Goal: Transaction & Acquisition: Purchase product/service

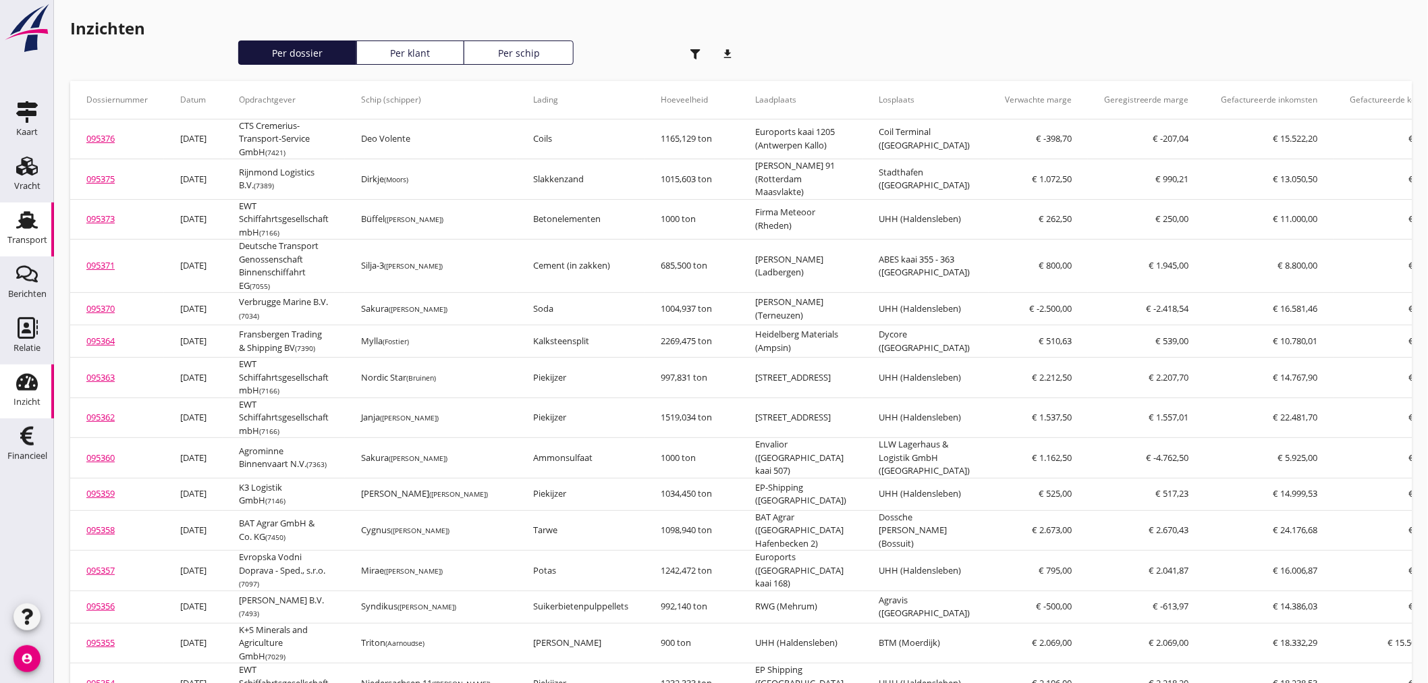
click at [31, 226] on icon "Transport" at bounding box center [27, 220] width 22 height 22
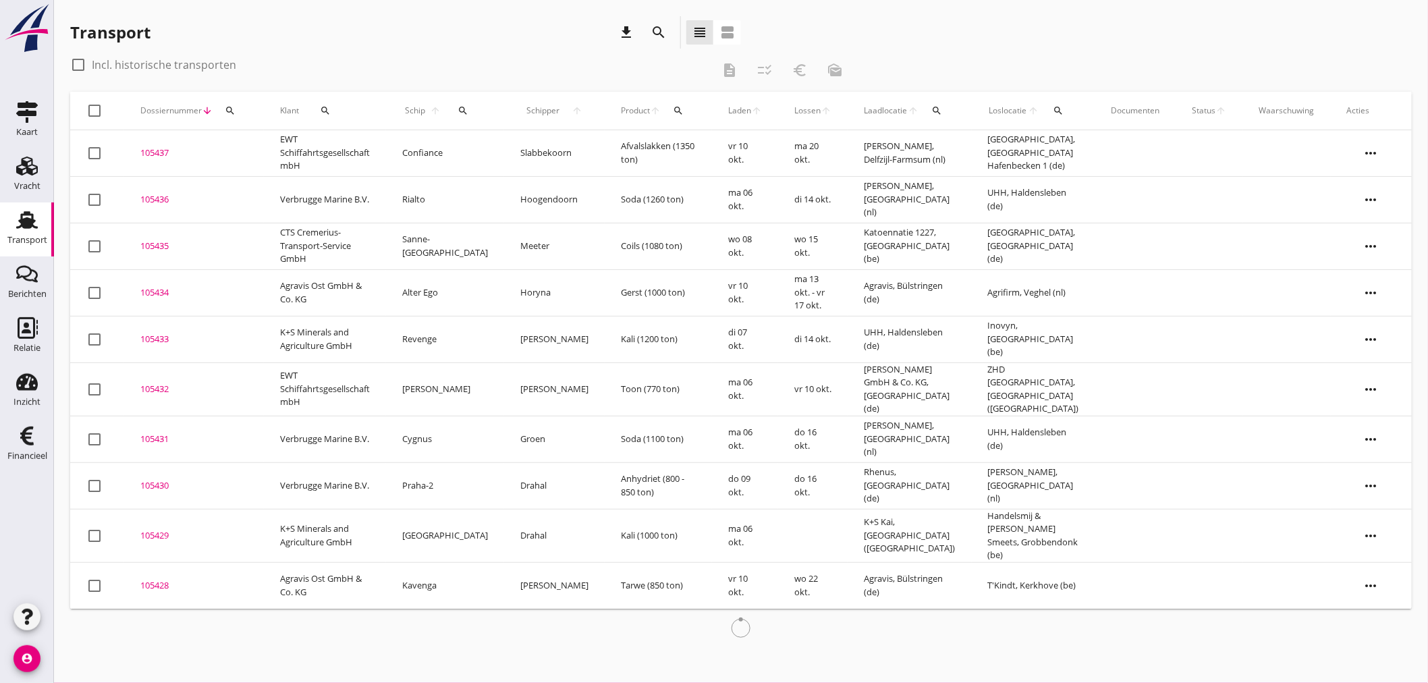
click at [230, 105] on icon "search" at bounding box center [230, 110] width 11 height 11
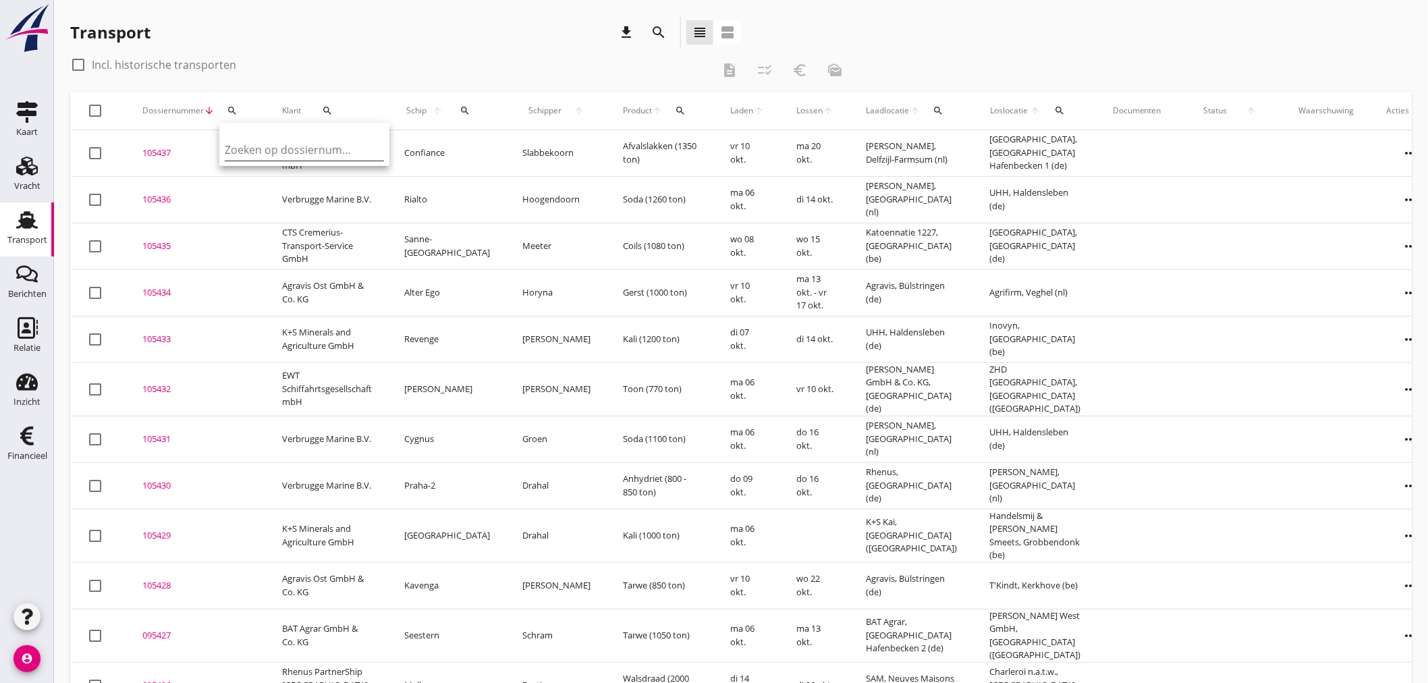
click at [238, 146] on input "Zoeken op dossiernummer..." at bounding box center [295, 150] width 140 height 22
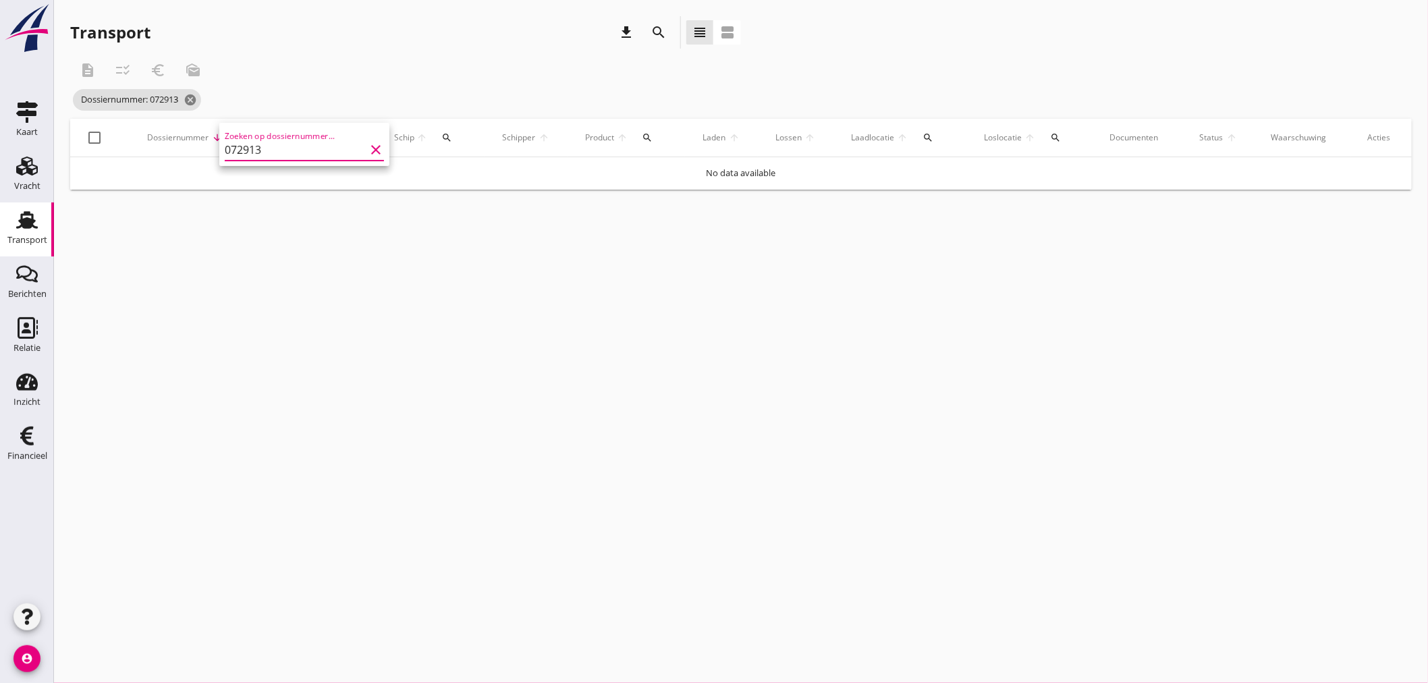
type input "072913"
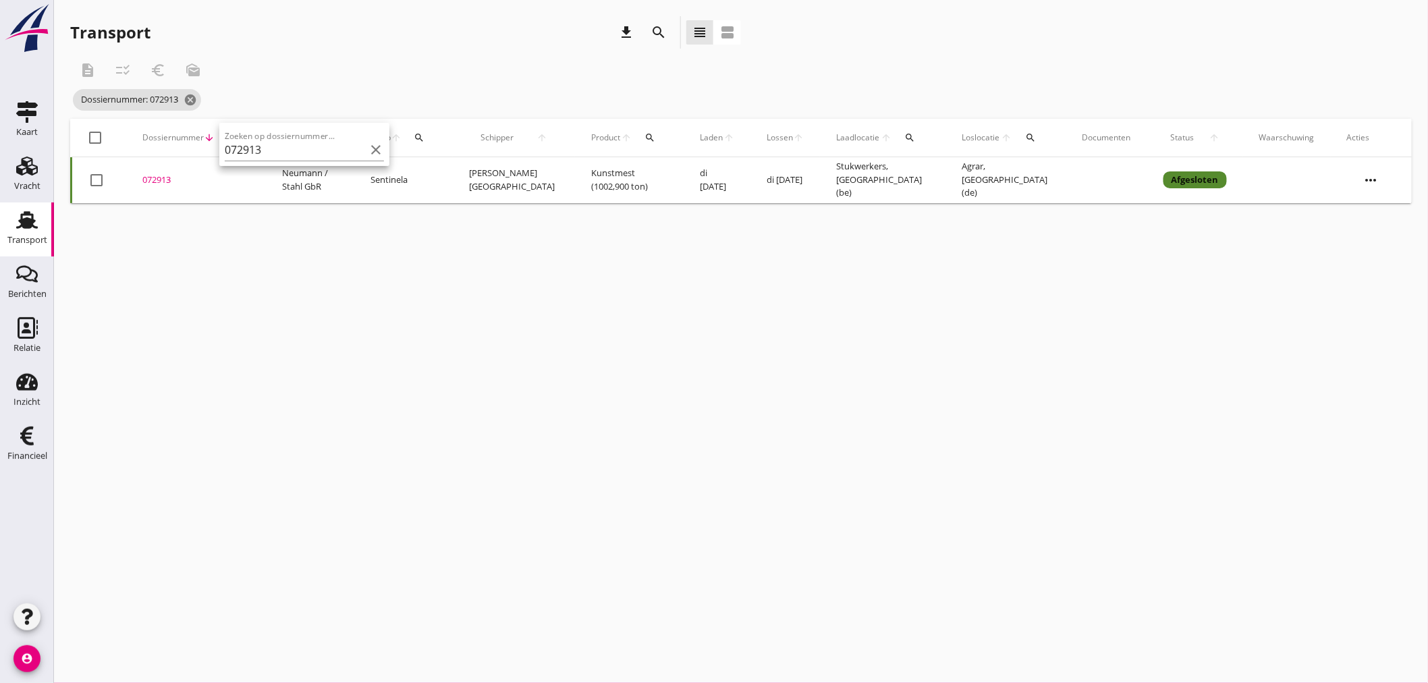
click at [150, 179] on div "072913" at bounding box center [195, 179] width 107 height 13
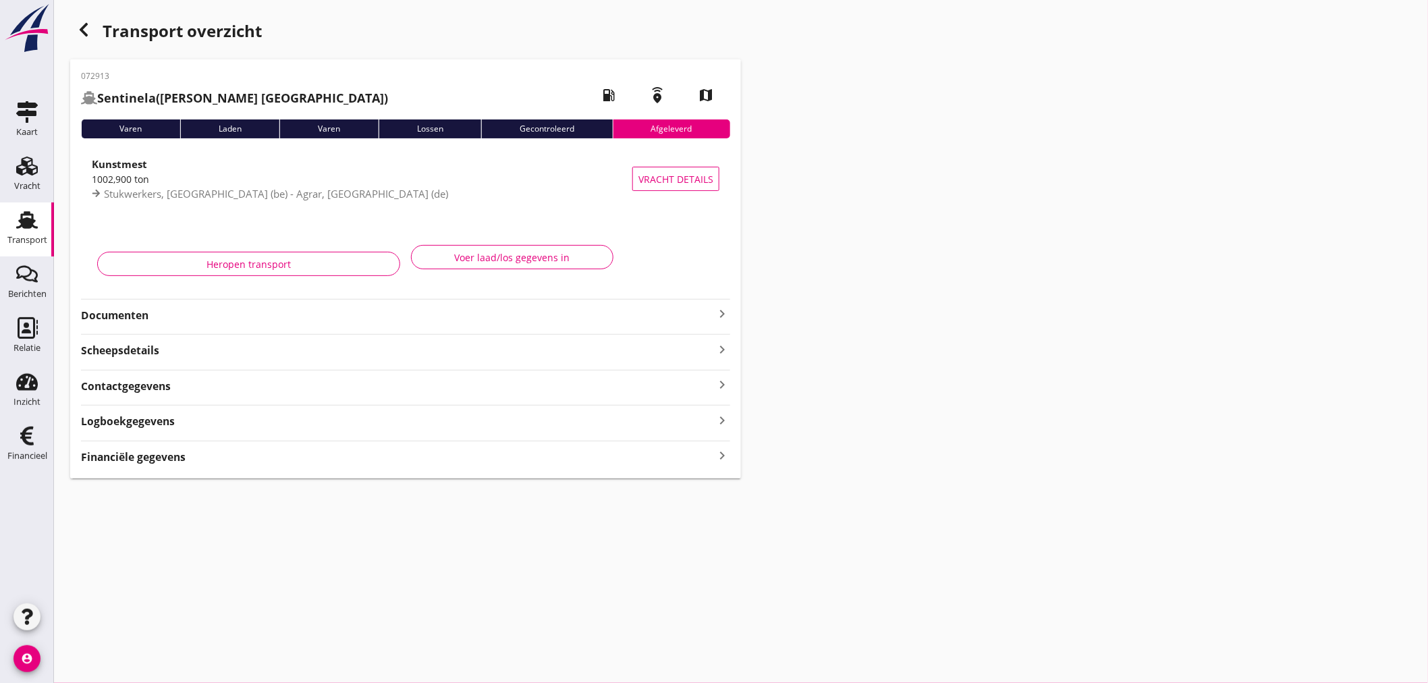
click at [721, 457] on icon "keyboard_arrow_right" at bounding box center [722, 456] width 16 height 18
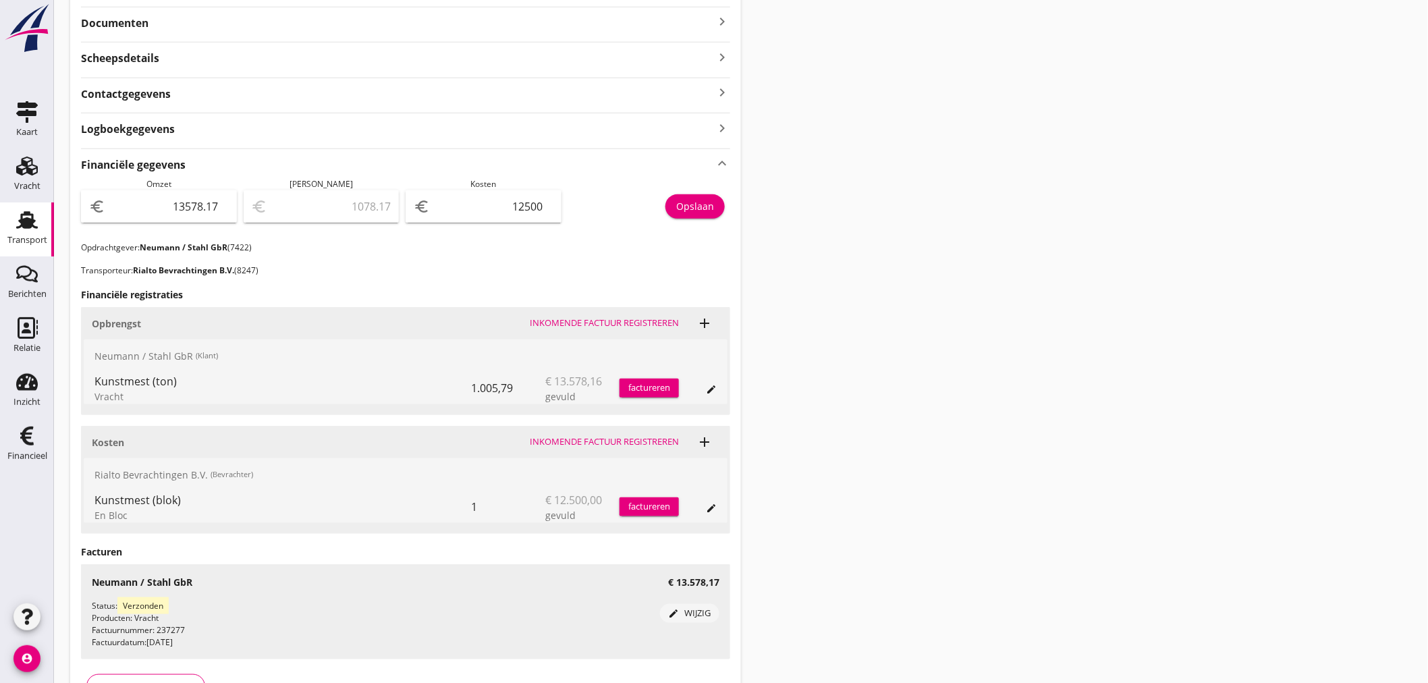
scroll to position [300, 0]
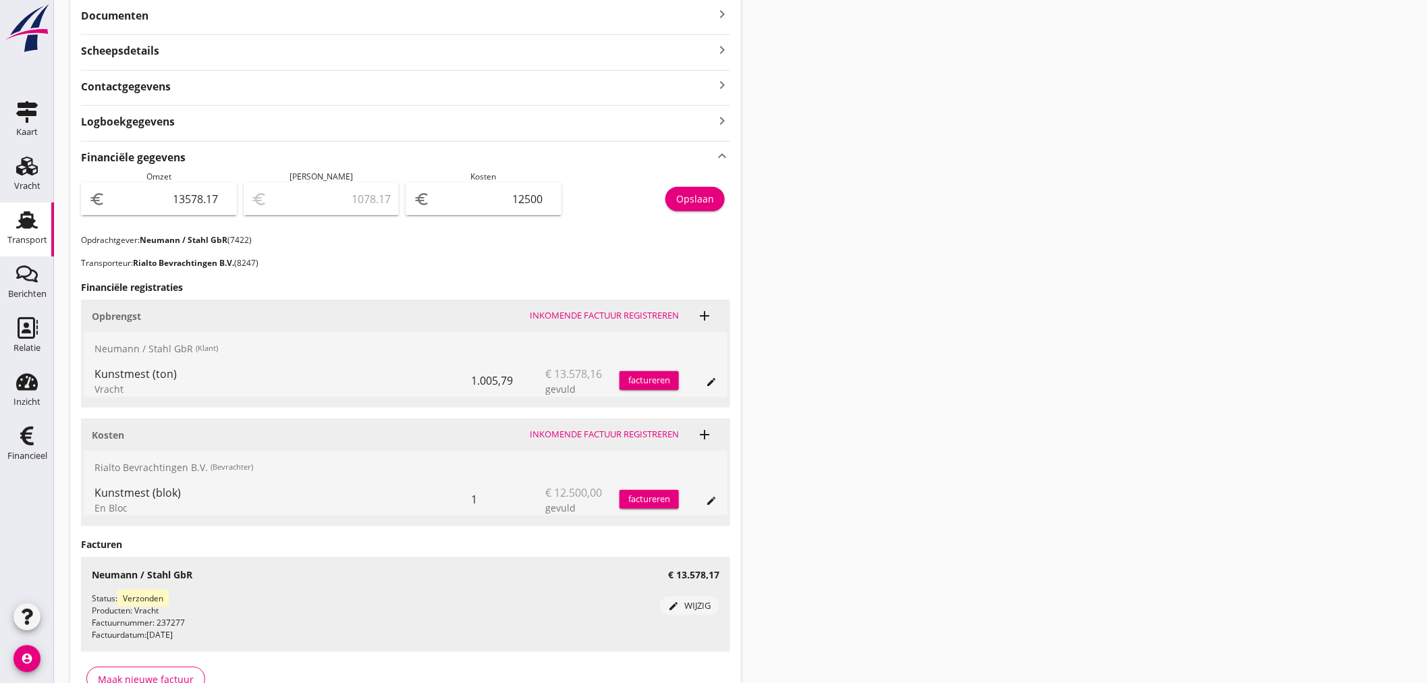
drag, startPoint x: 34, startPoint y: 392, endPoint x: 89, endPoint y: 373, distance: 58.5
click at [34, 393] on div "Inzicht" at bounding box center [26, 402] width 27 height 19
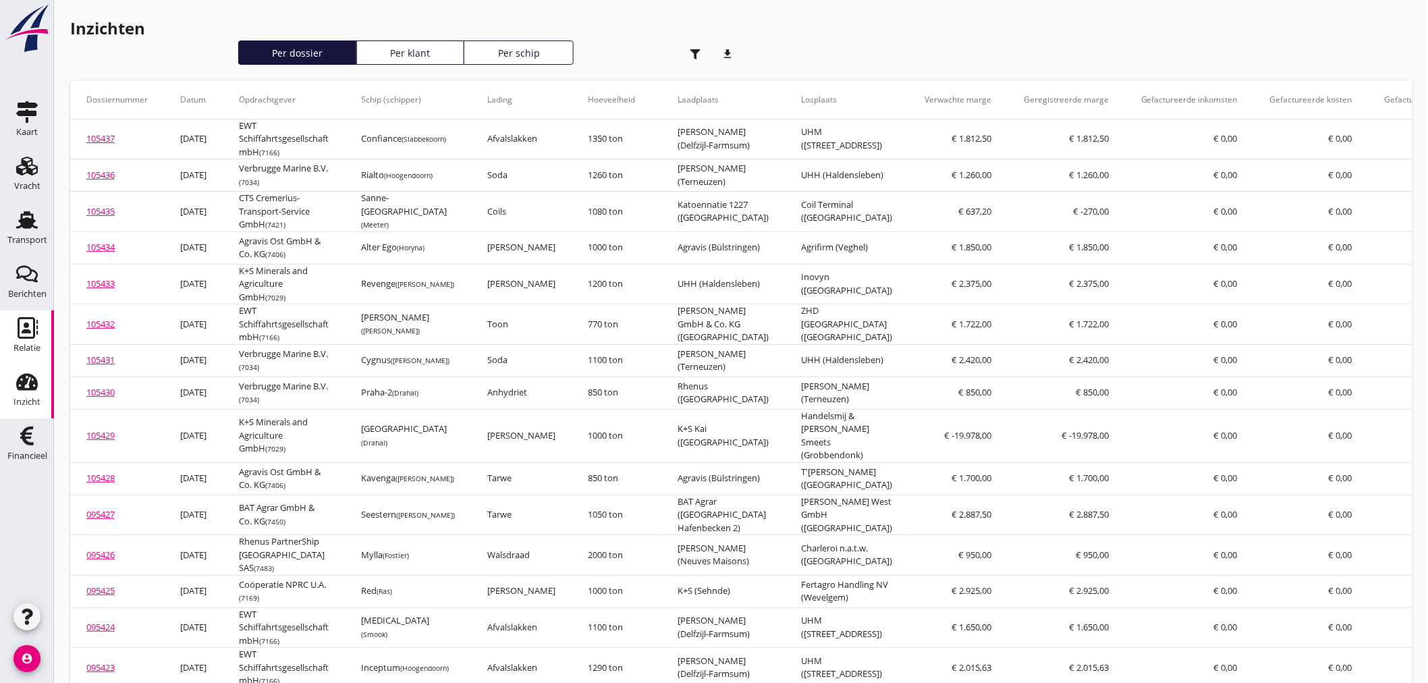
click at [32, 333] on icon "Relatie" at bounding box center [27, 328] width 22 height 22
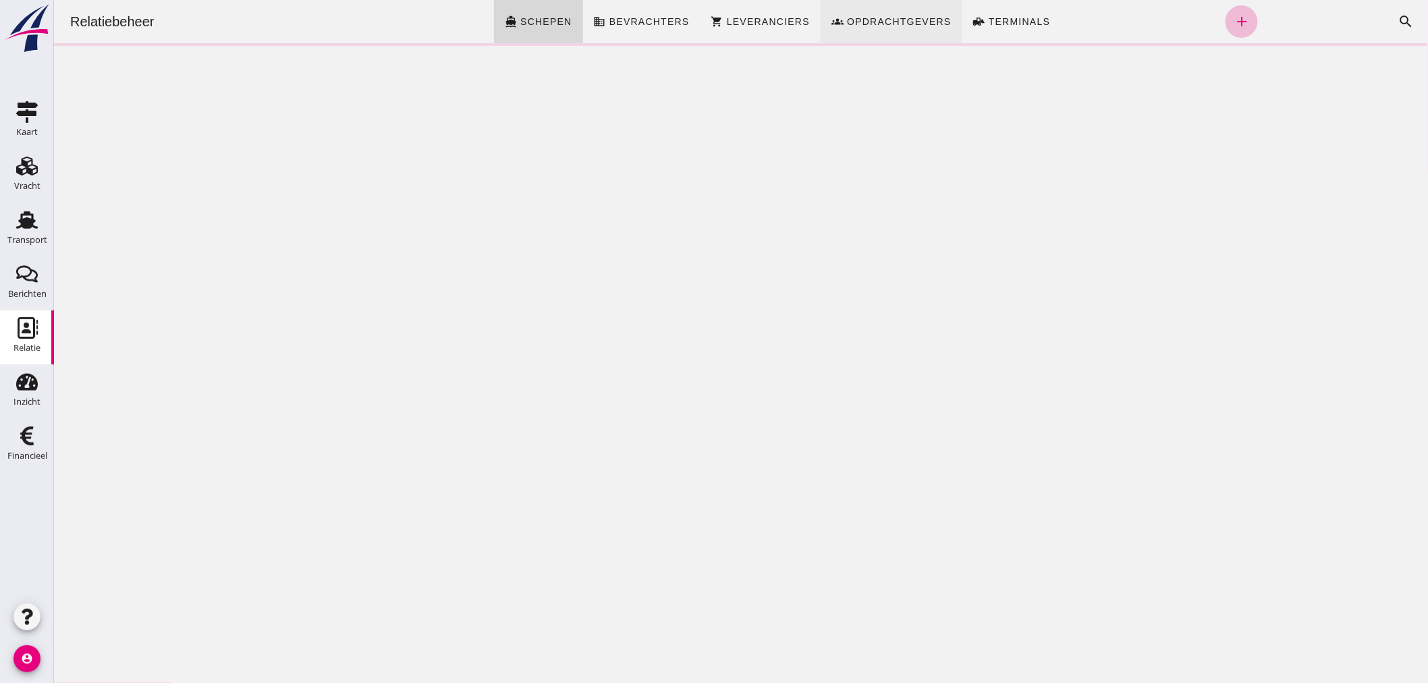
click at [909, 18] on span "Opdrachtgevers" at bounding box center [898, 21] width 105 height 11
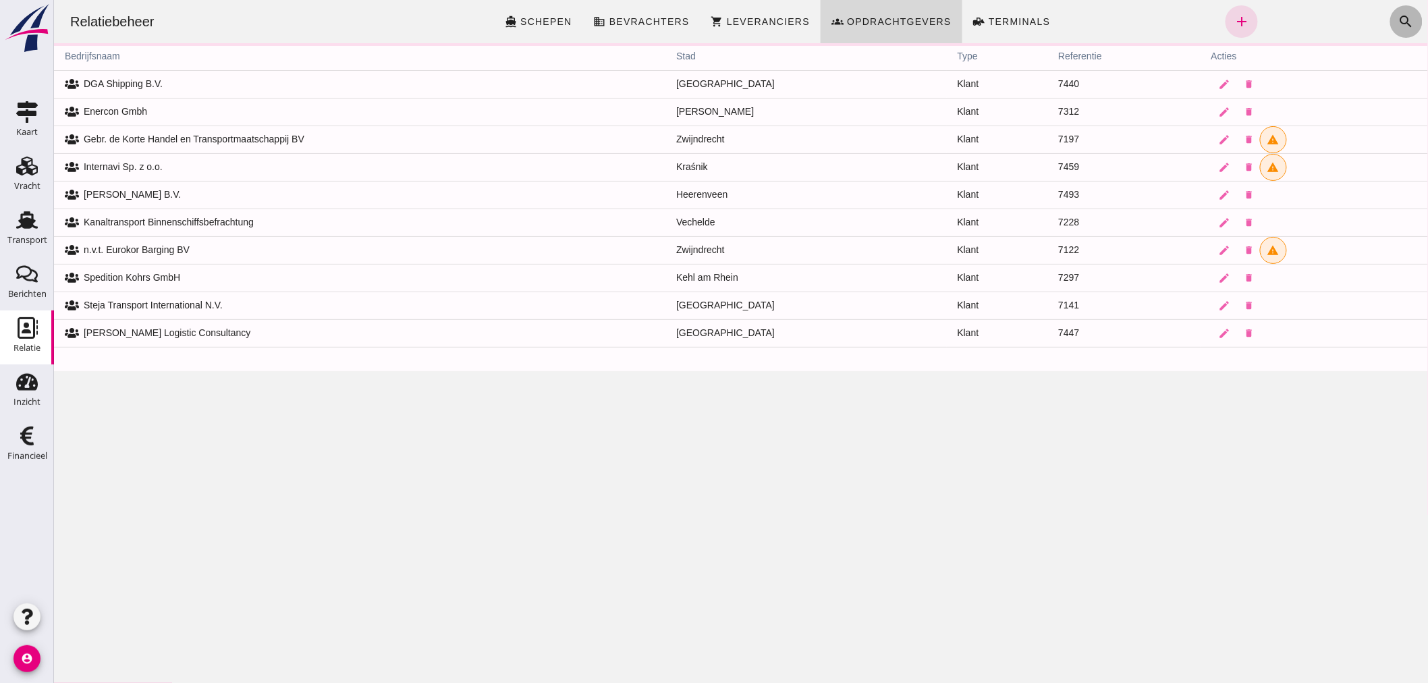
click at [1398, 19] on icon "search" at bounding box center [1406, 21] width 16 height 16
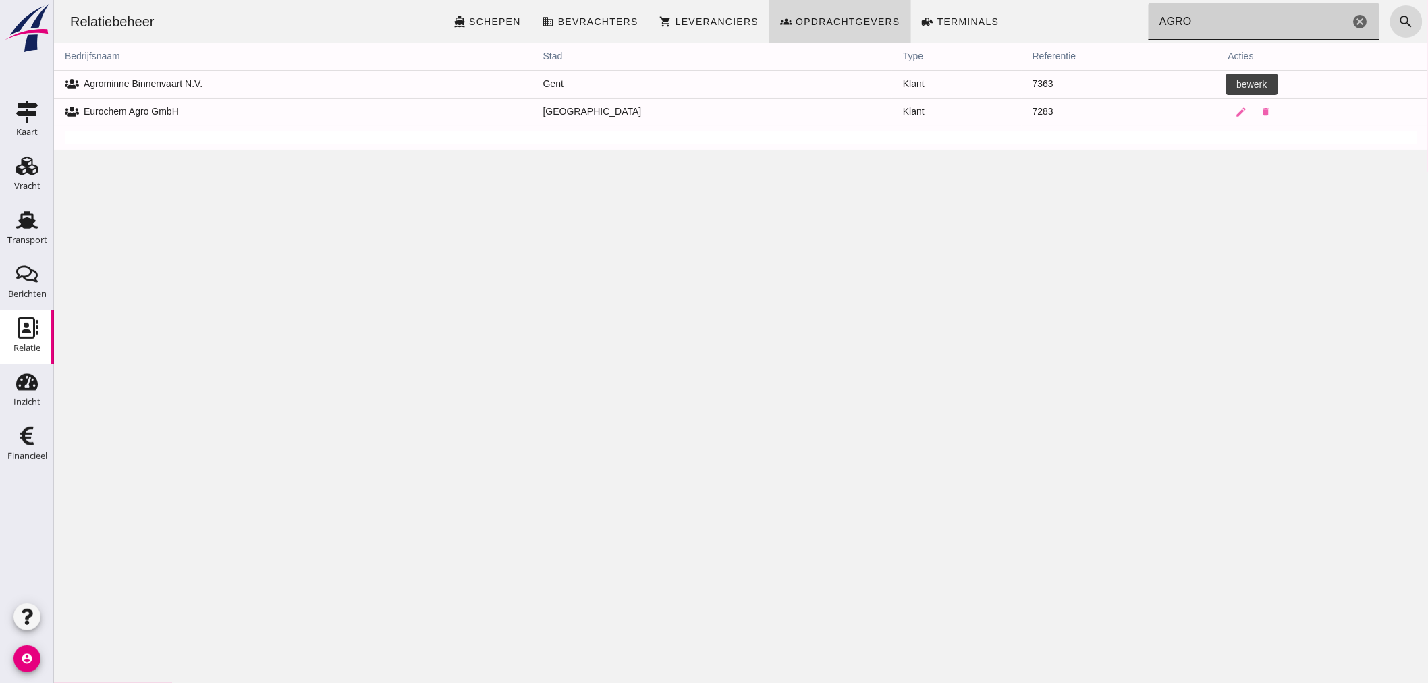
type input "AGRO"
click at [1235, 84] on icon "edit" at bounding box center [1241, 84] width 12 height 12
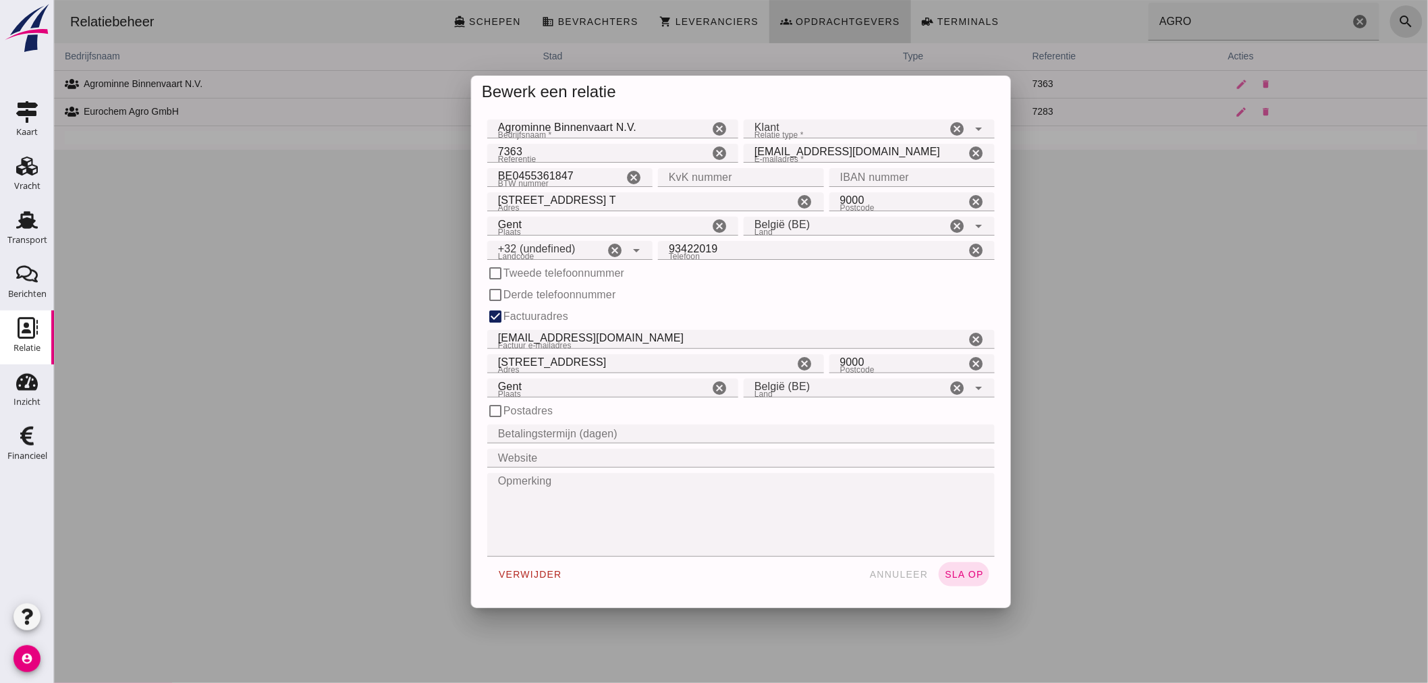
type input "+32 (BE)"
click at [1224, 450] on div at bounding box center [740, 341] width 1374 height 683
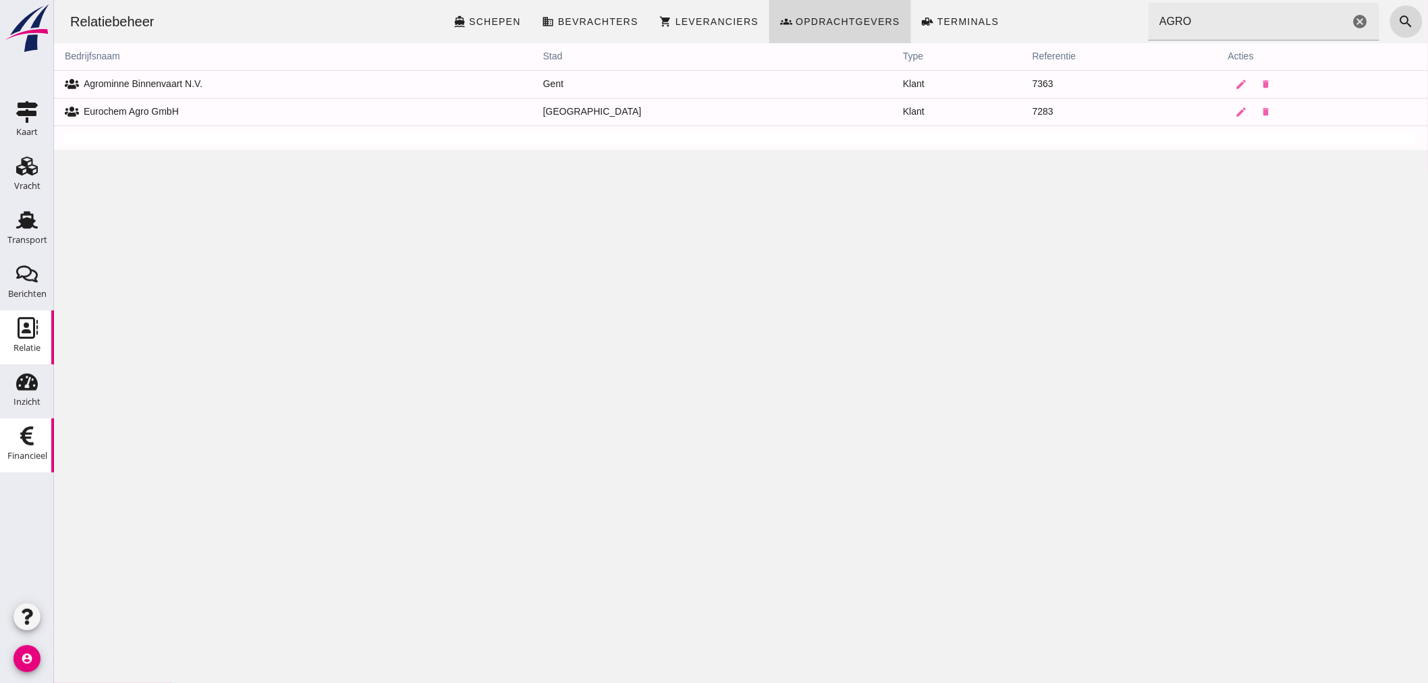
click at [34, 441] on icon "Financieel" at bounding box center [27, 436] width 22 height 22
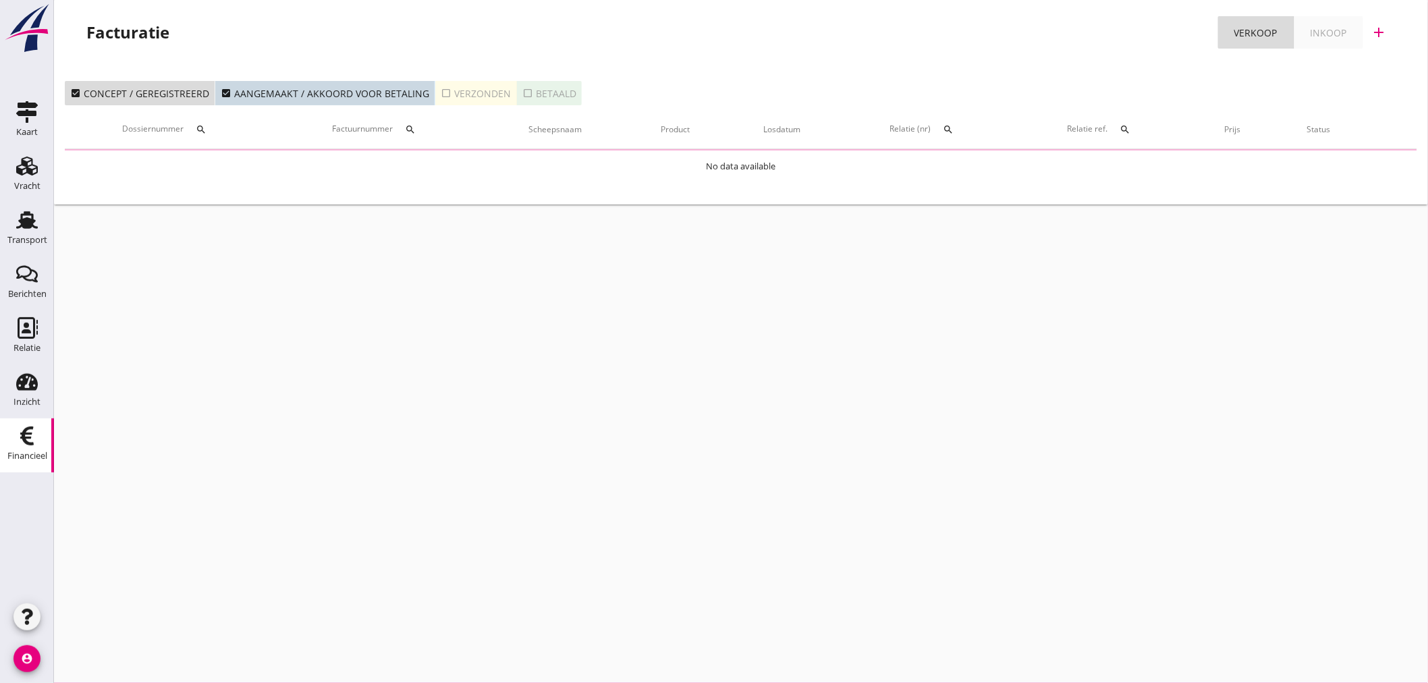
drag, startPoint x: 436, startPoint y: 93, endPoint x: 466, endPoint y: 86, distance: 31.1
click at [447, 90] on div "check_box_outline_blank Verzonden" at bounding box center [476, 93] width 70 height 14
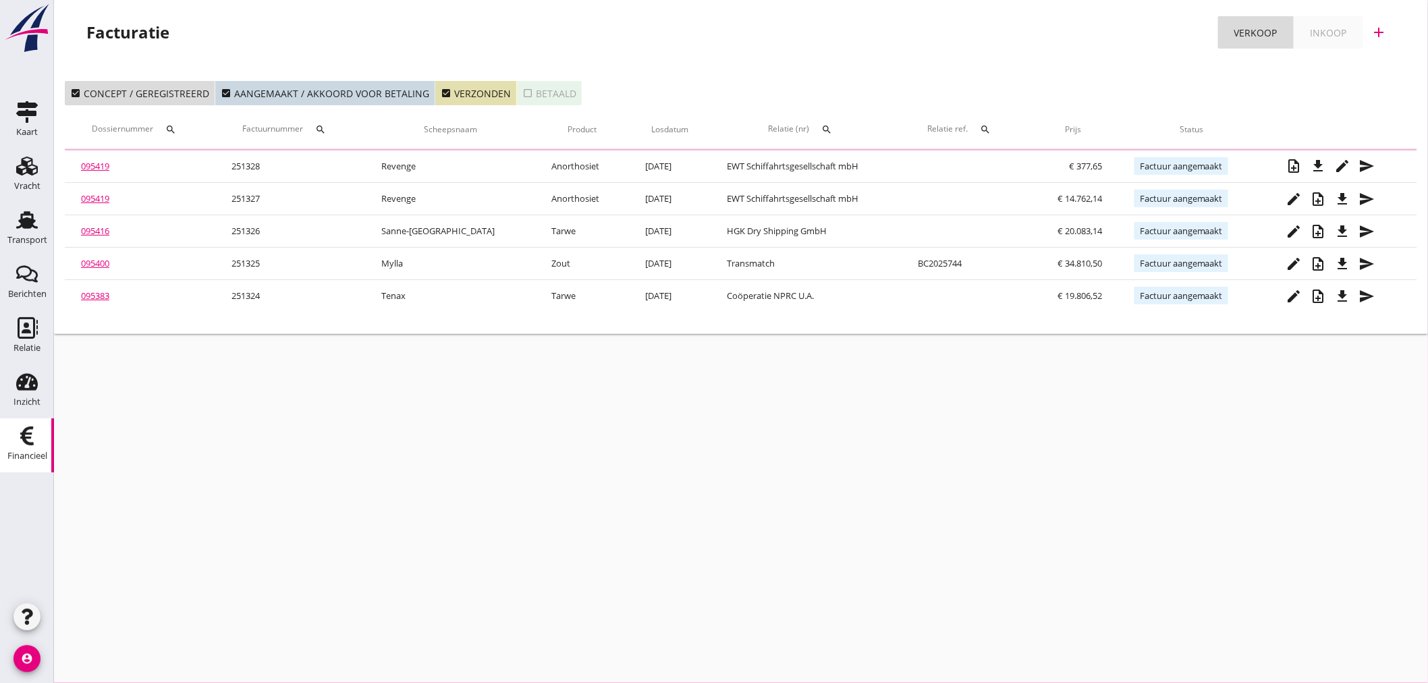
click at [172, 129] on icon "search" at bounding box center [170, 129] width 11 height 11
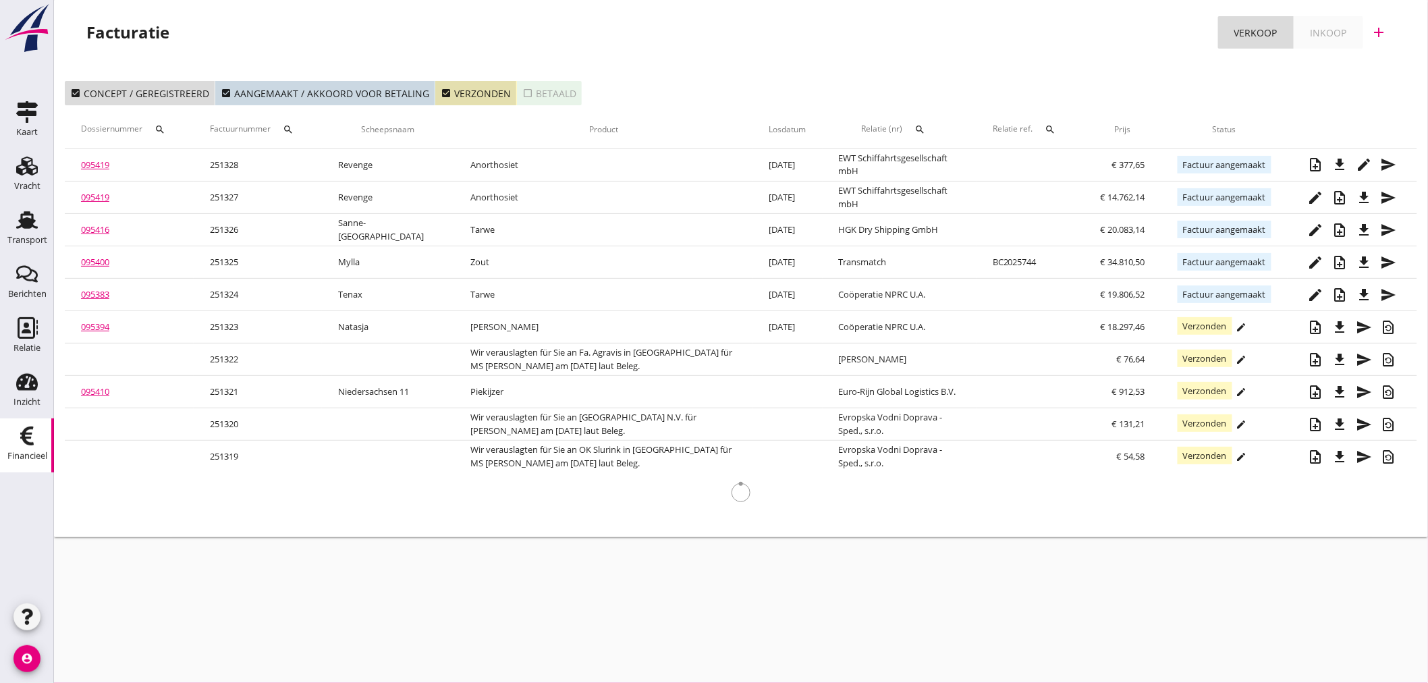
click at [299, 124] on div "search" at bounding box center [288, 129] width 24 height 11
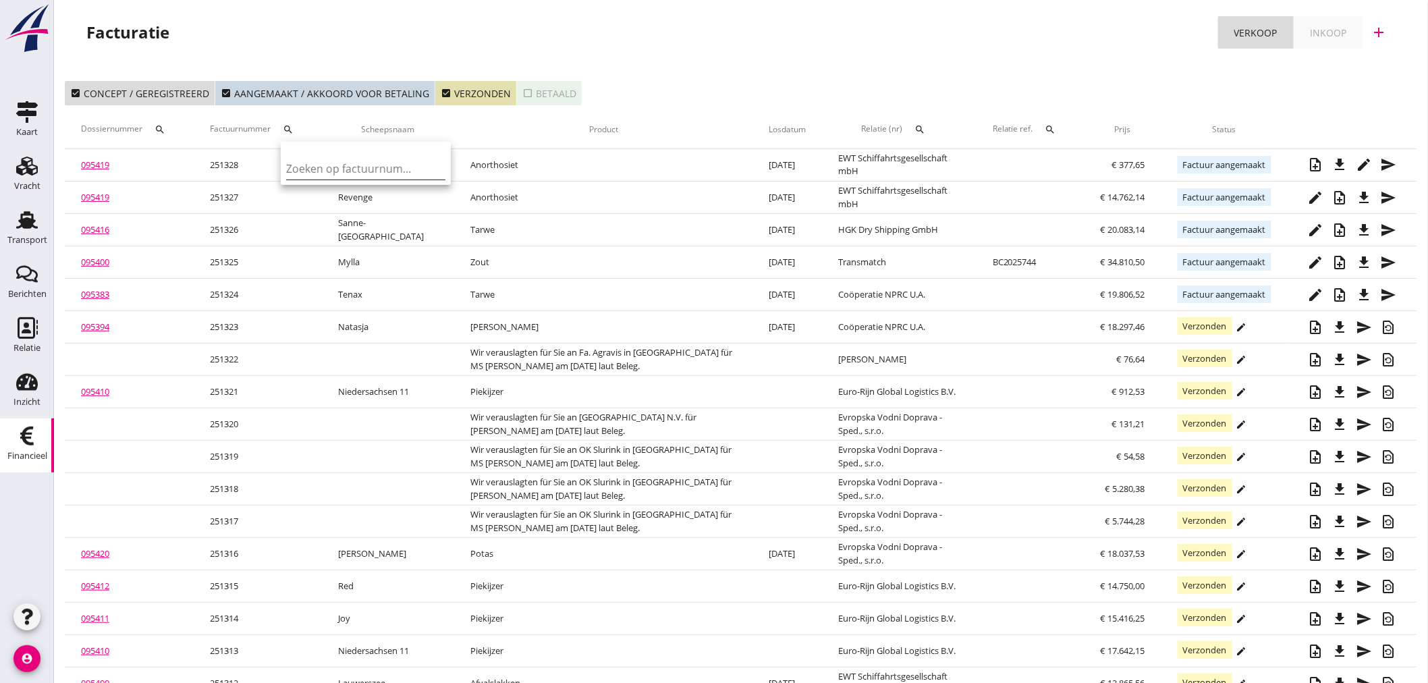
click at [308, 164] on input "Zoeken op factuurnummer..." at bounding box center [356, 169] width 140 height 22
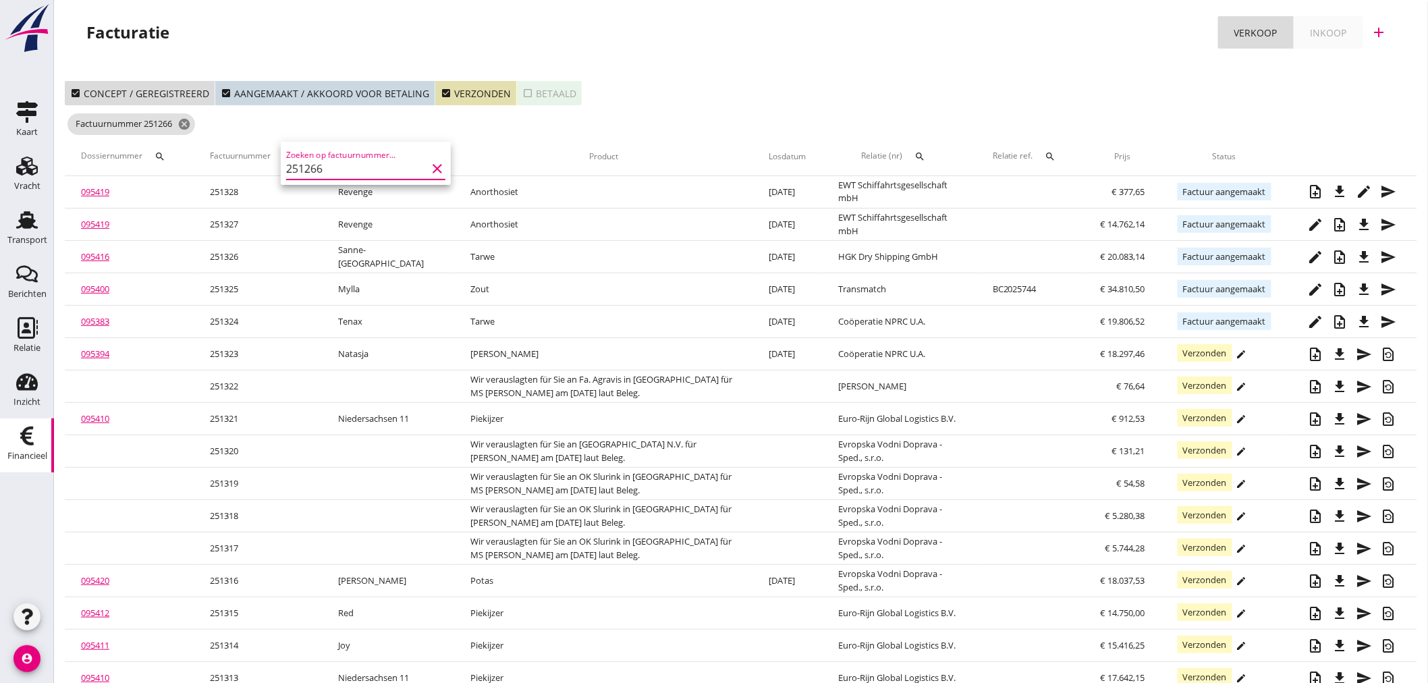
type input "251266"
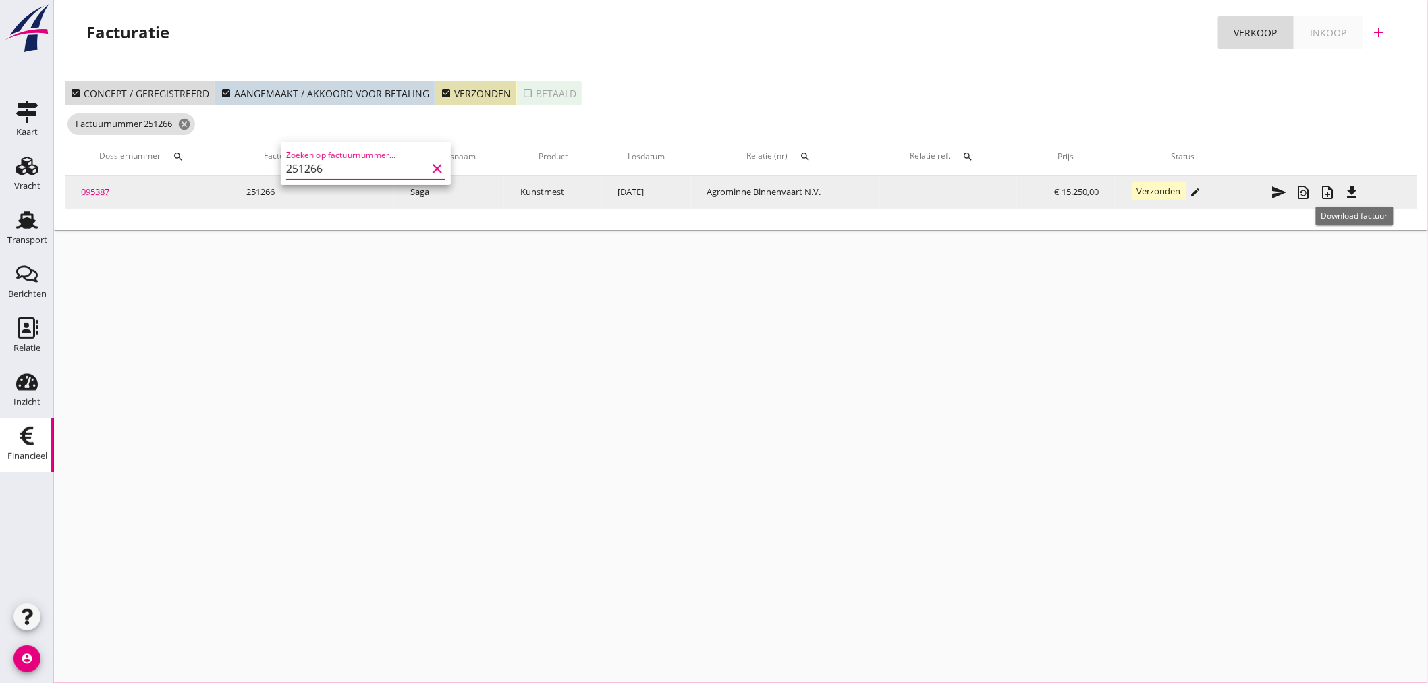
click at [1350, 184] on icon "file_download" at bounding box center [1352, 192] width 16 height 16
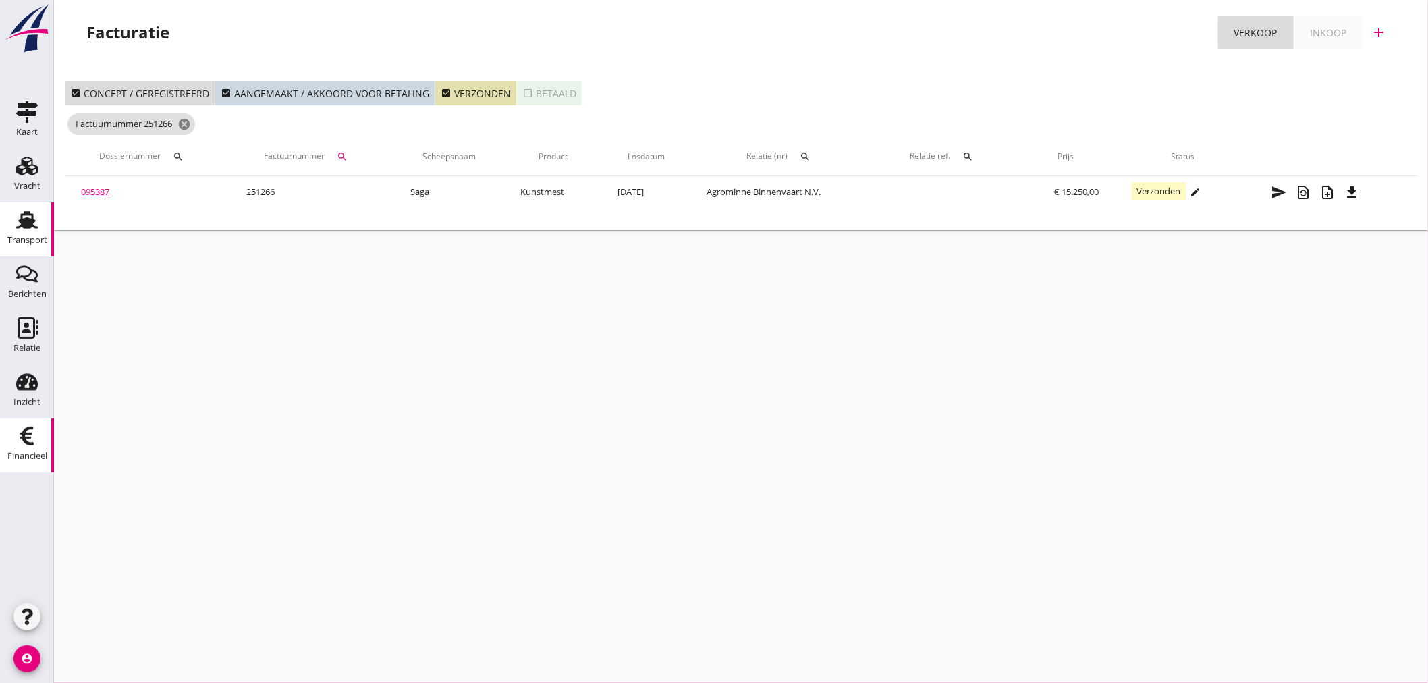
click at [32, 227] on icon "Transport" at bounding box center [27, 220] width 22 height 22
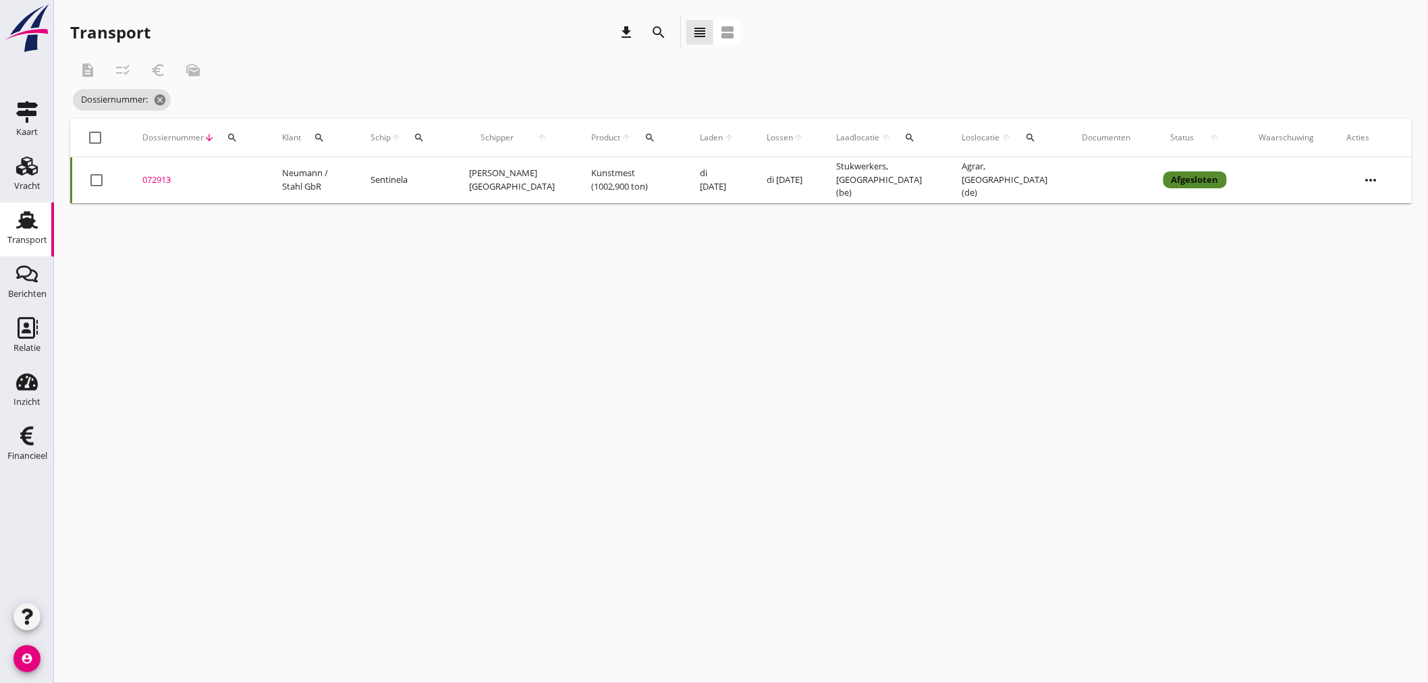
click at [250, 140] on th "Dossiernummer arrow_downward search" at bounding box center [196, 138] width 140 height 38
click at [227, 137] on icon "search" at bounding box center [232, 137] width 11 height 11
click at [231, 182] on input "Zoeken op dossiernummer..." at bounding box center [295, 177] width 140 height 22
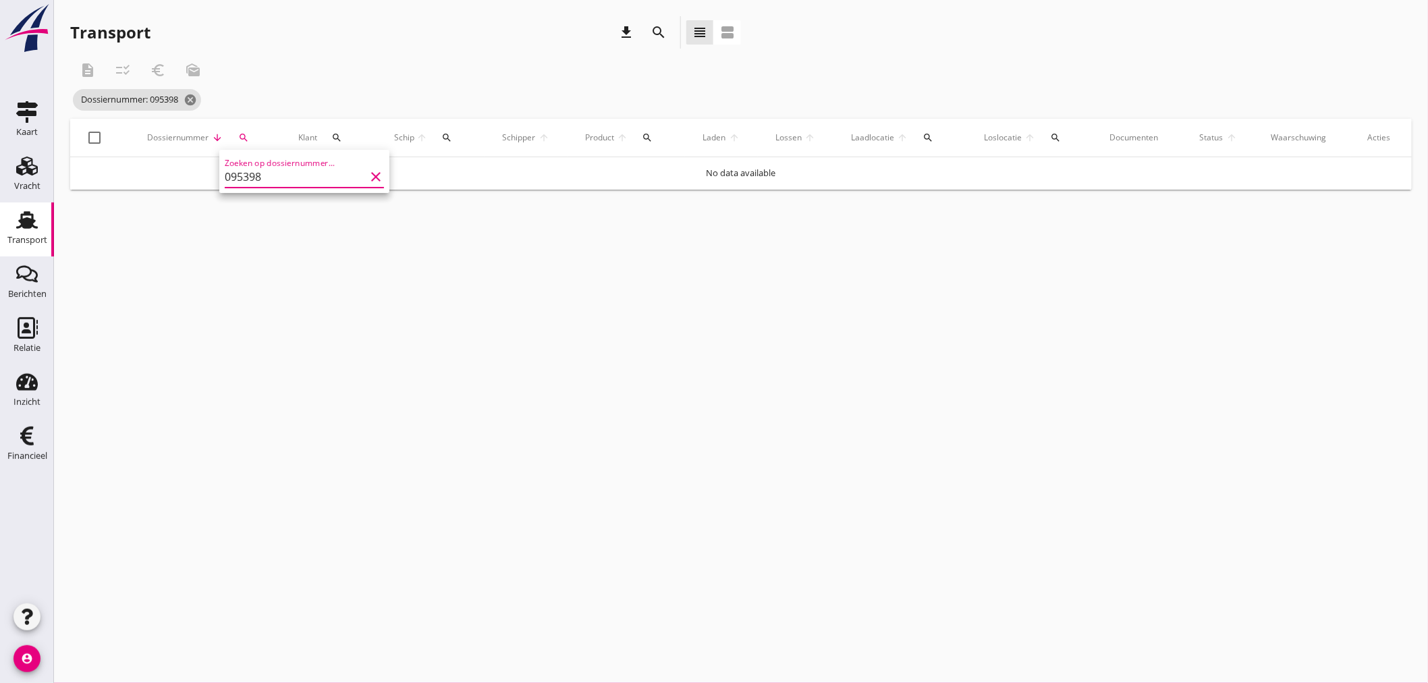
type input "095398"
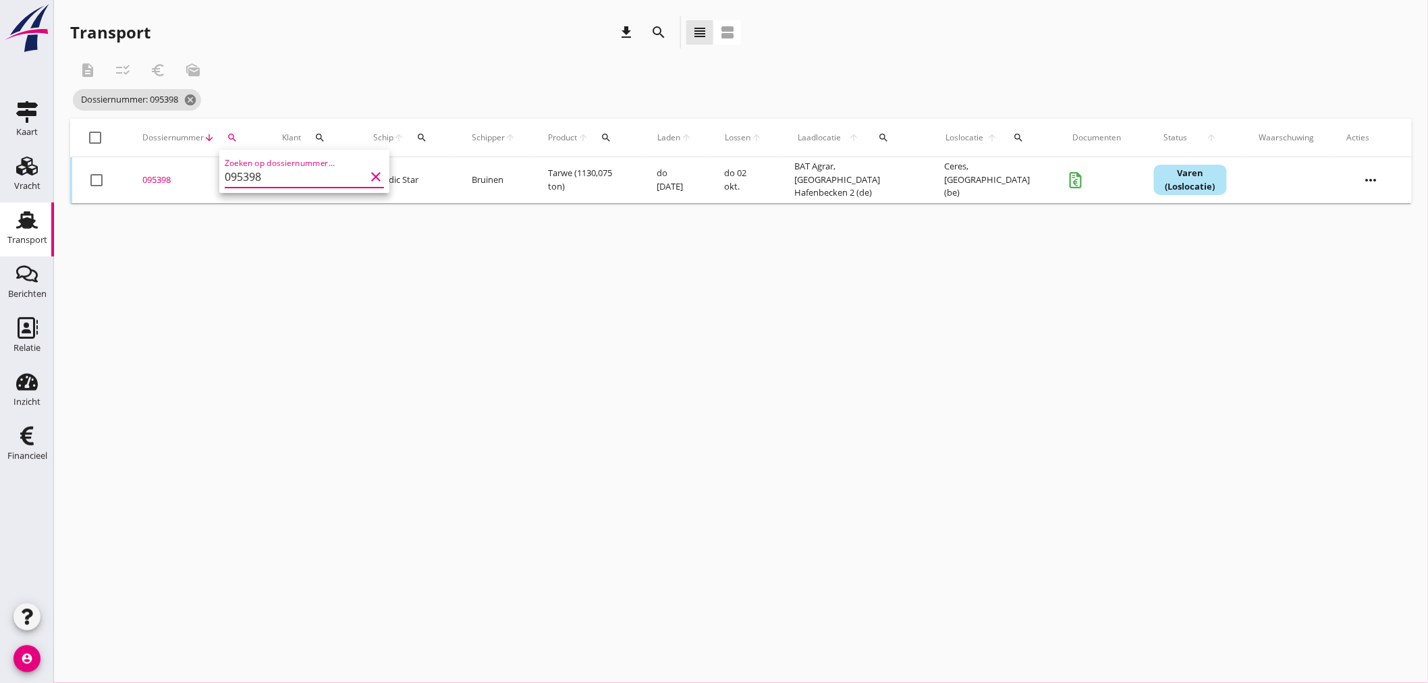
click at [157, 180] on div "095398" at bounding box center [195, 179] width 107 height 13
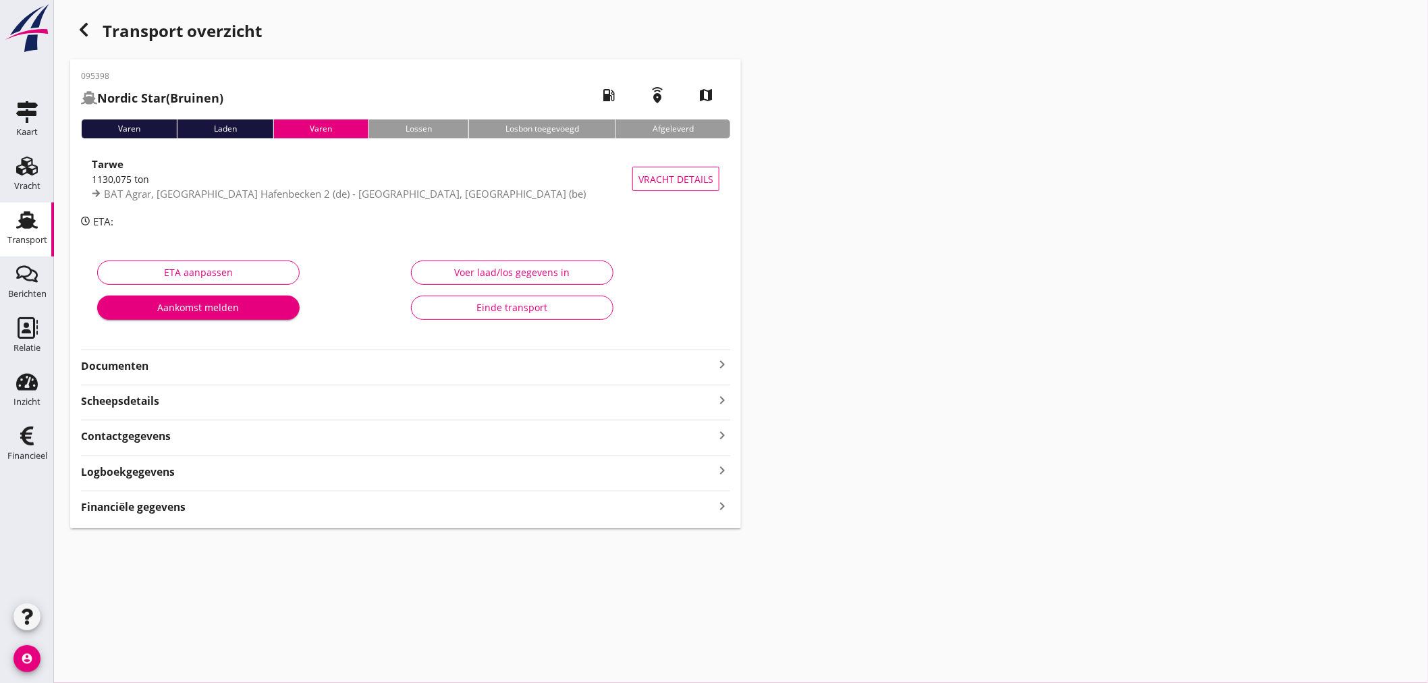
drag, startPoint x: 173, startPoint y: 510, endPoint x: 178, endPoint y: 500, distance: 11.2
click at [174, 508] on strong "Financiële gegevens" at bounding box center [133, 507] width 105 height 16
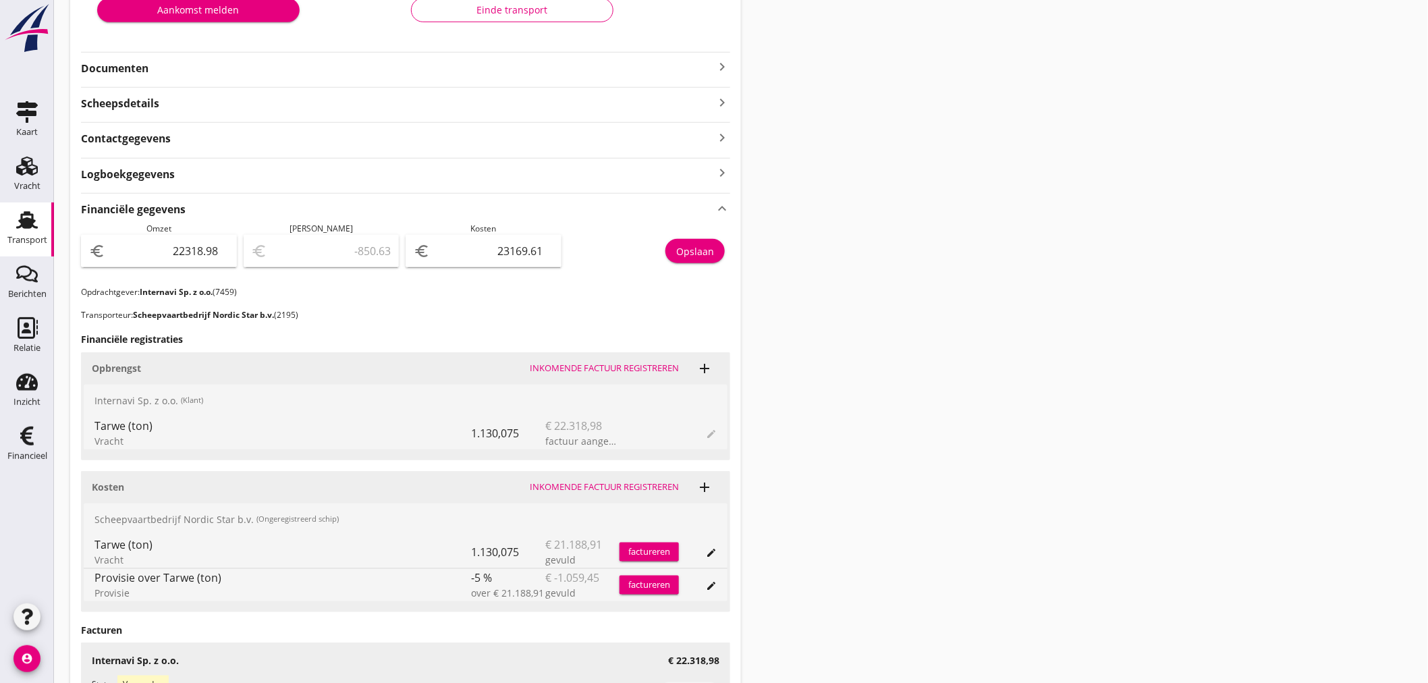
scroll to position [300, 0]
drag, startPoint x: 479, startPoint y: 241, endPoint x: 736, endPoint y: 202, distance: 259.3
click at [736, 202] on div "095398 Nordic Star (Bruinen) local_gas_station emergency_share map Varen Laden …" at bounding box center [405, 279] width 671 height 1039
type input "22316.98"
type input "2"
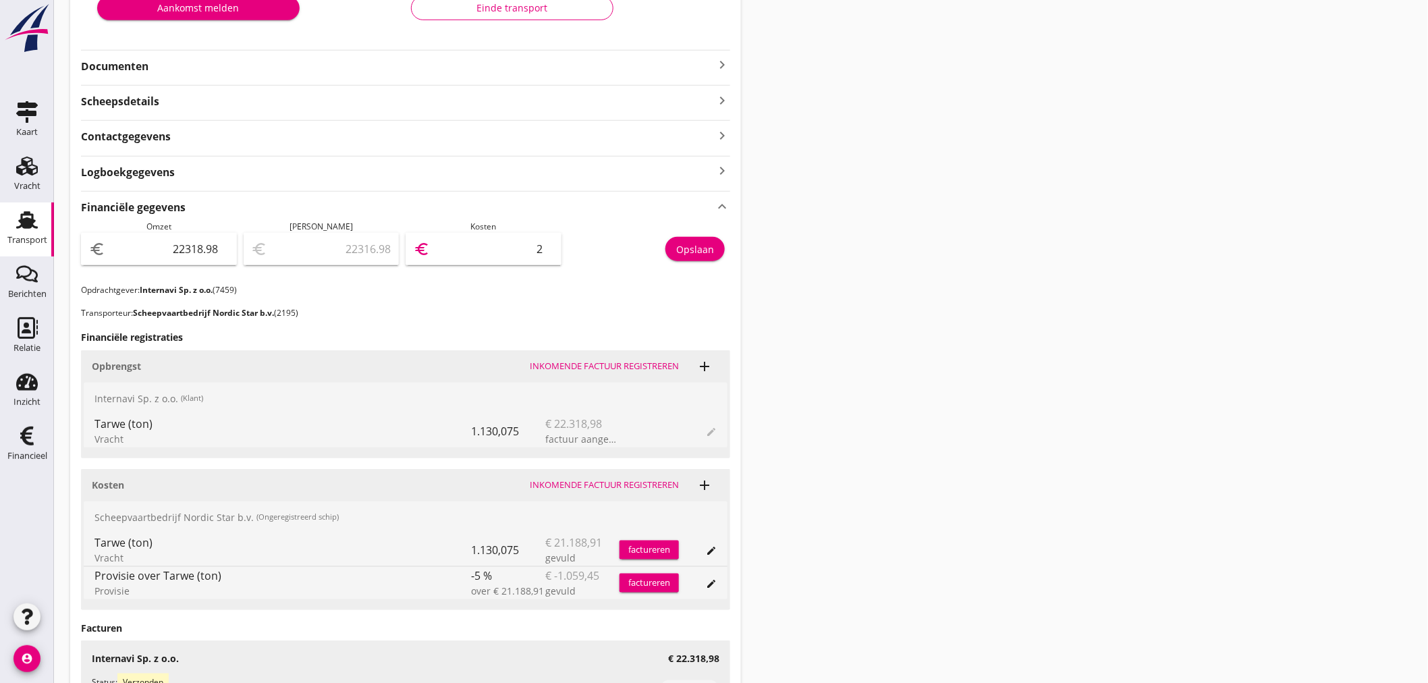
type input "22298.98"
type input "20"
type input "22117.98"
type input "201"
type input "20304.98"
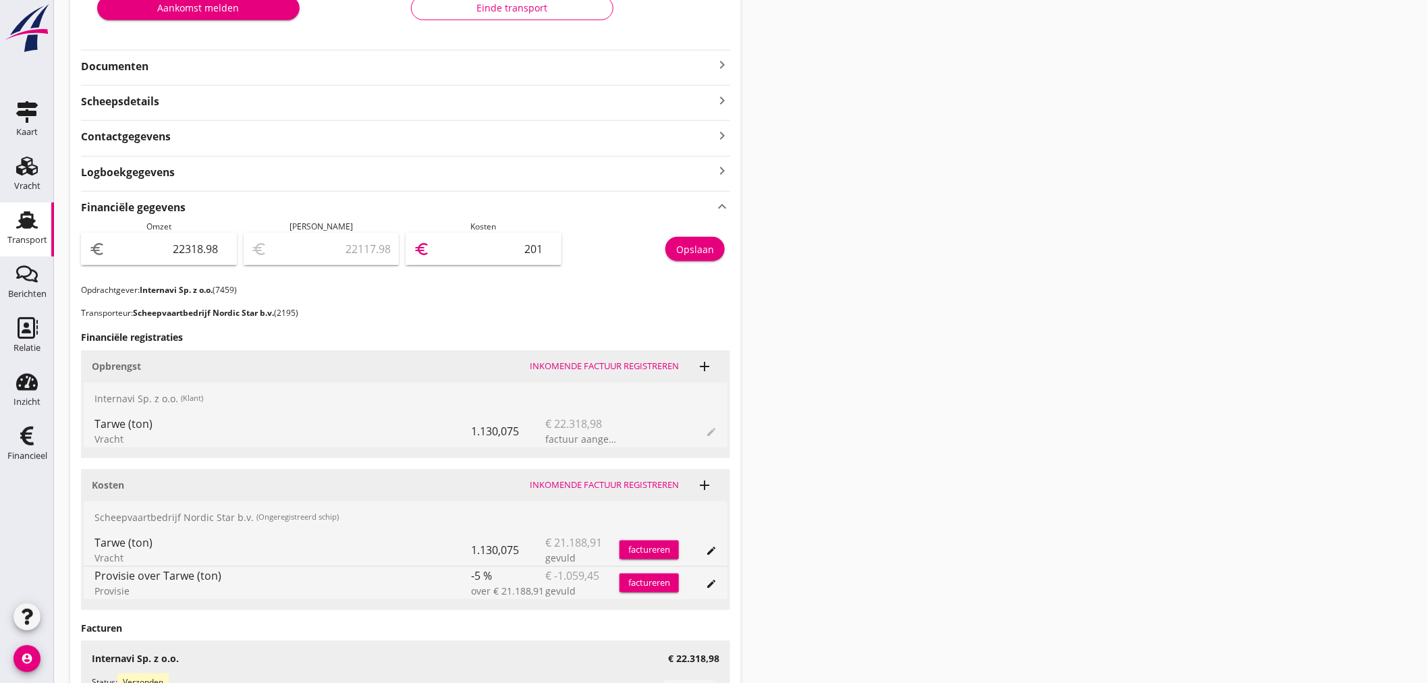
type input "2014"
type input "2177.98"
type input "20141"
type input "2177.58"
type input "20141.4"
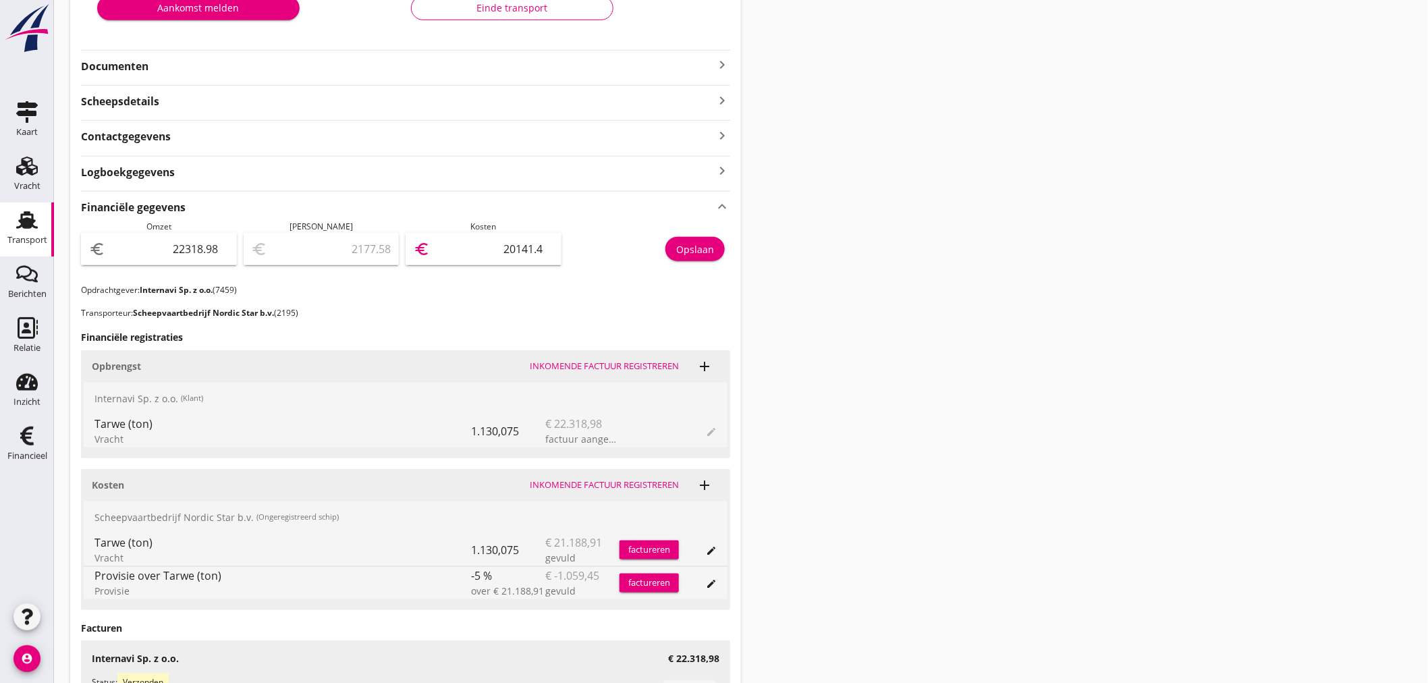
type input "2177.50"
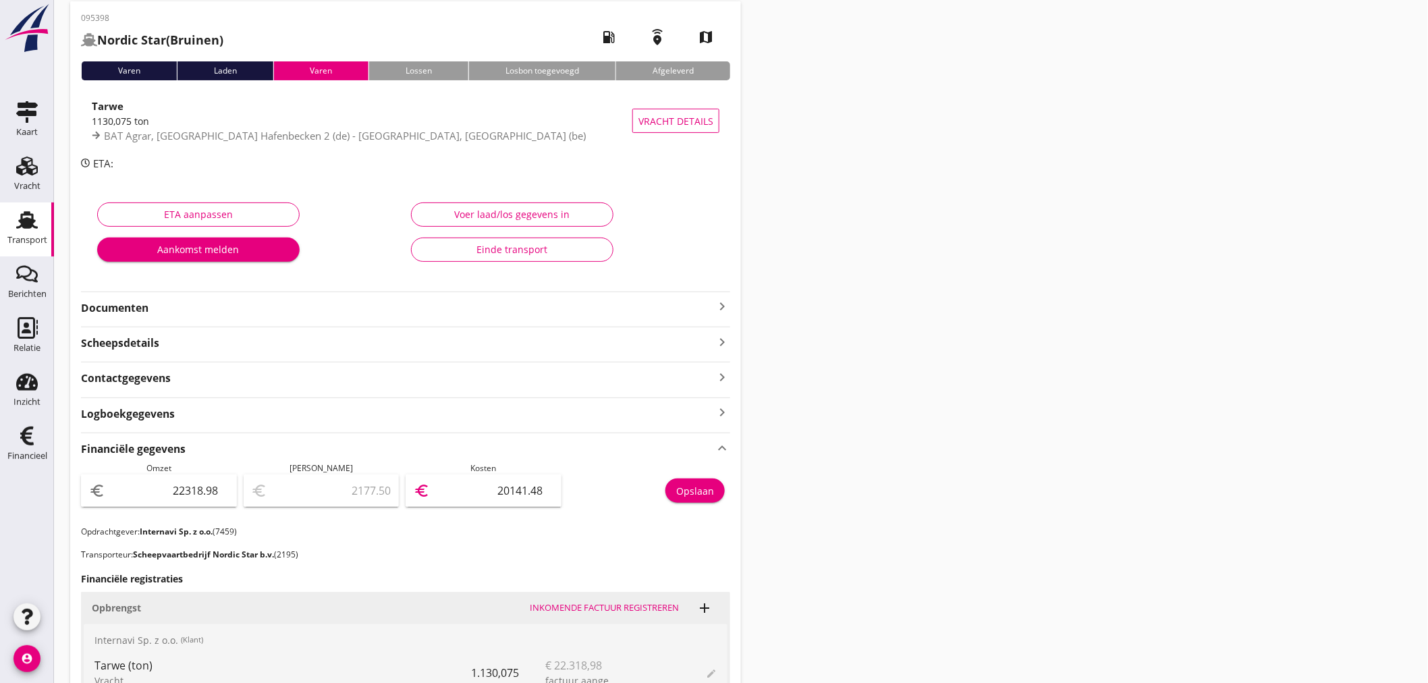
scroll to position [0, 0]
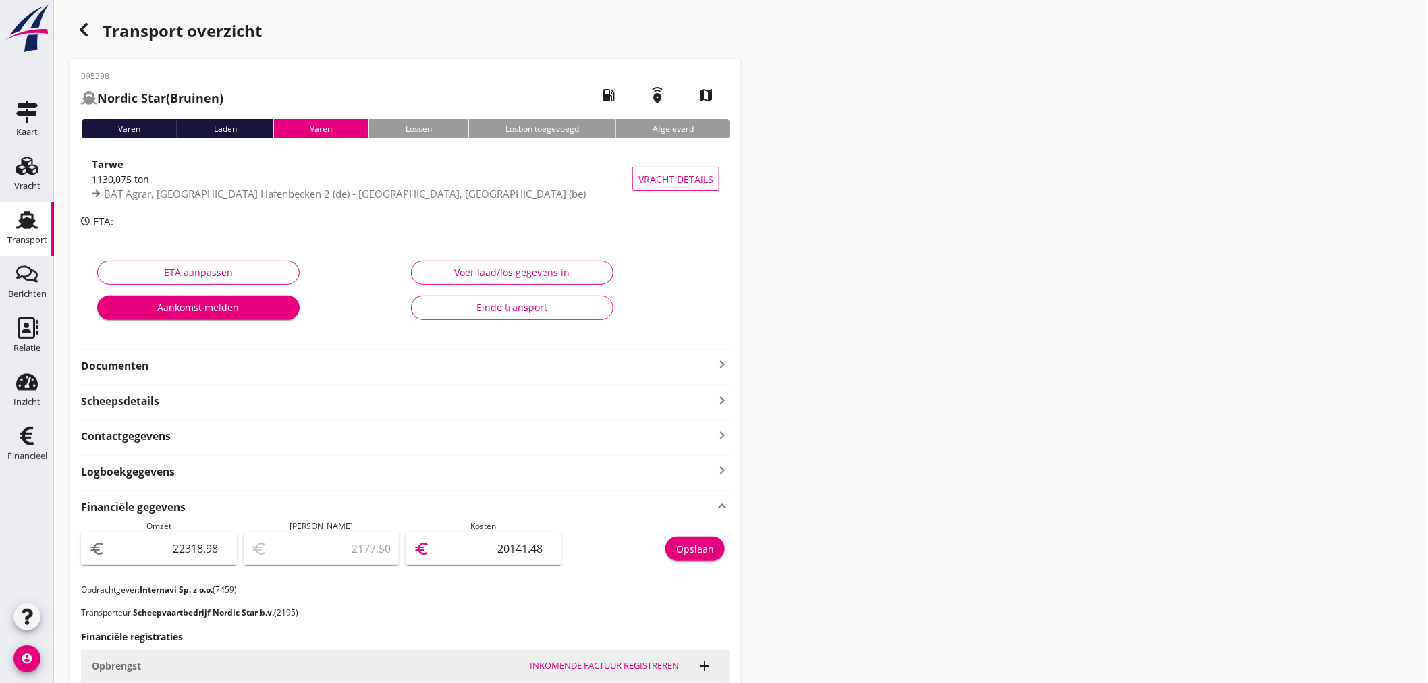
type input "20141.48"
click at [78, 28] on icon "button" at bounding box center [84, 30] width 16 height 16
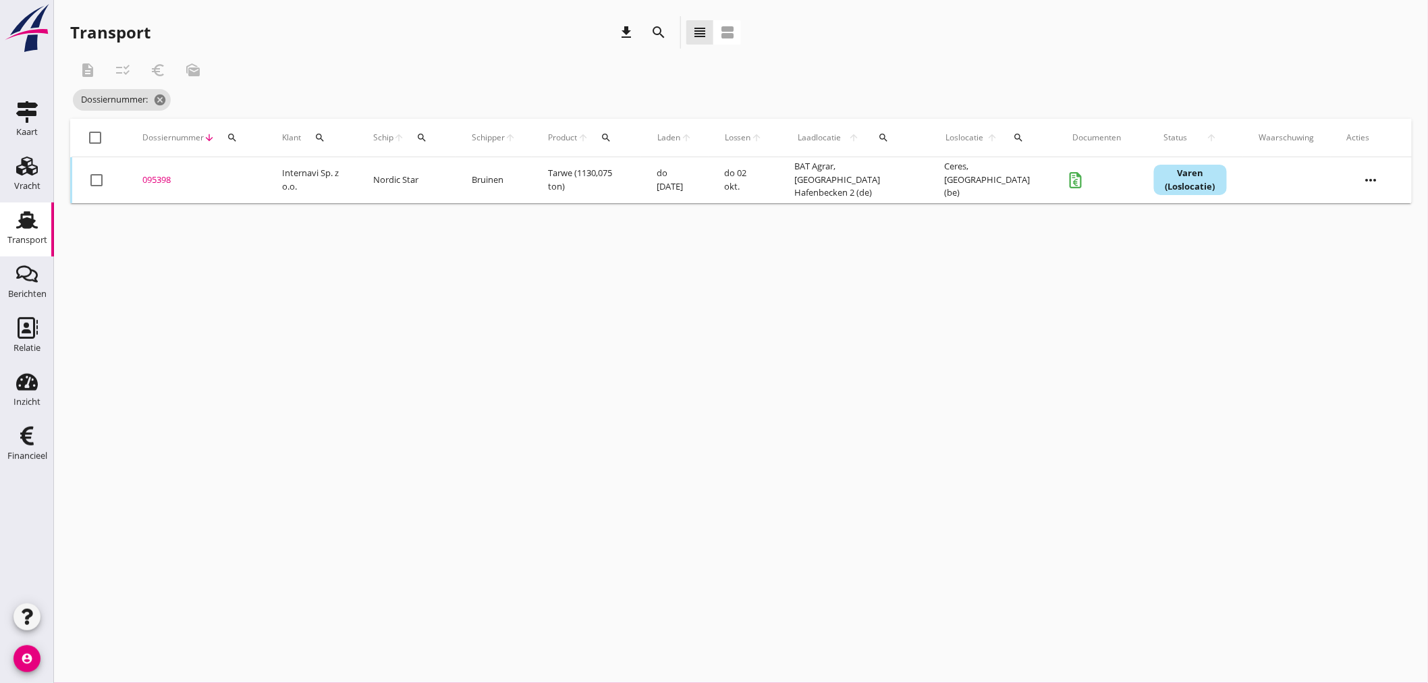
click at [34, 229] on icon "Transport" at bounding box center [27, 220] width 22 height 22
click at [229, 136] on icon "search" at bounding box center [232, 137] width 11 height 11
drag, startPoint x: 279, startPoint y: 183, endPoint x: -82, endPoint y: 159, distance: 362.5
click at [0, 159] on html "[PERSON_NAME] track en trace Vracht details Vracht aanpassen Schip wijzigen Vra…" at bounding box center [714, 341] width 1428 height 683
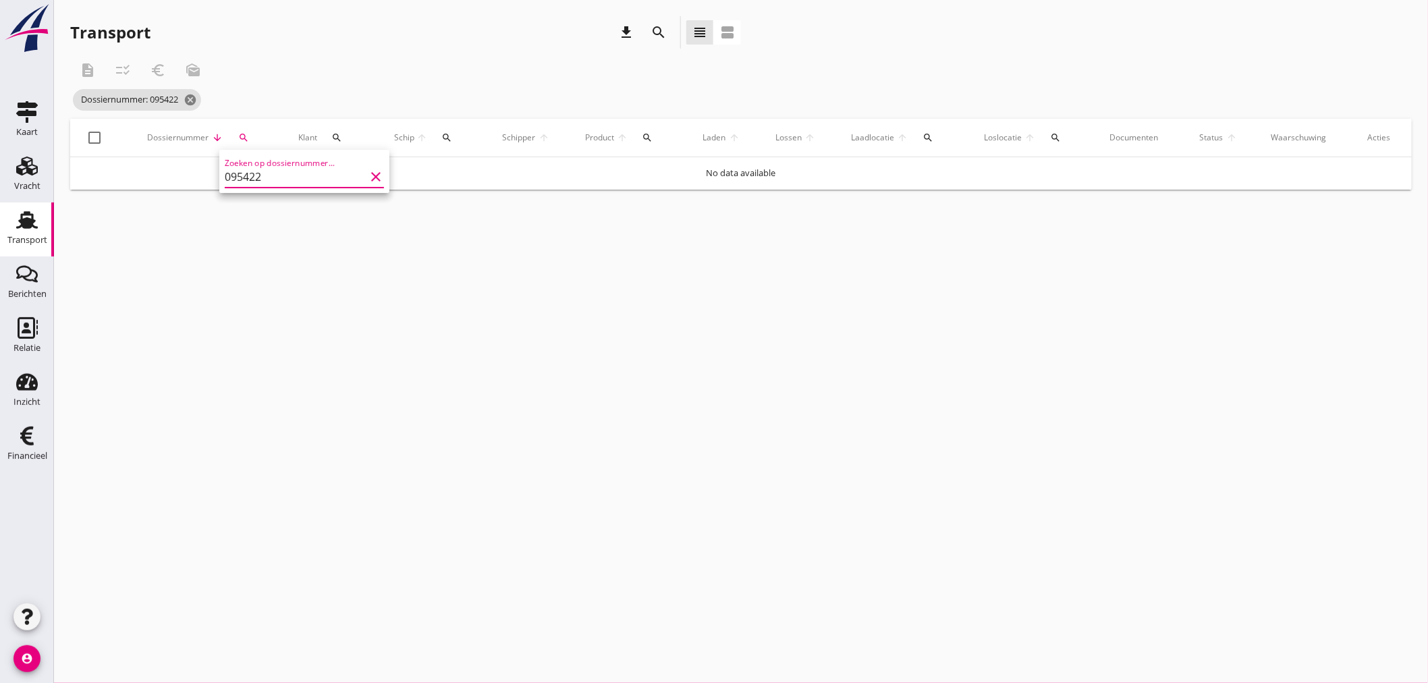
type input "095422"
drag, startPoint x: 158, startPoint y: 179, endPoint x: 163, endPoint y: 186, distance: 8.8
click at [158, 179] on div "095422" at bounding box center [193, 179] width 107 height 13
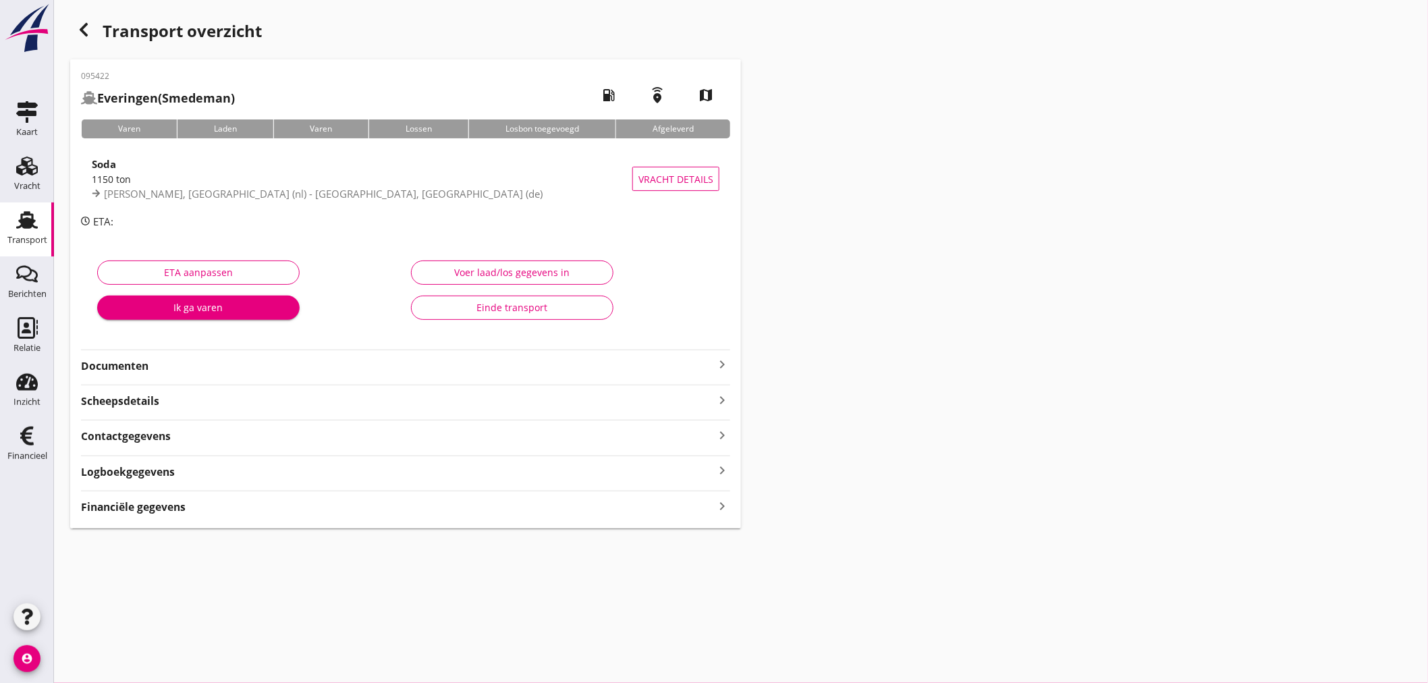
click at [722, 507] on icon "keyboard_arrow_right" at bounding box center [722, 506] width 16 height 18
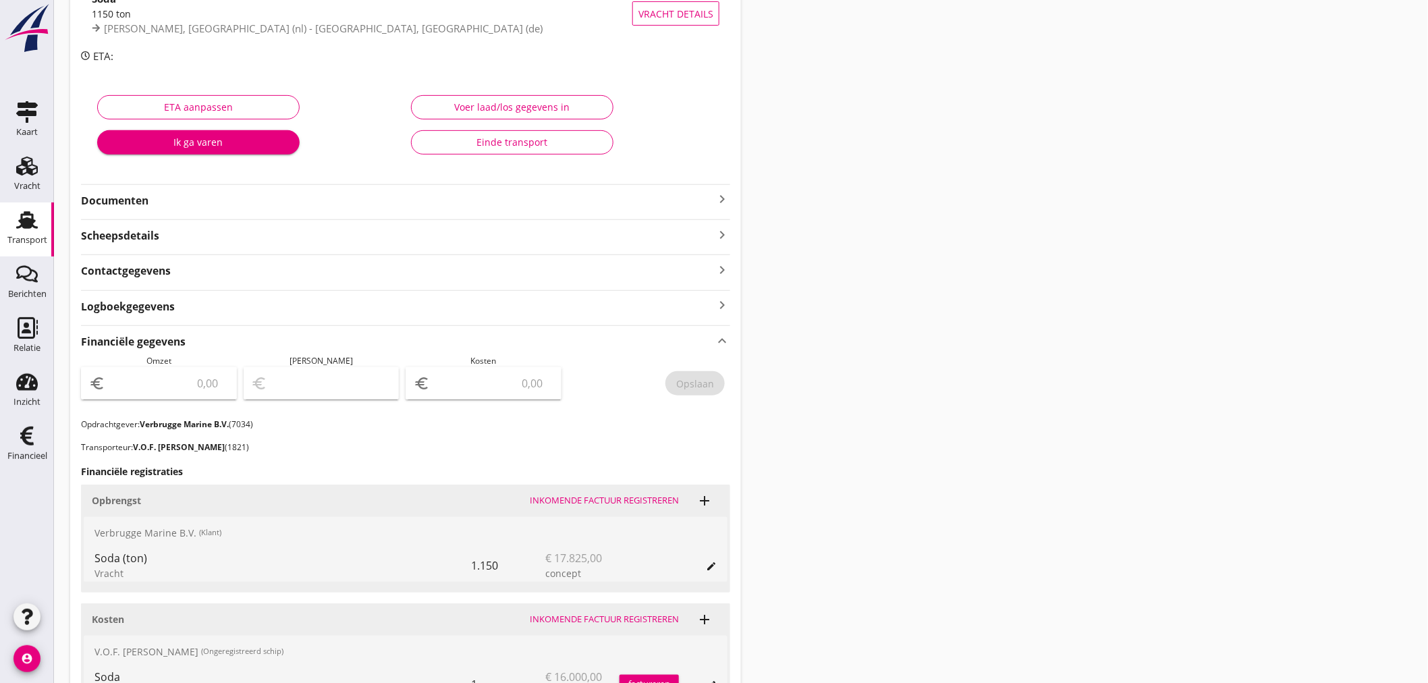
scroll to position [338, 0]
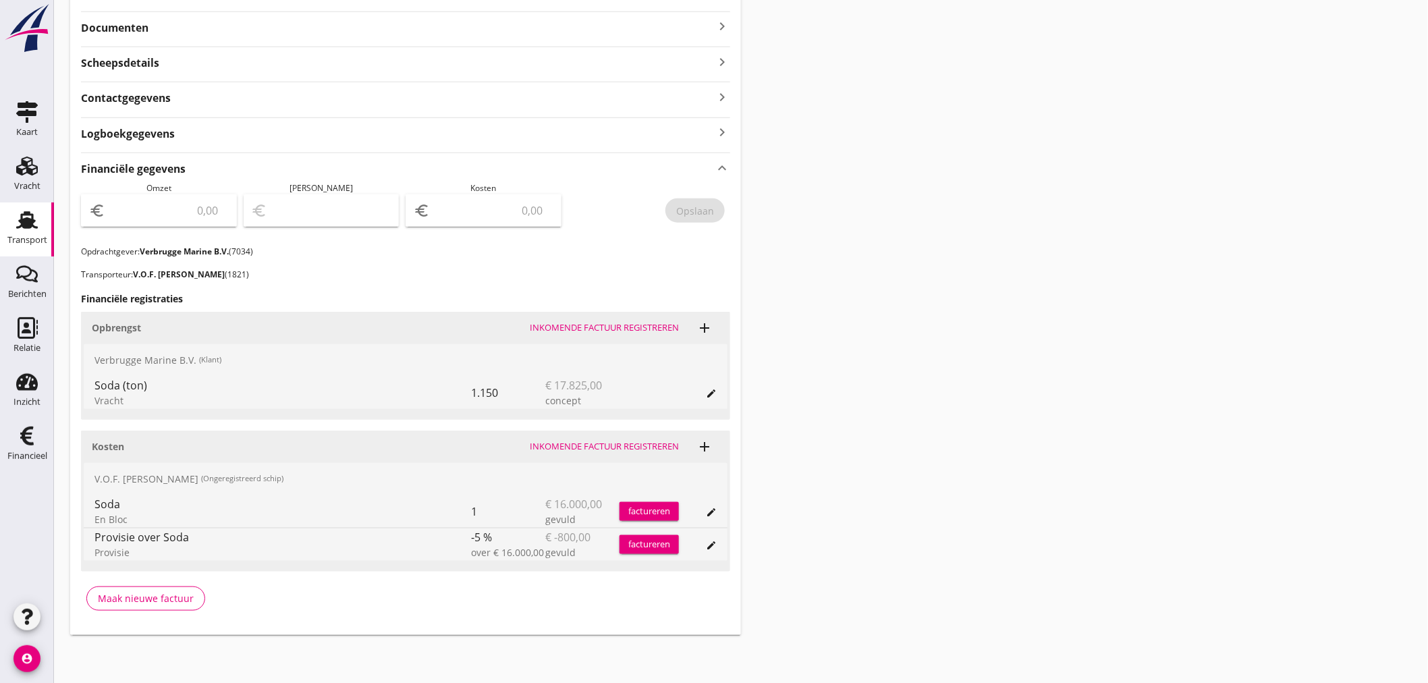
click at [948, 483] on div "Transport overzicht 095422 [GEOGRAPHIC_DATA] (Smedeman) local_gas_station emerg…" at bounding box center [741, 156] width 1374 height 989
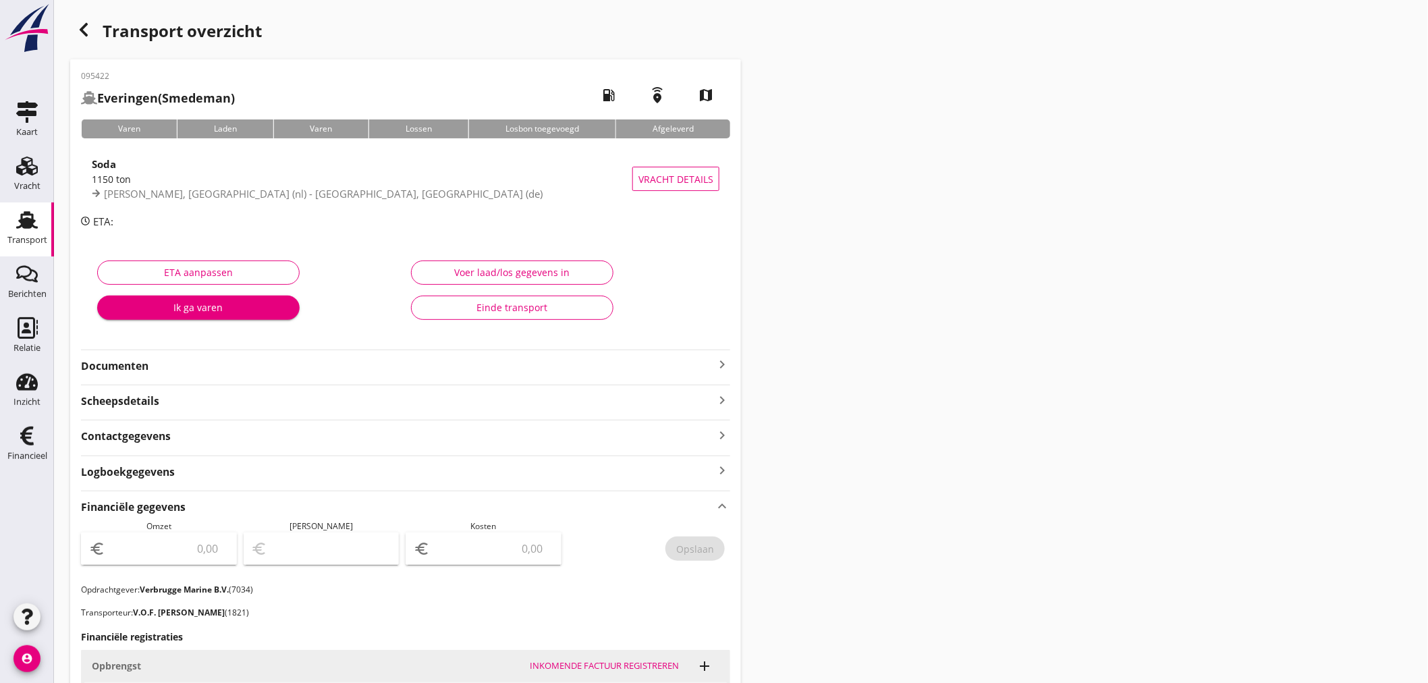
drag, startPoint x: 524, startPoint y: 12, endPoint x: 529, endPoint y: -5, distance: 18.4
click at [529, 0] on html "Financiële regel wijzigen Financiële regel wijzigen Financiële regel wijzigen F…" at bounding box center [714, 511] width 1428 height 1022
click at [24, 661] on icon "account_circle" at bounding box center [26, 658] width 27 height 27
click at [103, 653] on div "Uitloggen" at bounding box center [101, 653] width 57 height 16
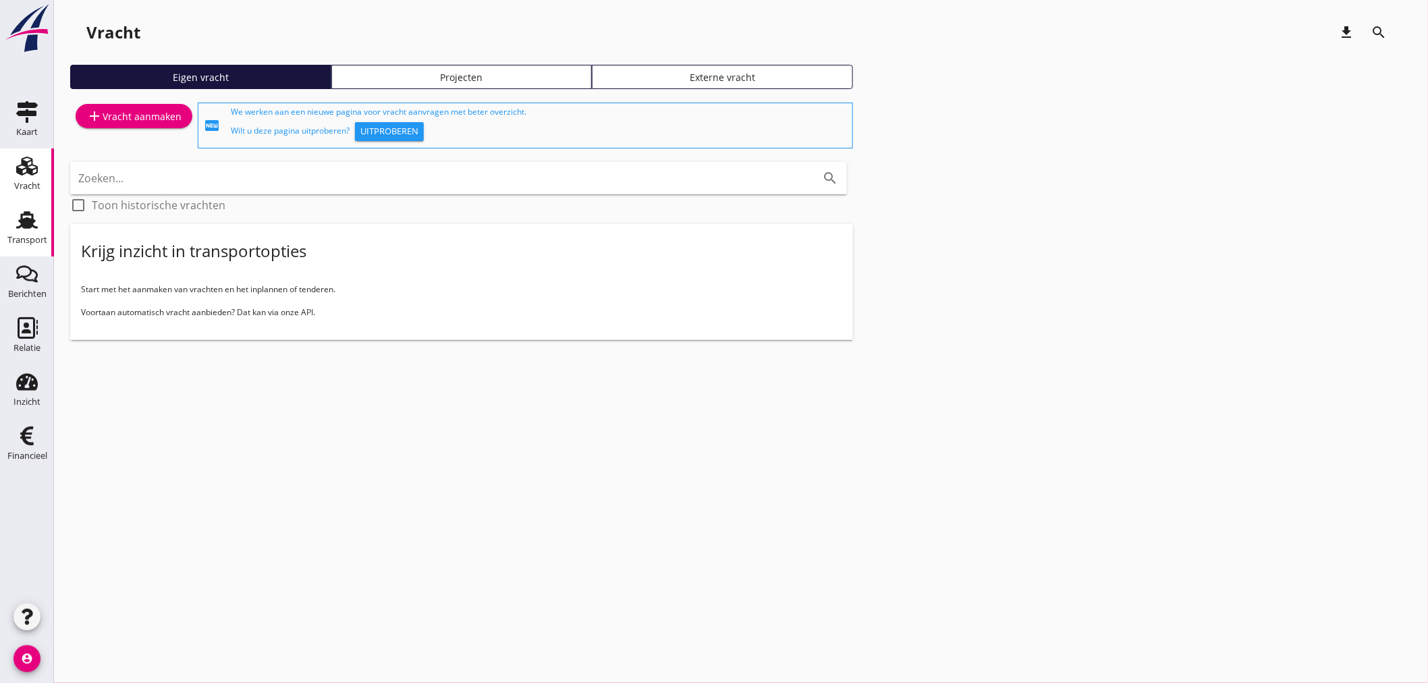
click at [34, 229] on icon "Transport" at bounding box center [27, 220] width 22 height 22
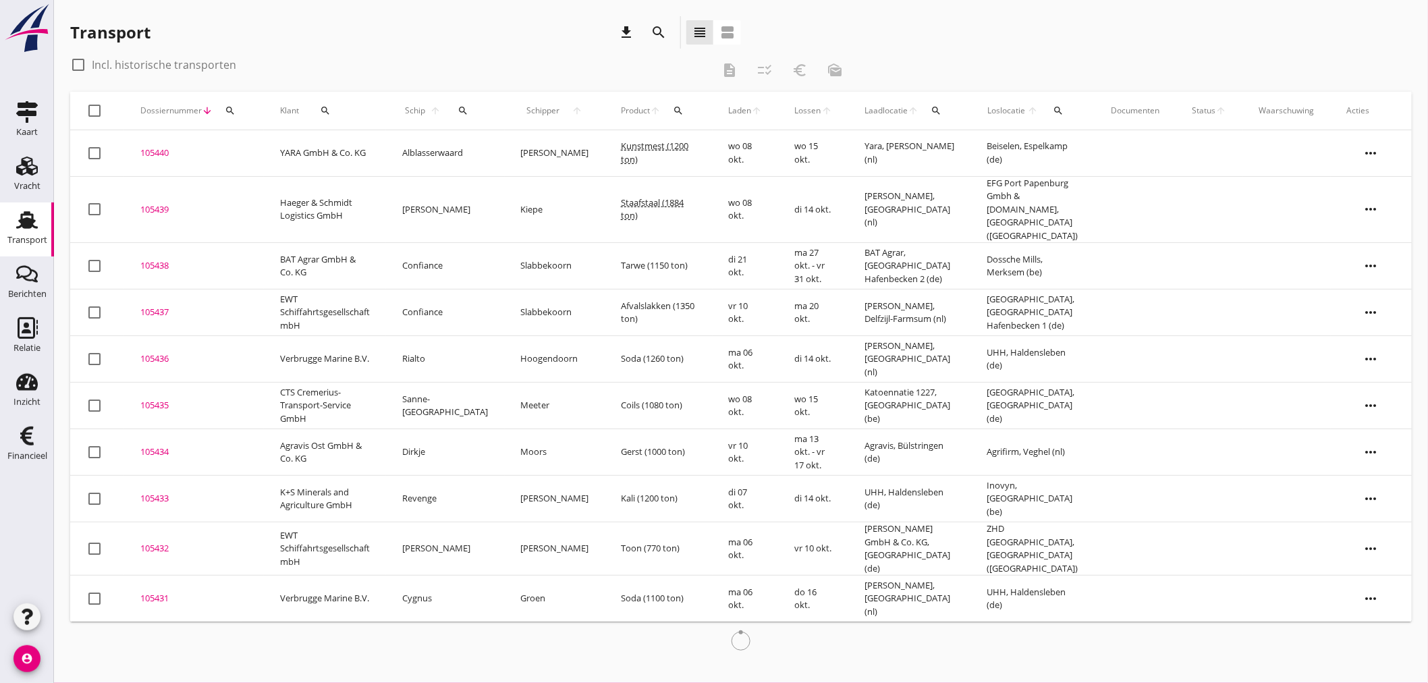
drag, startPoint x: 470, startPoint y: 103, endPoint x: 458, endPoint y: 113, distance: 15.8
click at [468, 105] on div "Schip arrow_upward search" at bounding box center [445, 110] width 86 height 32
click at [461, 104] on button "search" at bounding box center [465, 111] width 29 height 24
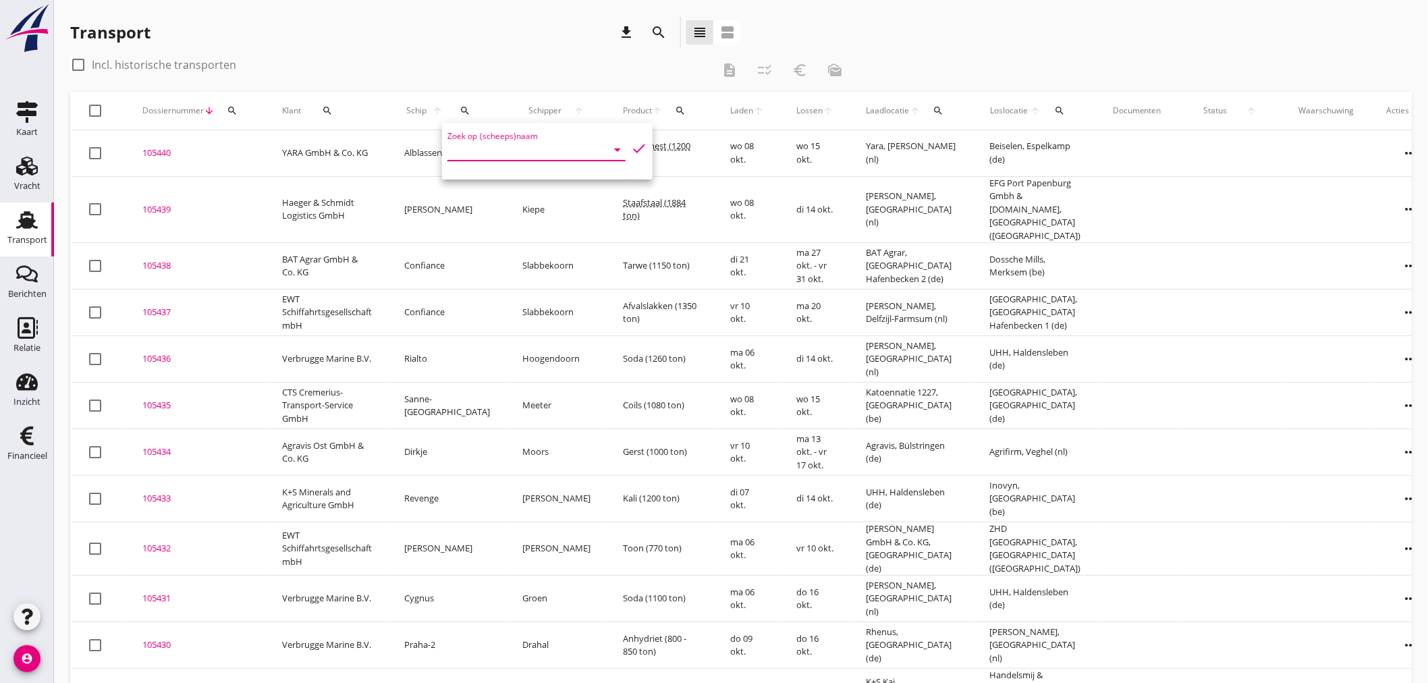
click at [462, 146] on input "Zoek op (scheeps)naam" at bounding box center [517, 150] width 140 height 22
click at [545, 191] on div "ENI: 06000211 (L:84.65 x B:8.22)" at bounding box center [567, 191] width 142 height 14
click at [632, 146] on icon "check" at bounding box center [639, 148] width 16 height 16
type input "Everingen"
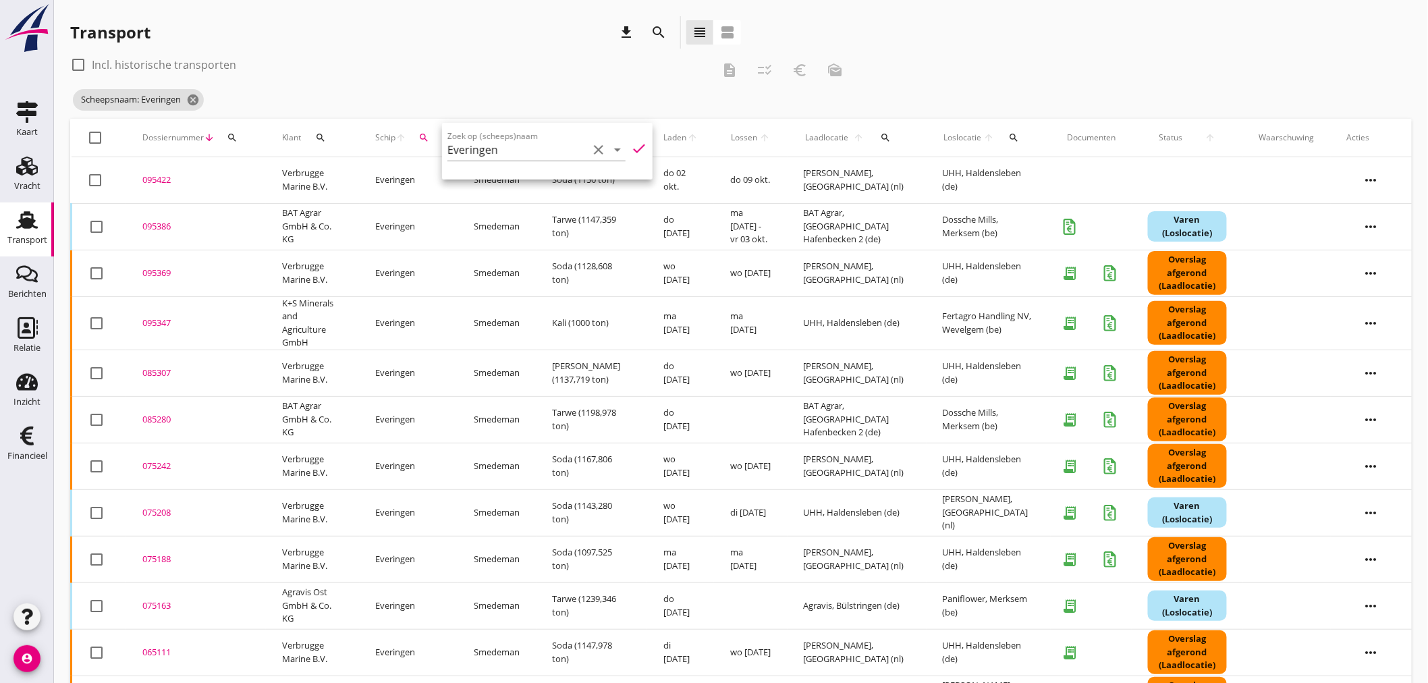
click at [153, 225] on div "095386" at bounding box center [195, 226] width 107 height 13
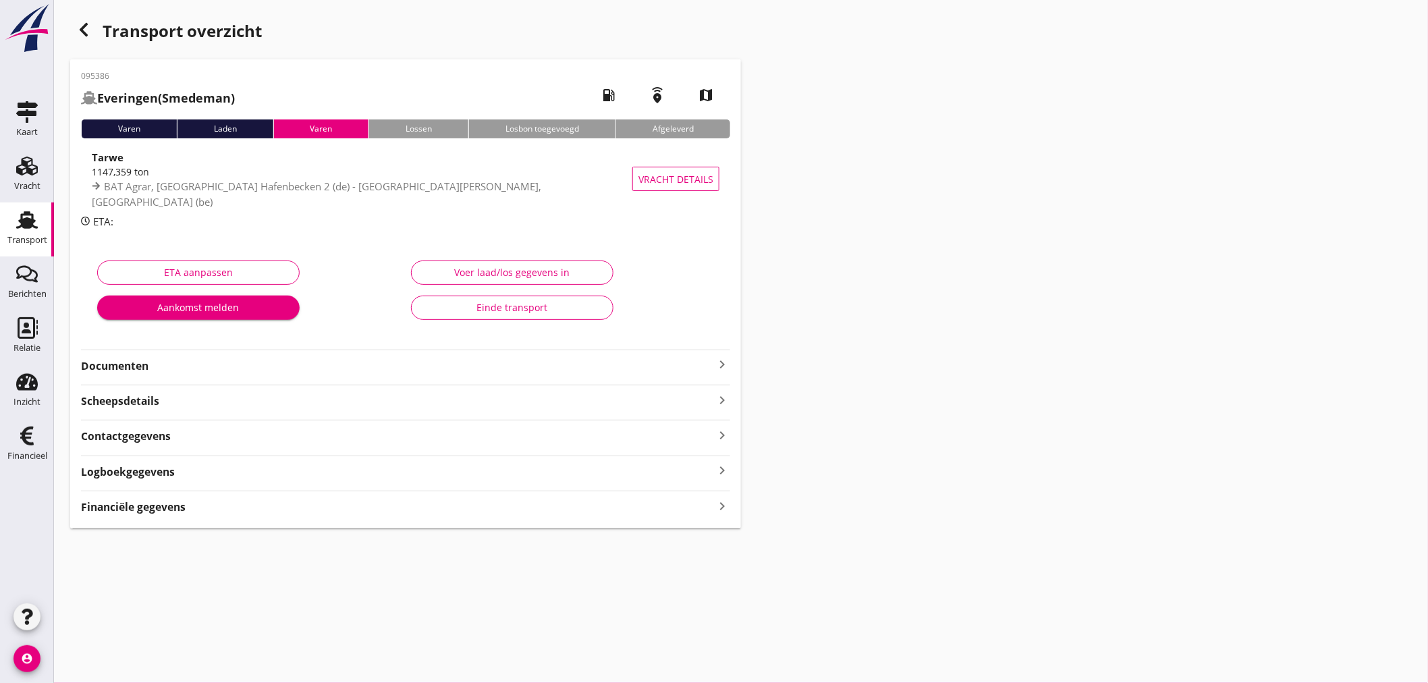
drag, startPoint x: 727, startPoint y: 356, endPoint x: 724, endPoint y: 364, distance: 9.4
click at [726, 359] on icon "keyboard_arrow_right" at bounding box center [722, 364] width 16 height 16
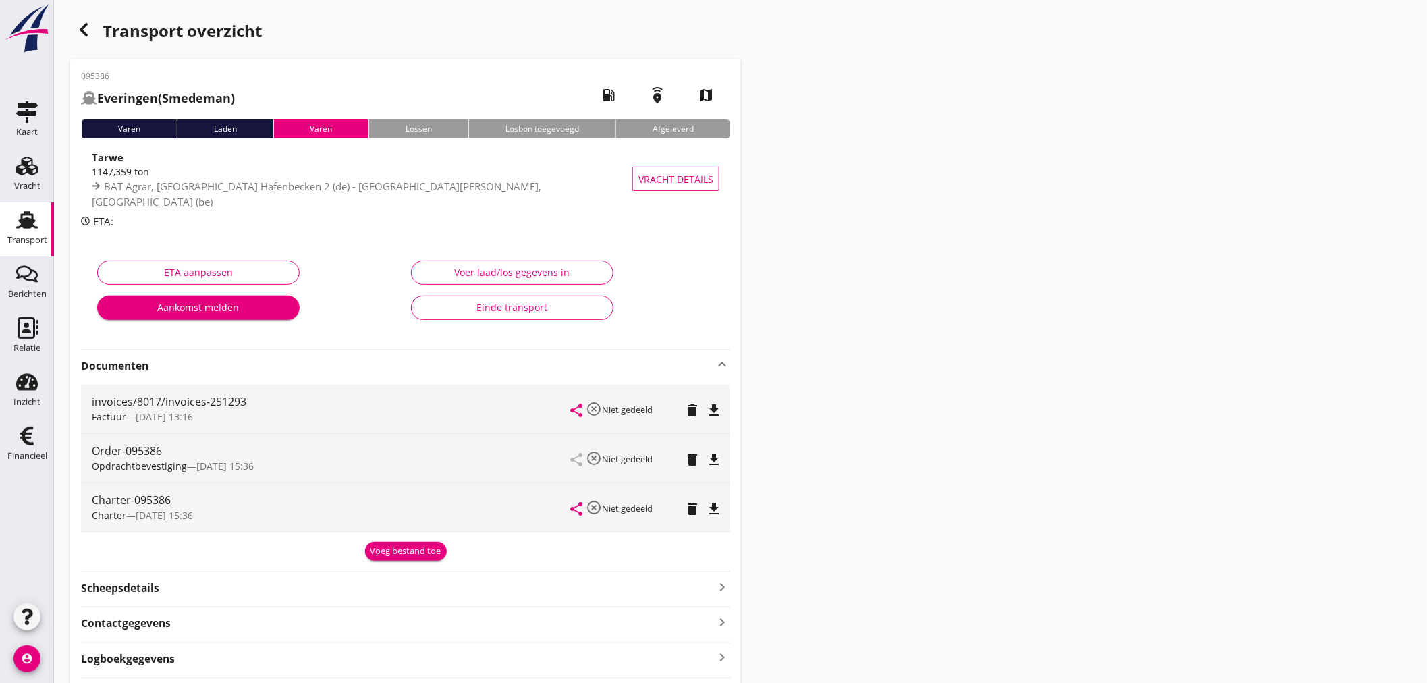
click at [360, 553] on div "Voeg bestand toe" at bounding box center [405, 549] width 649 height 23
click at [410, 553] on div "Voeg bestand toe" at bounding box center [406, 551] width 71 height 13
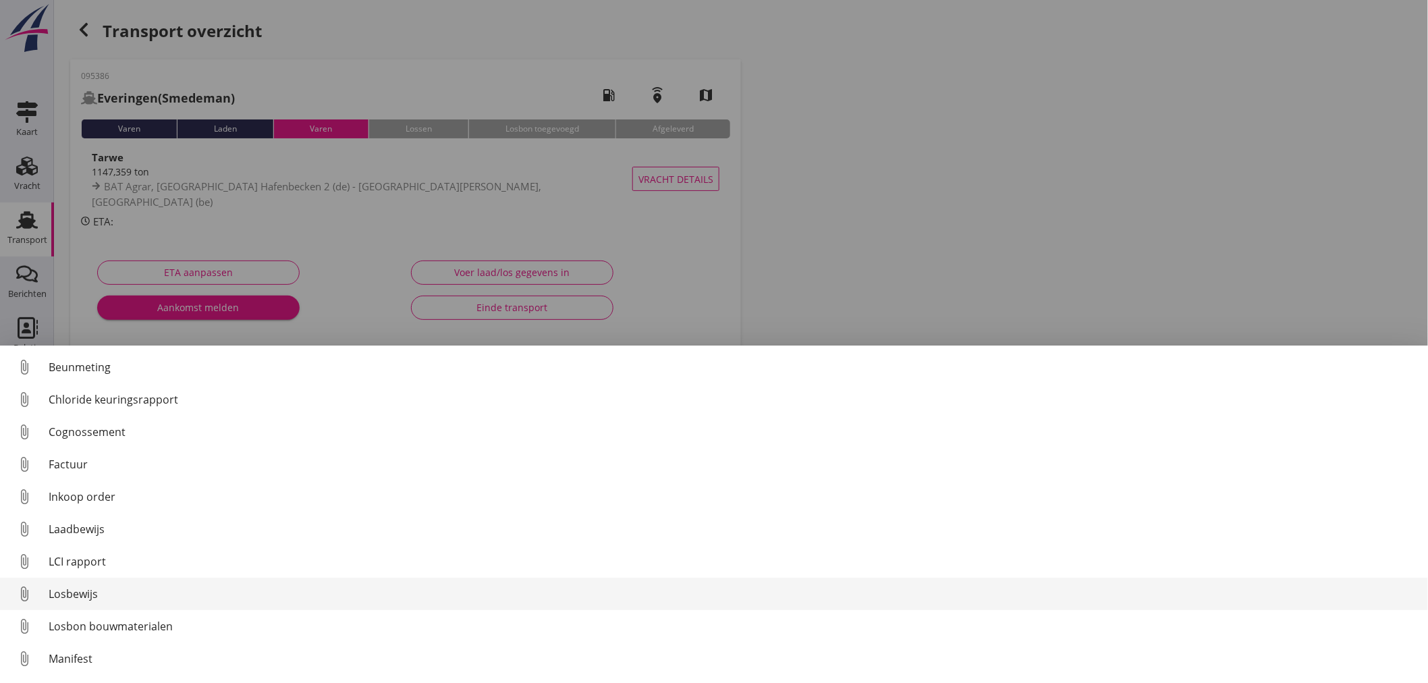
click at [88, 553] on div "LCI rapport" at bounding box center [733, 561] width 1369 height 16
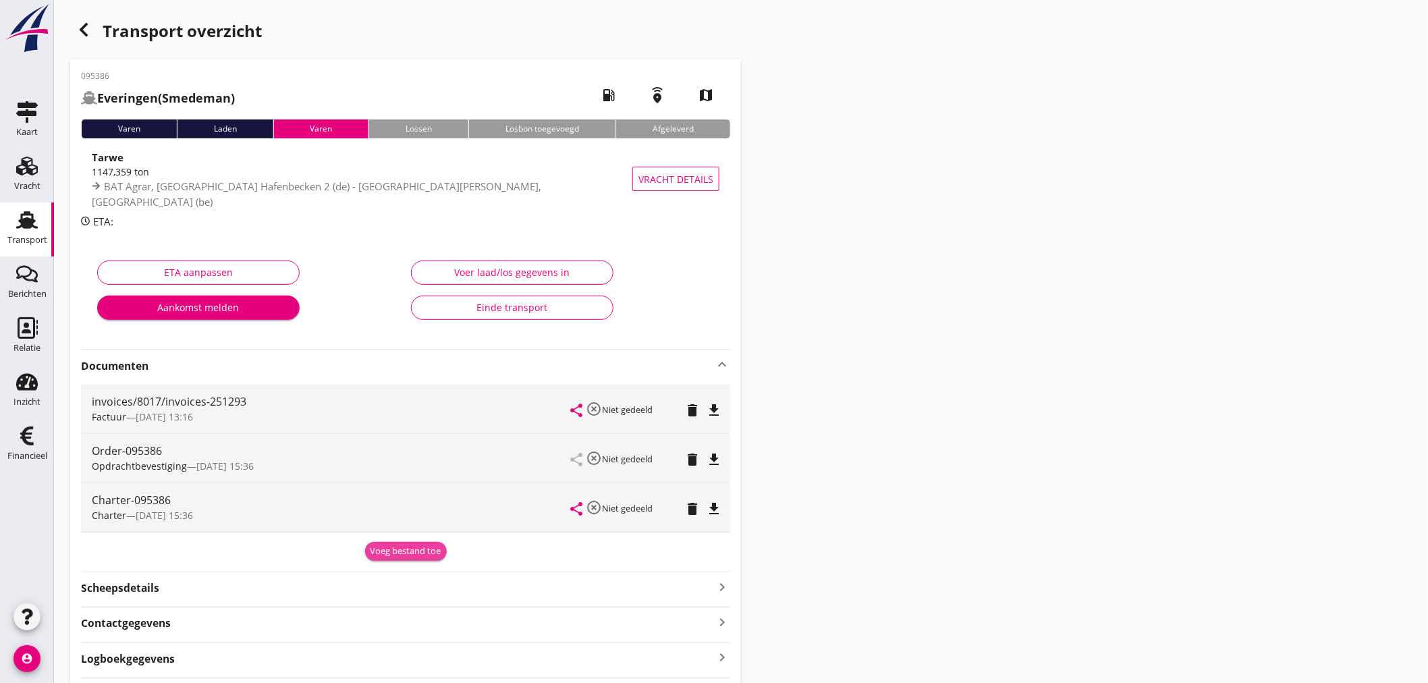
drag, startPoint x: 426, startPoint y: 550, endPoint x: 392, endPoint y: 548, distance: 33.8
click at [425, 549] on div "Voeg bestand toe" at bounding box center [406, 551] width 71 height 13
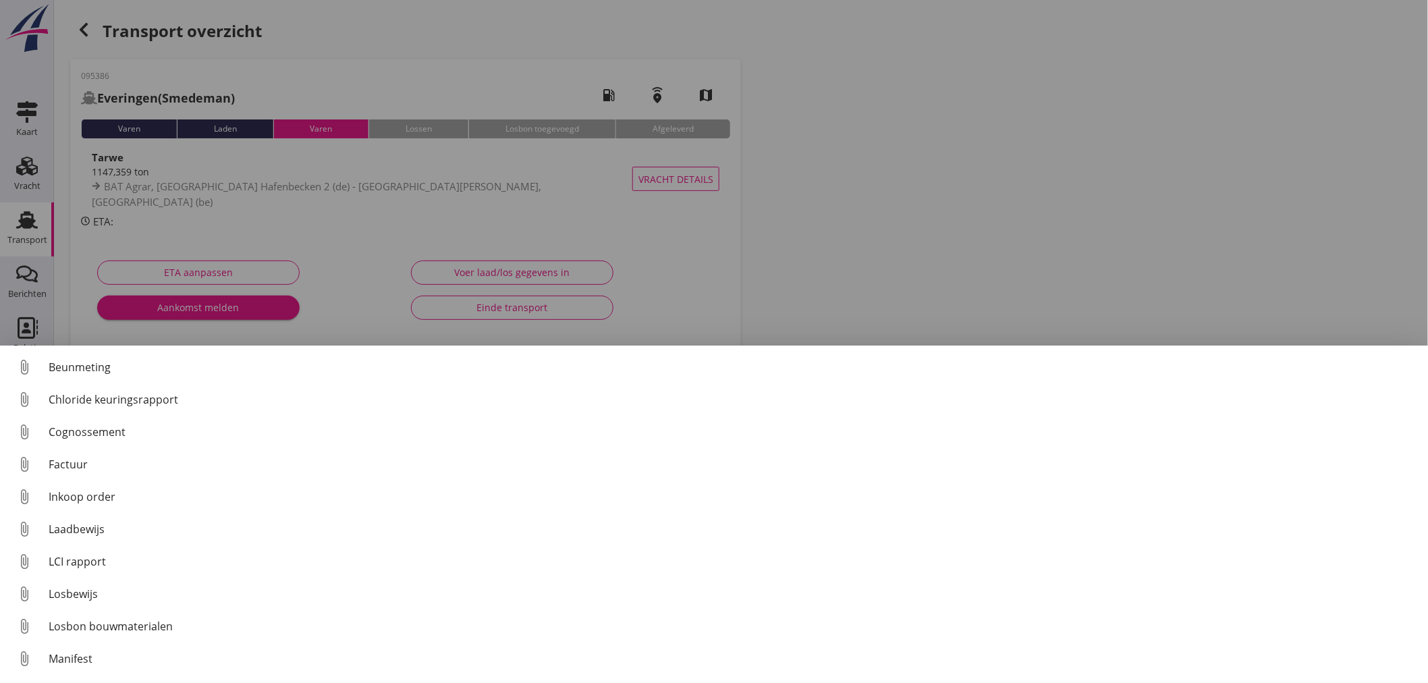
drag, startPoint x: 1015, startPoint y: 246, endPoint x: 850, endPoint y: 533, distance: 330.7
click at [1010, 250] on div at bounding box center [714, 341] width 1428 height 683
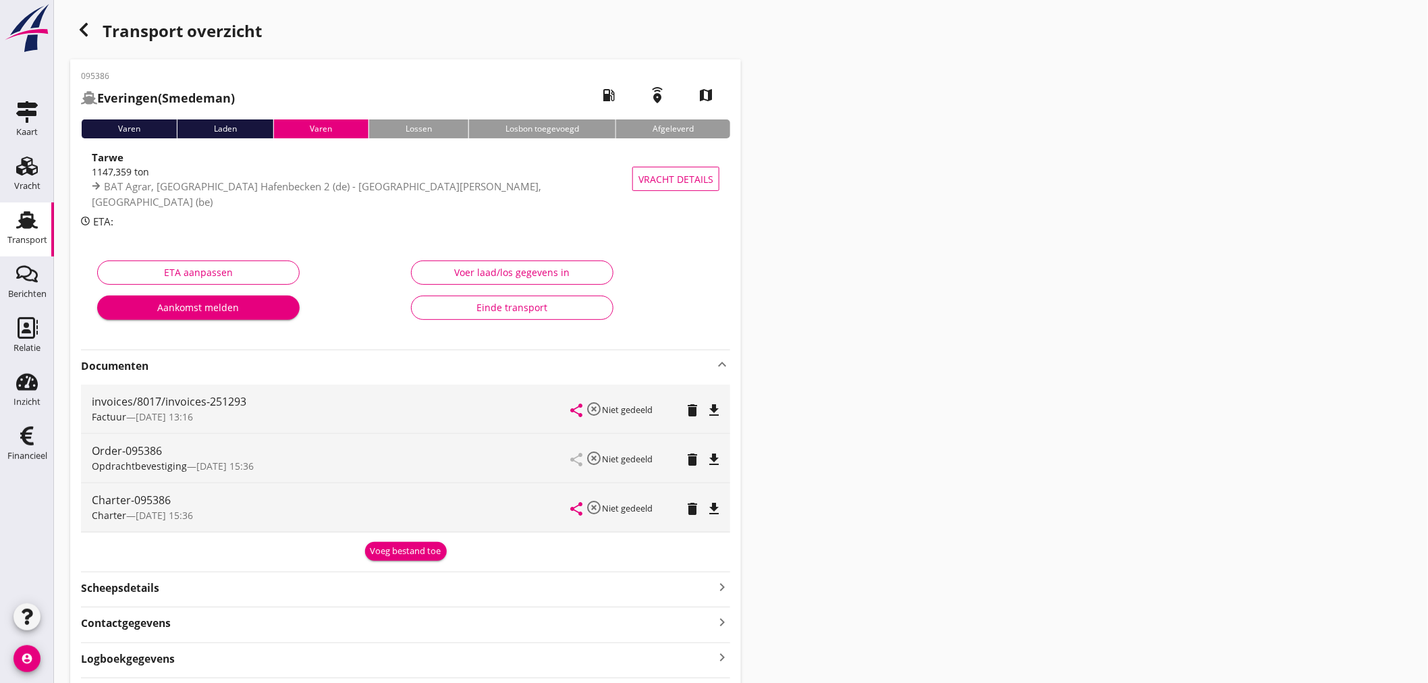
click at [416, 550] on div "Voeg bestand toe" at bounding box center [406, 551] width 71 height 13
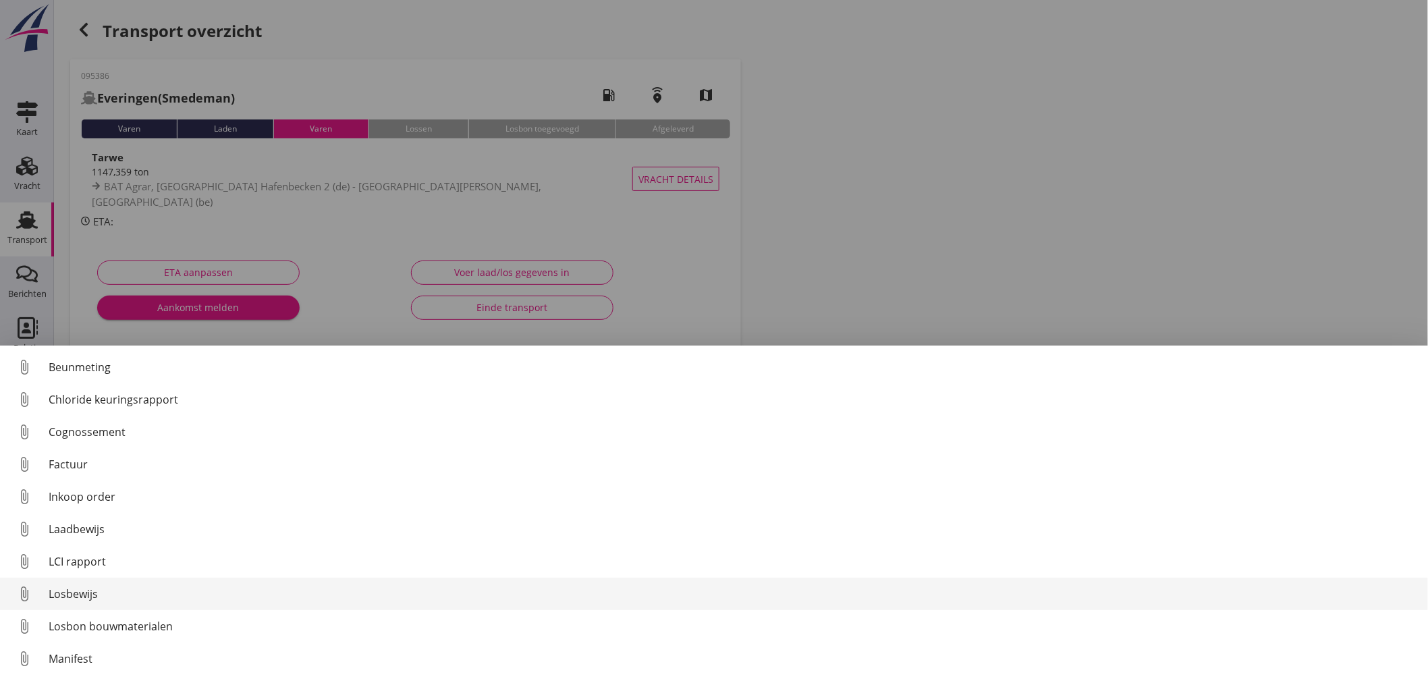
click at [65, 590] on div "Losbewijs" at bounding box center [733, 594] width 1369 height 16
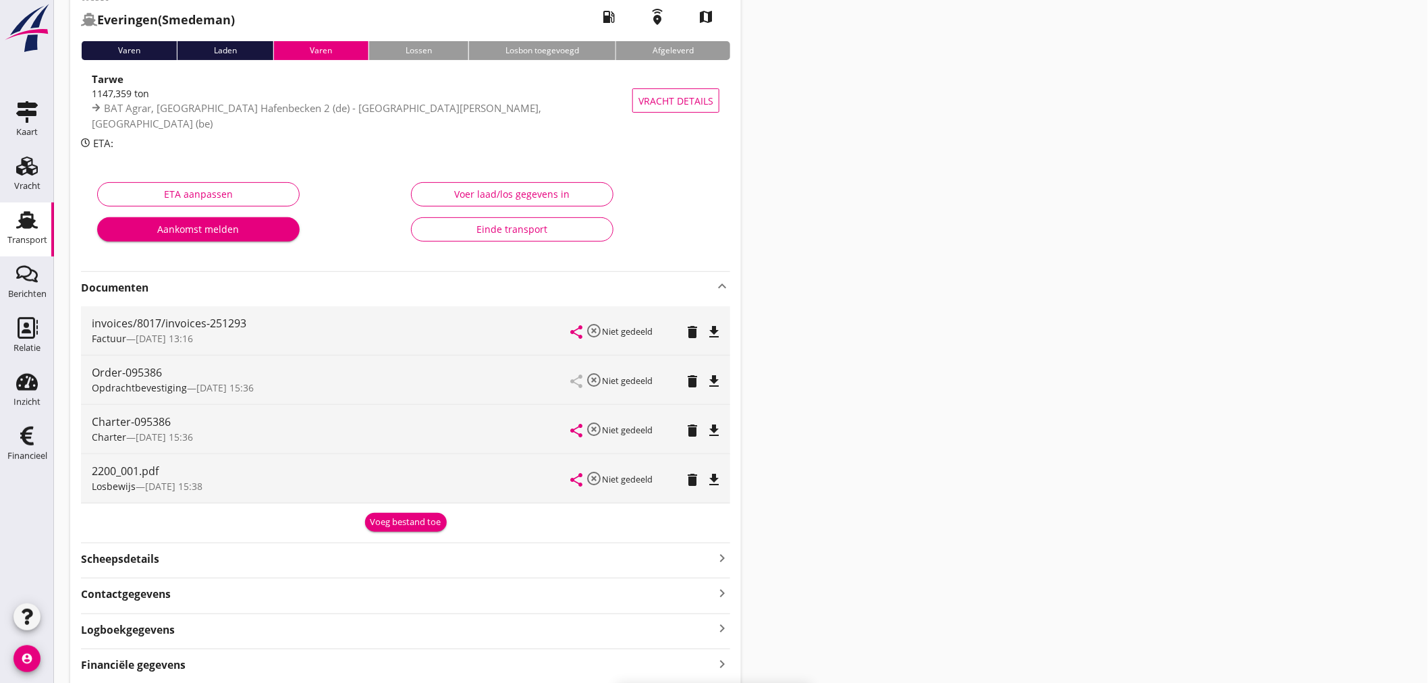
scroll to position [130, 0]
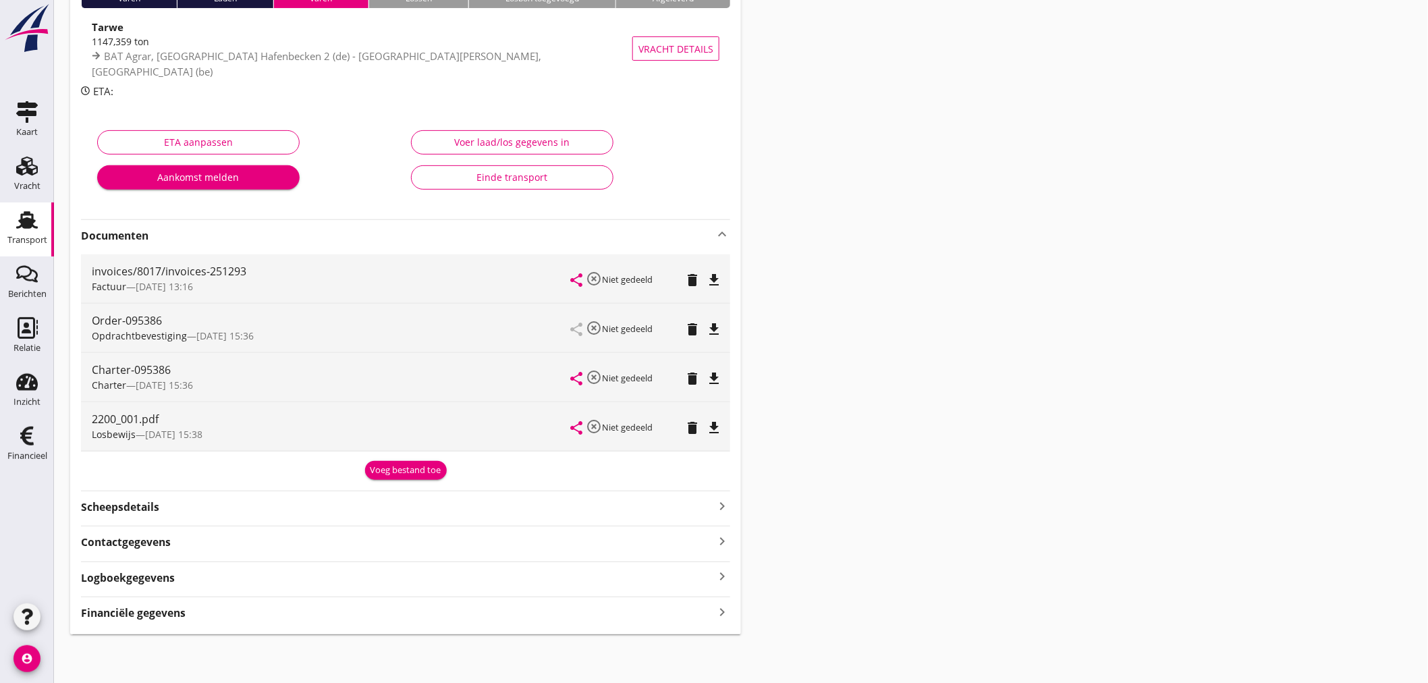
click at [148, 604] on div "Financiële gegevens keyboard_arrow_right" at bounding box center [405, 612] width 649 height 18
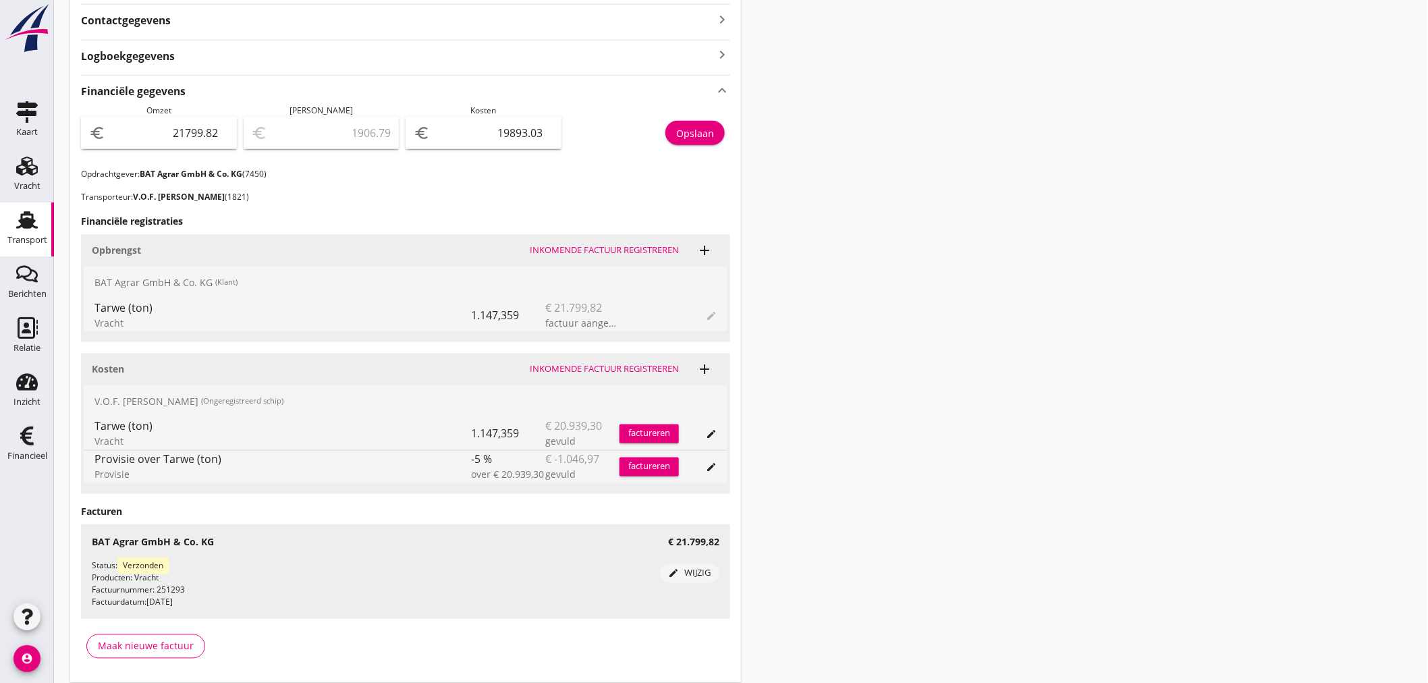
scroll to position [655, 0]
click at [29, 660] on icon "account_circle" at bounding box center [26, 658] width 27 height 27
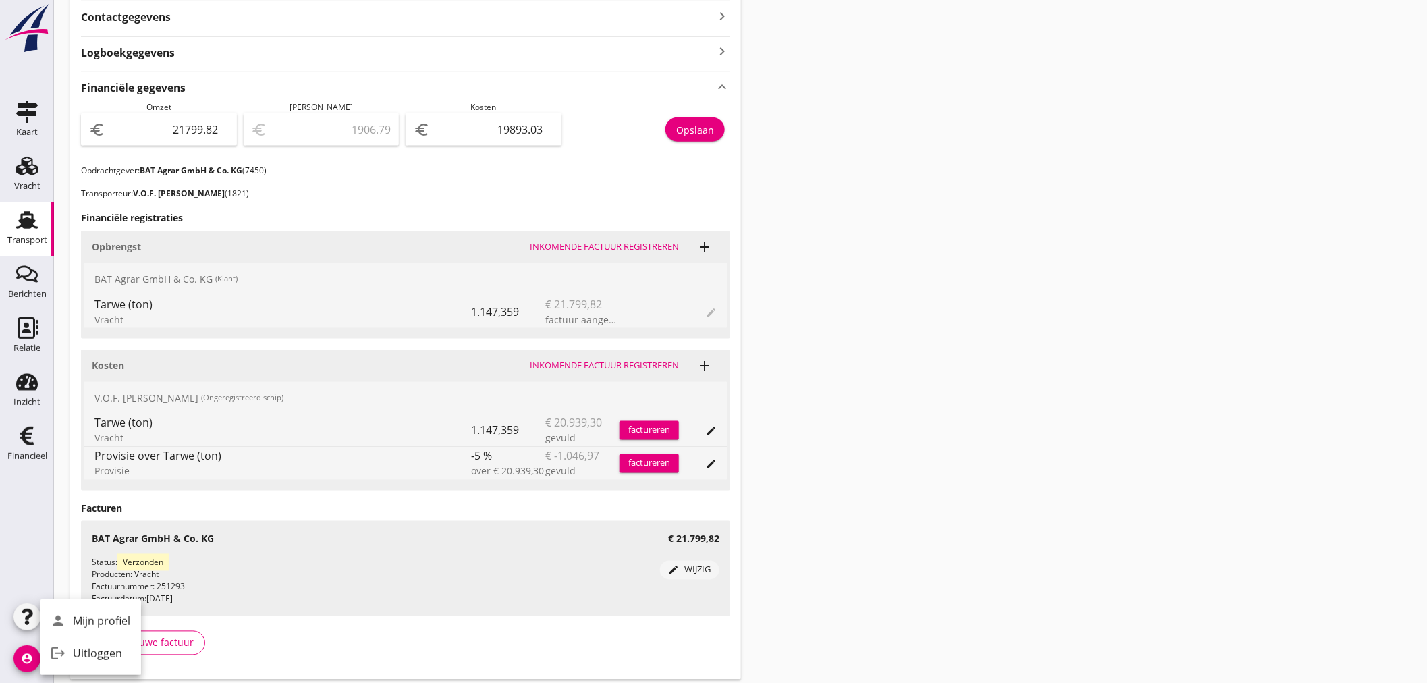
click at [32, 226] on use at bounding box center [27, 220] width 22 height 18
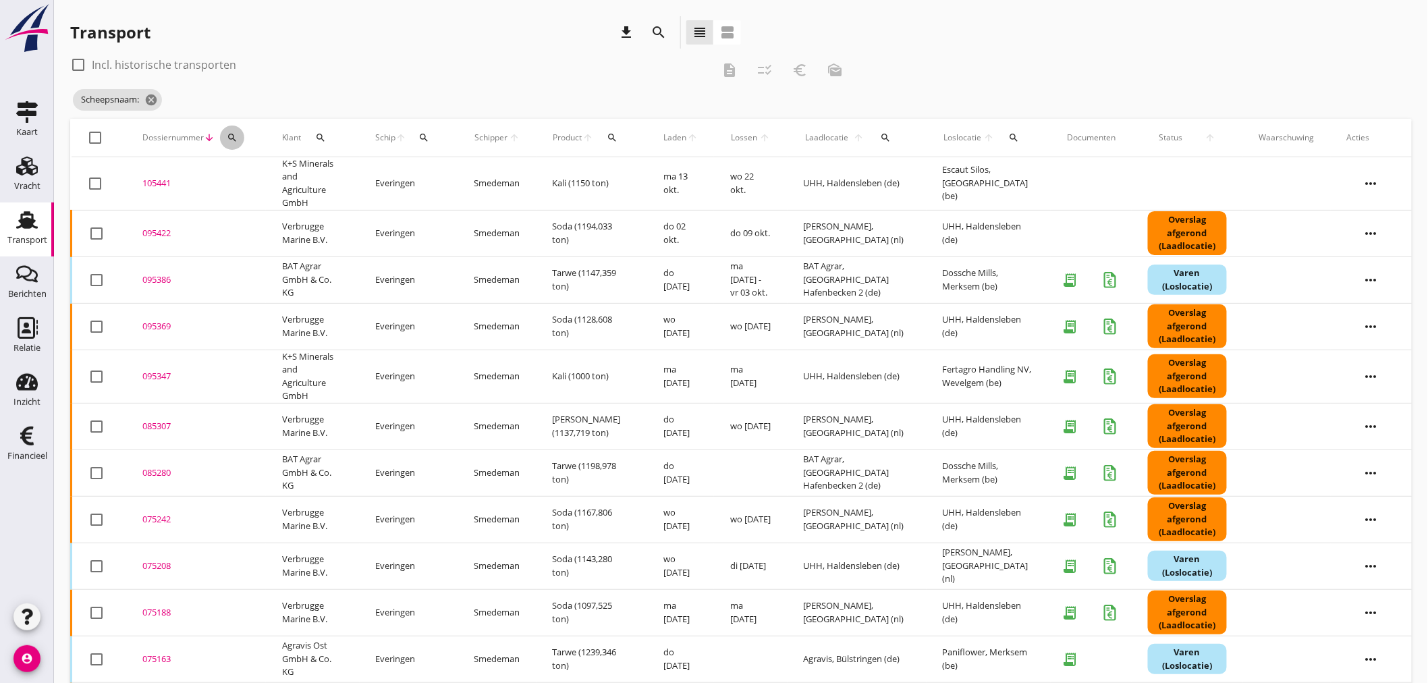
click at [227, 137] on icon "search" at bounding box center [232, 137] width 11 height 11
click at [243, 173] on input "Zoeken op dossiernummer..." at bounding box center [295, 177] width 140 height 22
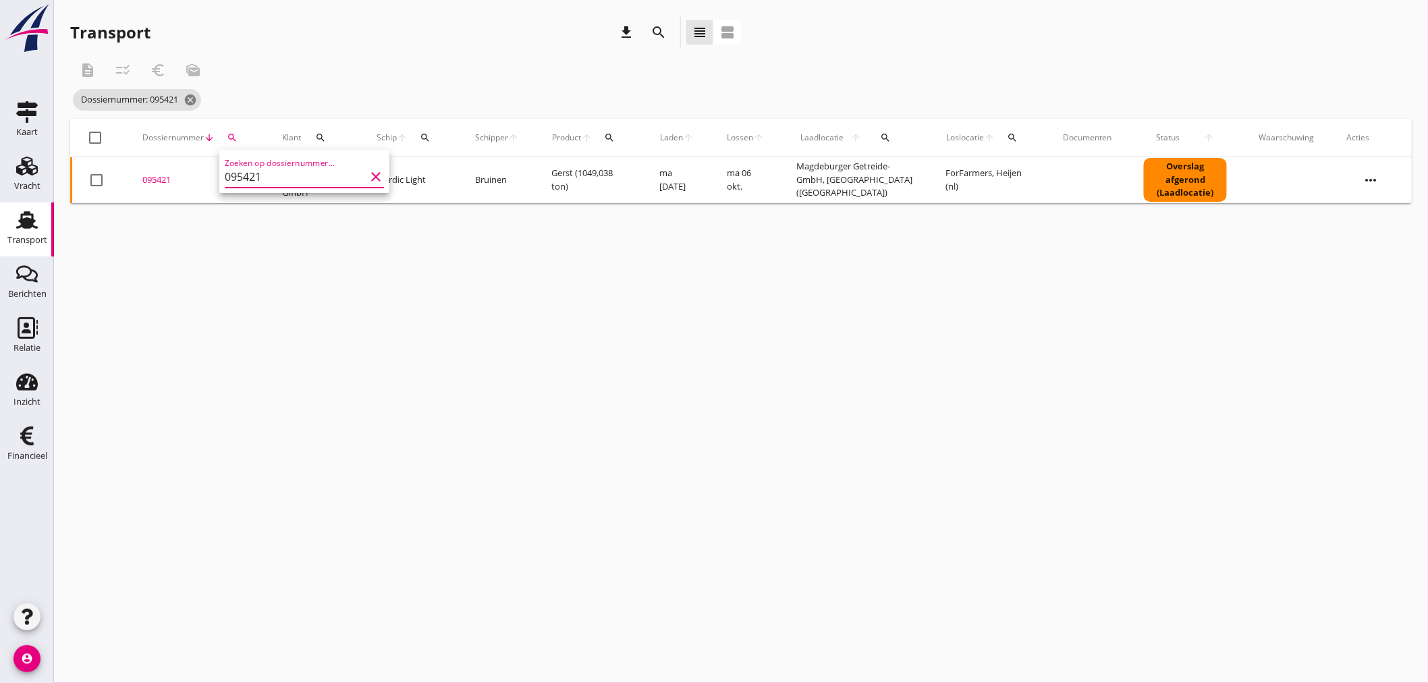
type input "095421"
click at [153, 178] on div "095421" at bounding box center [195, 179] width 107 height 13
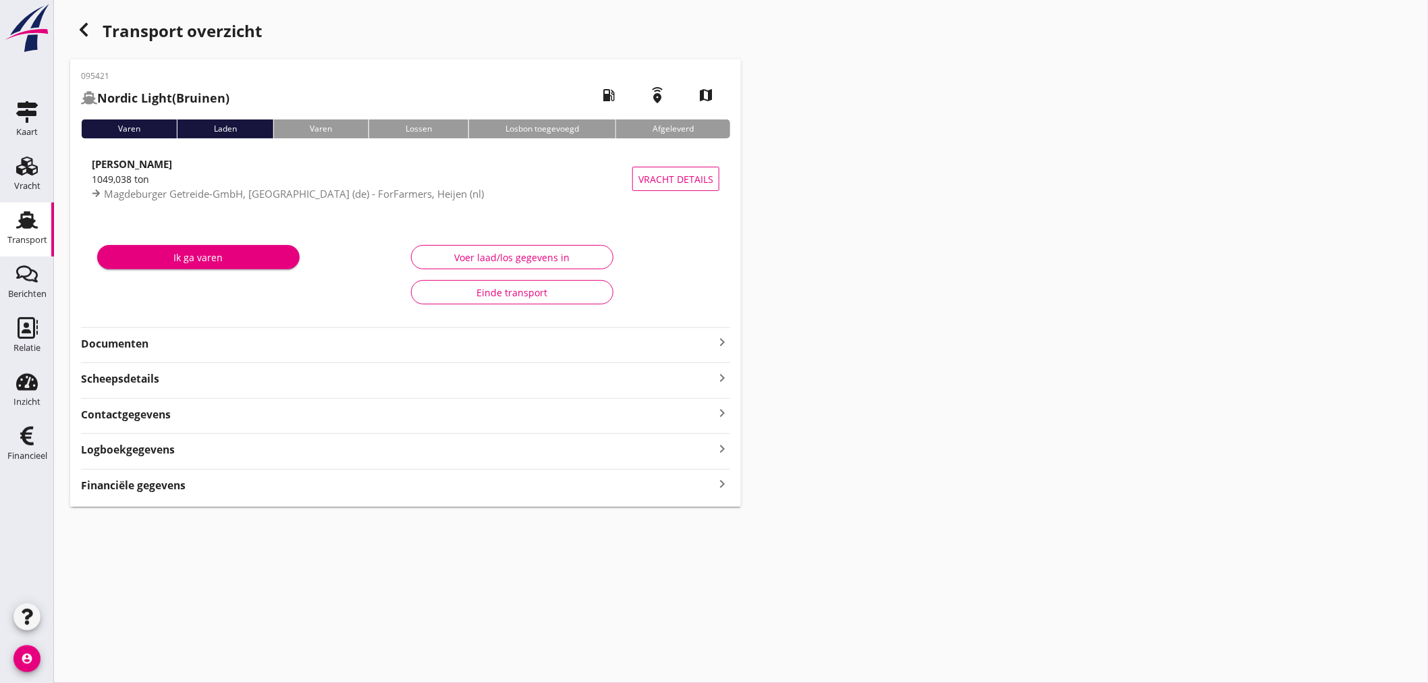
click at [723, 489] on icon "keyboard_arrow_right" at bounding box center [722, 484] width 16 height 18
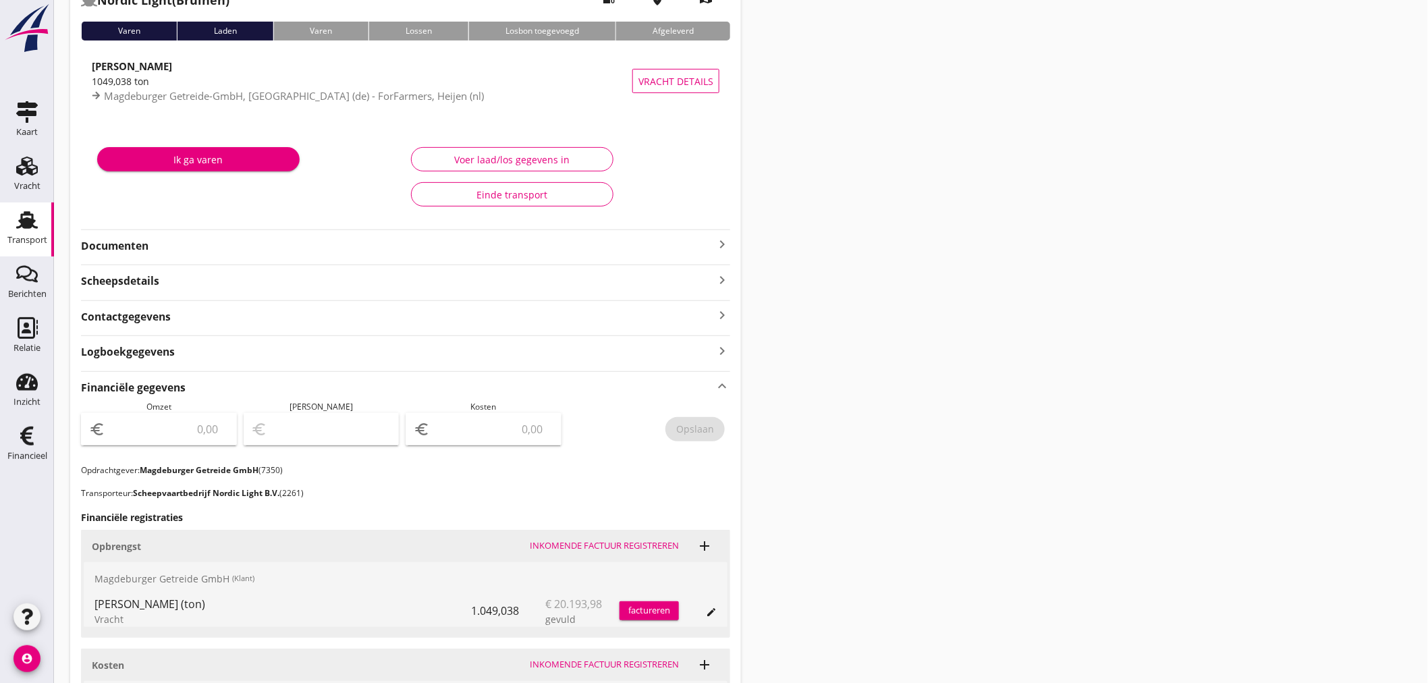
scroll to position [316, 0]
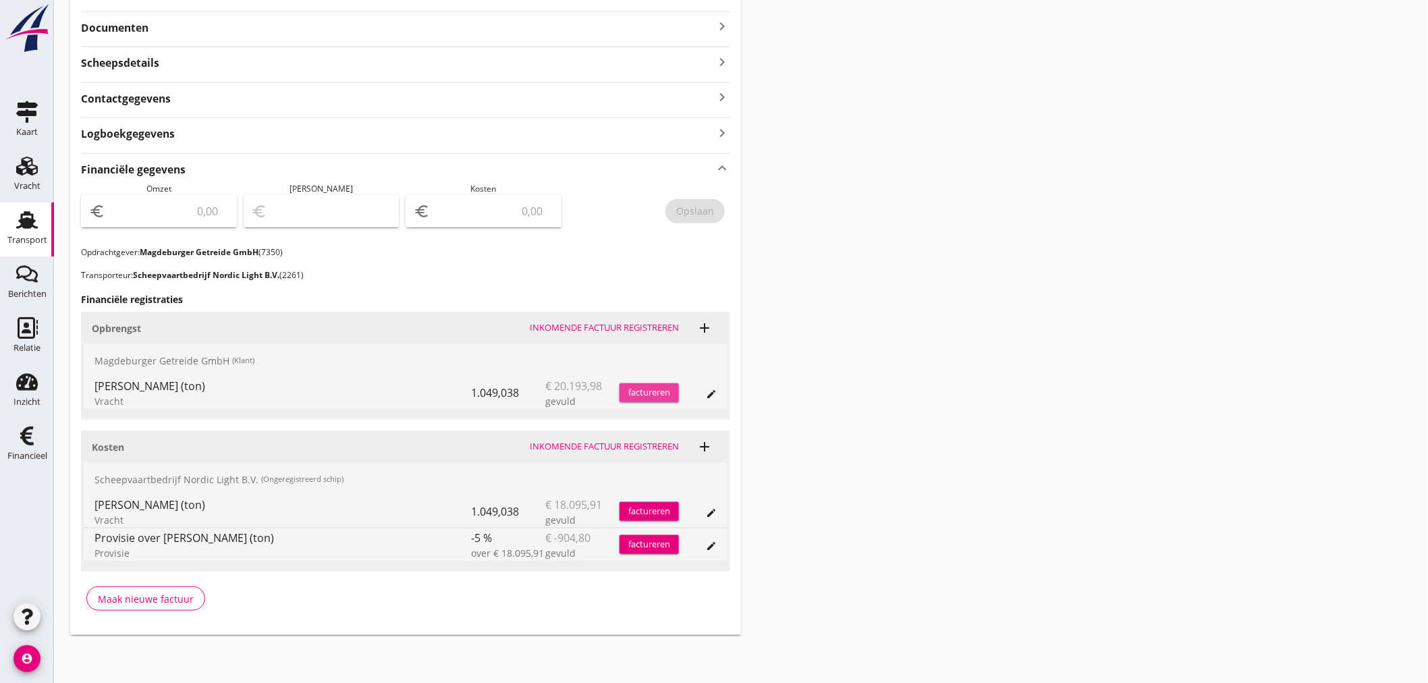
click at [650, 392] on div "factureren" at bounding box center [649, 392] width 59 height 13
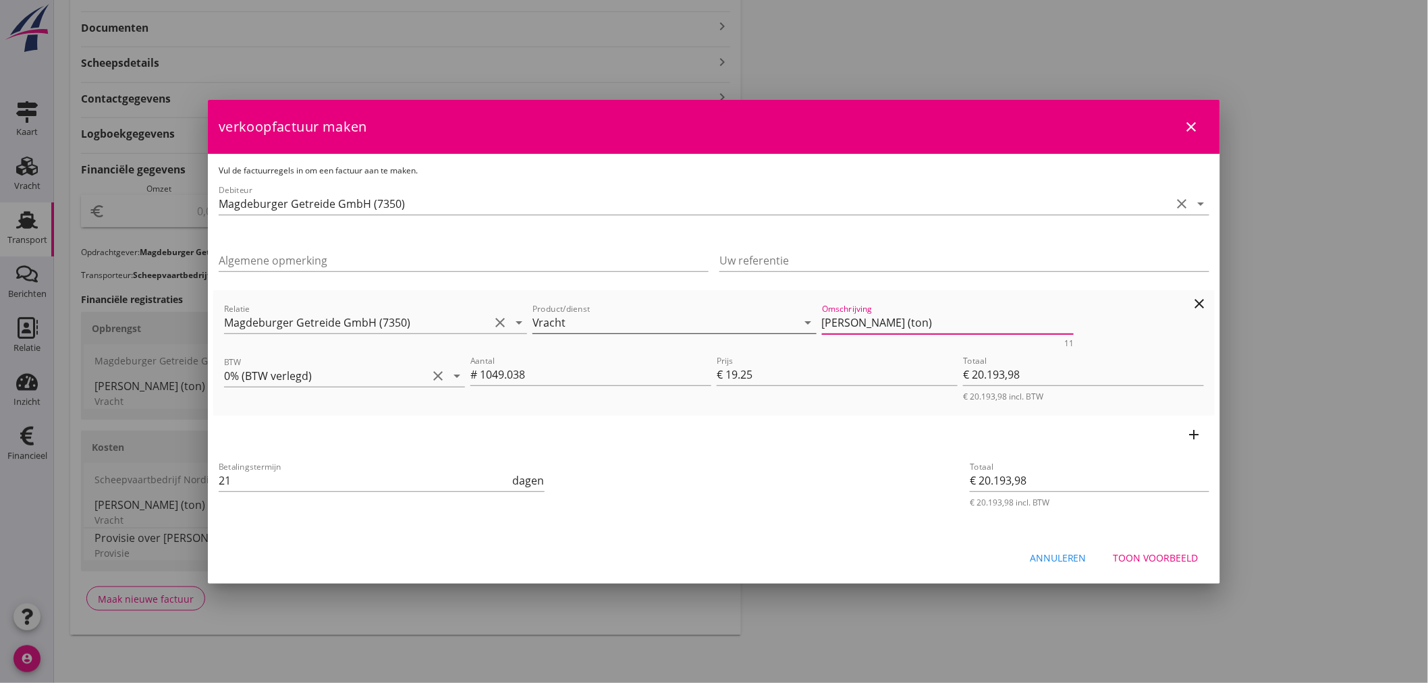
drag, startPoint x: 930, startPoint y: 332, endPoint x: 615, endPoint y: 321, distance: 315.4
click at [615, 321] on div "Relatie Magdeburger Getreide GmbH (7350) clear arrow_drop_down Product/dienst V…" at bounding box center [713, 324] width 985 height 52
drag, startPoint x: 1165, startPoint y: 555, endPoint x: 981, endPoint y: 484, distance: 196.8
click at [1164, 555] on div "Toon voorbeeld" at bounding box center [1156, 558] width 85 height 14
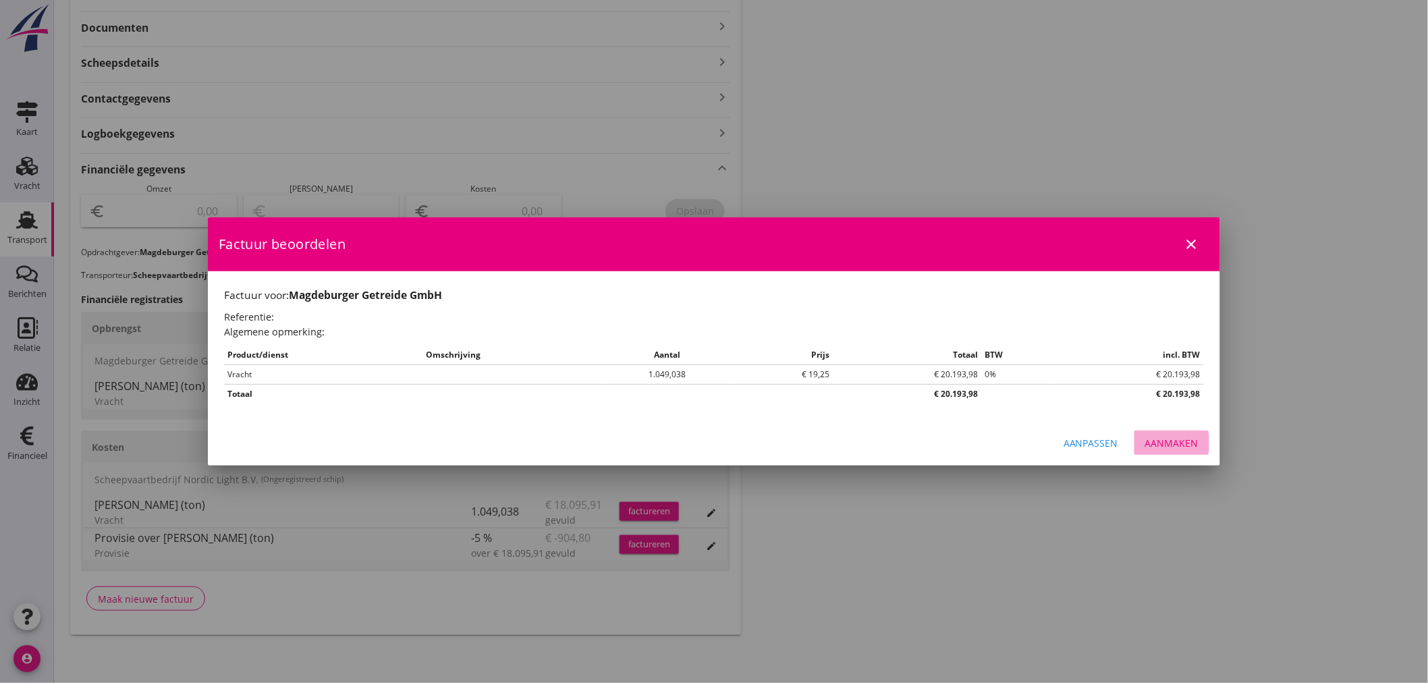
drag, startPoint x: 1188, startPoint y: 444, endPoint x: 1173, endPoint y: 446, distance: 15.0
click at [1185, 445] on div "Aanmaken" at bounding box center [1171, 443] width 53 height 14
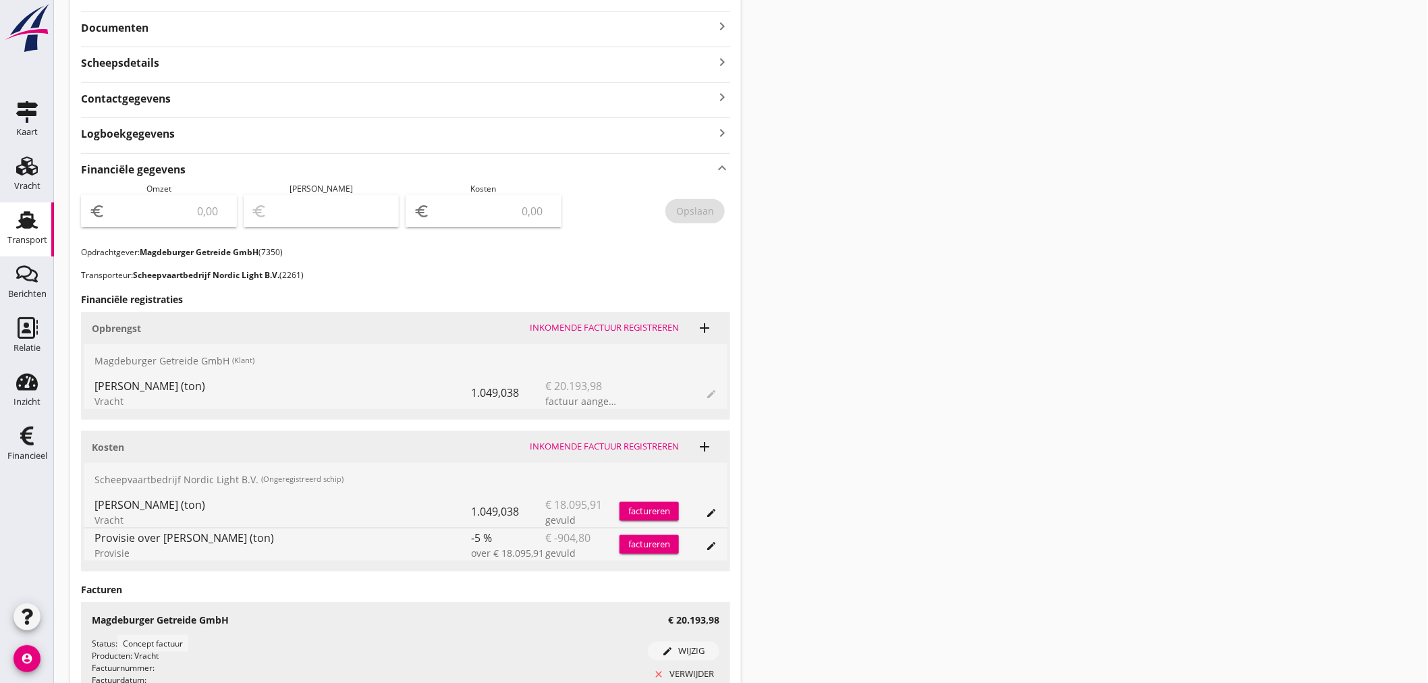
click at [194, 209] on input "number" at bounding box center [168, 211] width 121 height 22
type input "20193"
type input "20193.98"
drag, startPoint x: 684, startPoint y: 207, endPoint x: 746, endPoint y: 215, distance: 62.5
click at [687, 208] on div "Opslaan" at bounding box center [695, 211] width 38 height 14
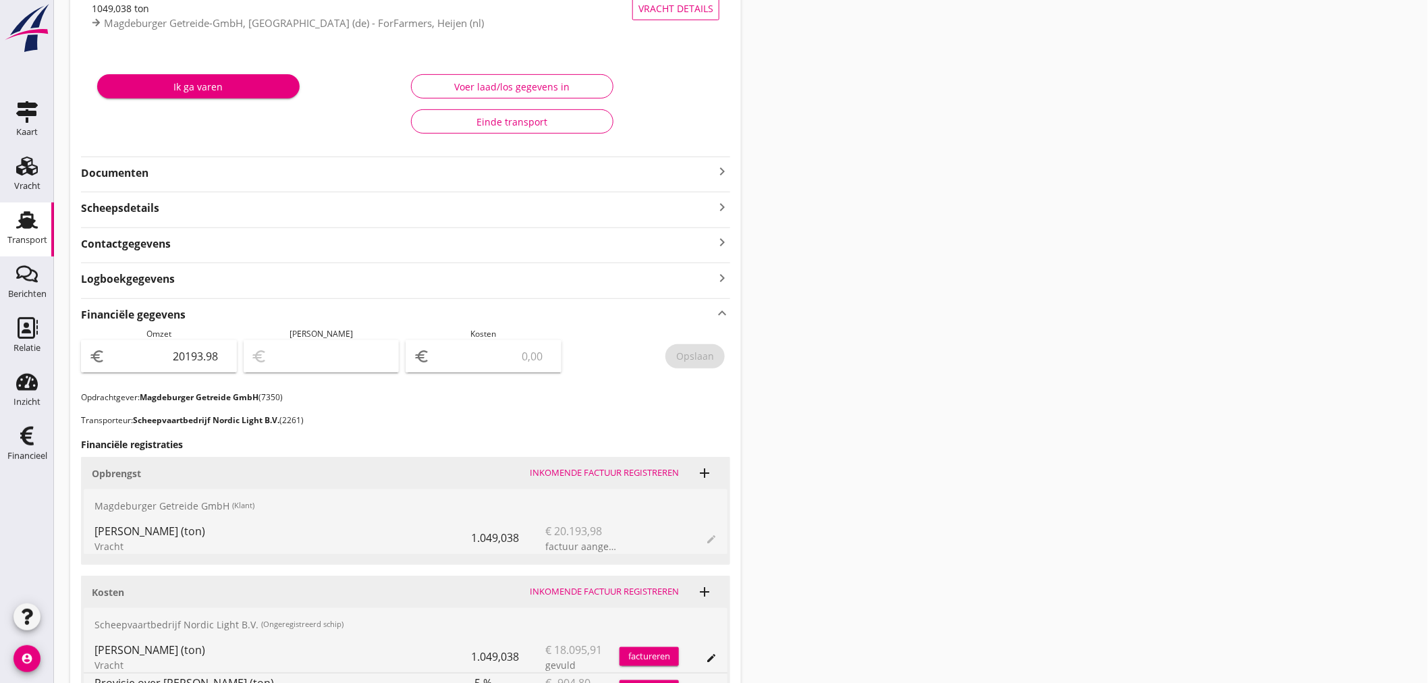
scroll to position [0, 0]
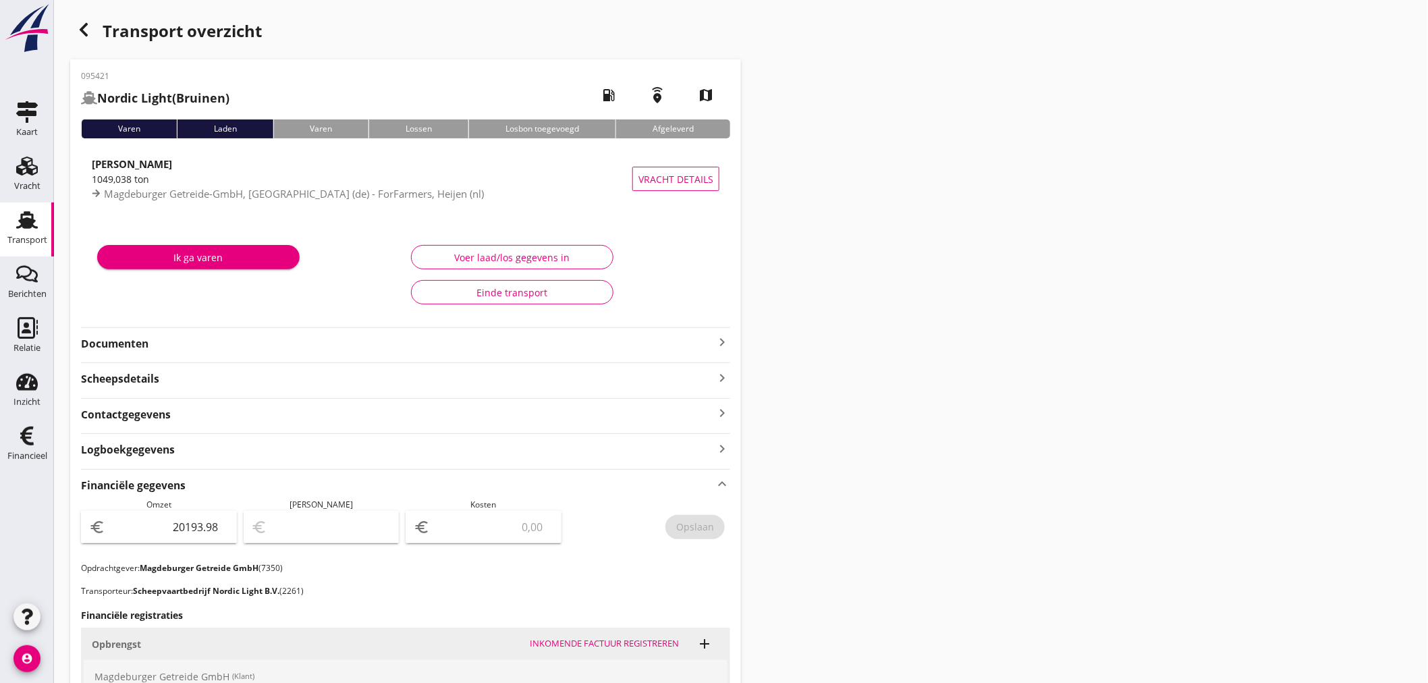
click at [84, 32] on use "button" at bounding box center [84, 29] width 8 height 13
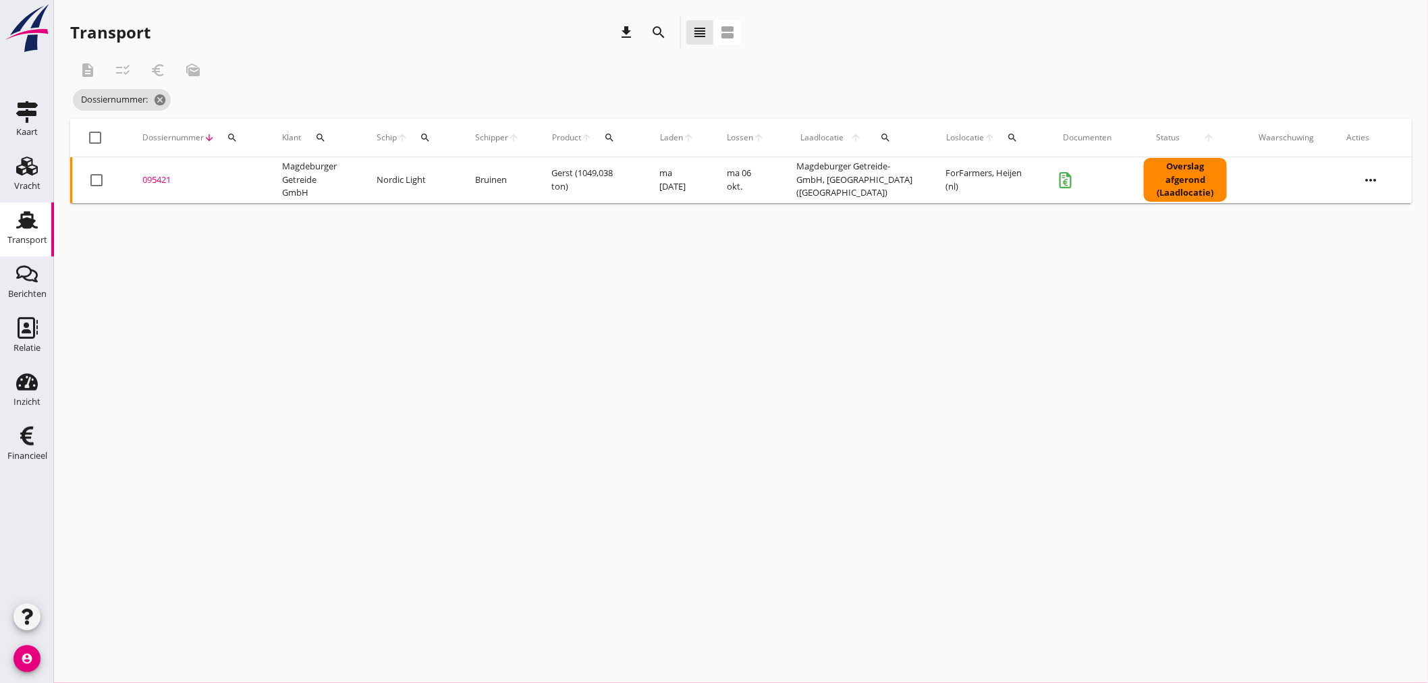
click at [227, 139] on icon "search" at bounding box center [232, 137] width 11 height 11
click at [240, 182] on input "Zoeken op dossiernummer..." at bounding box center [295, 177] width 140 height 22
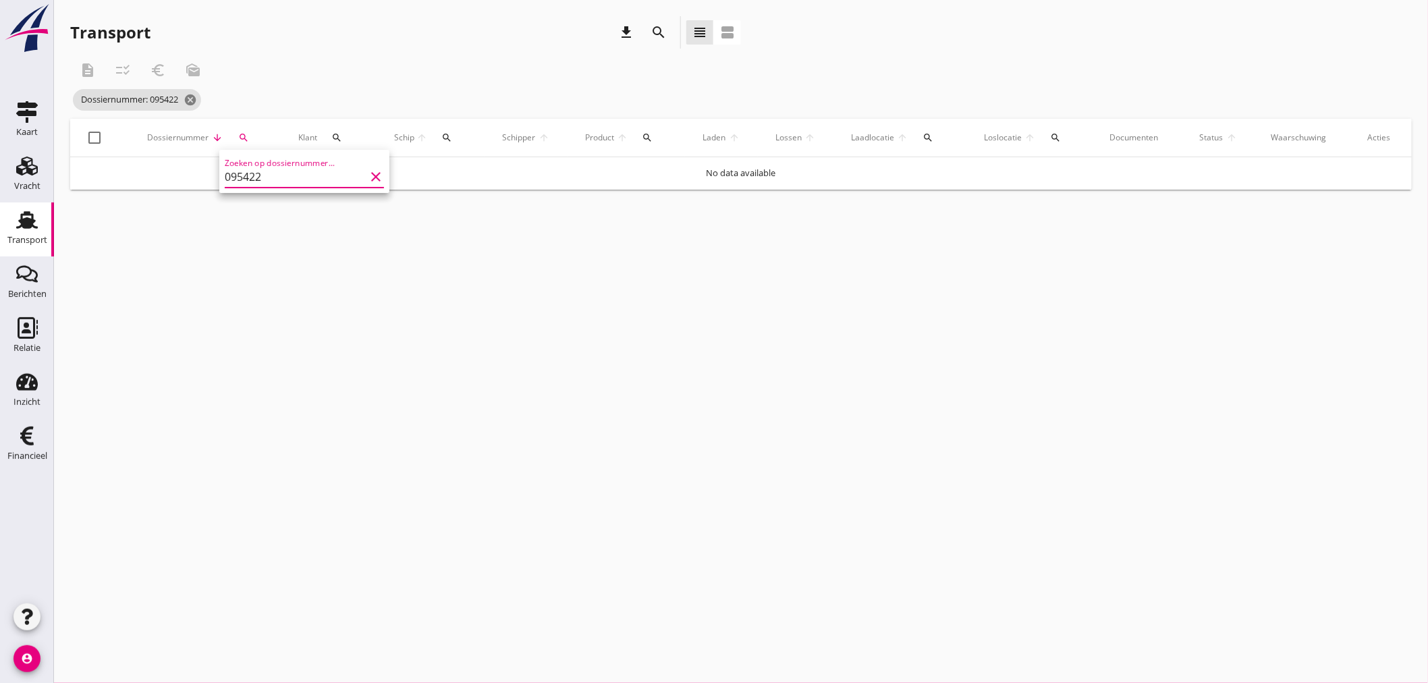
type input "095422"
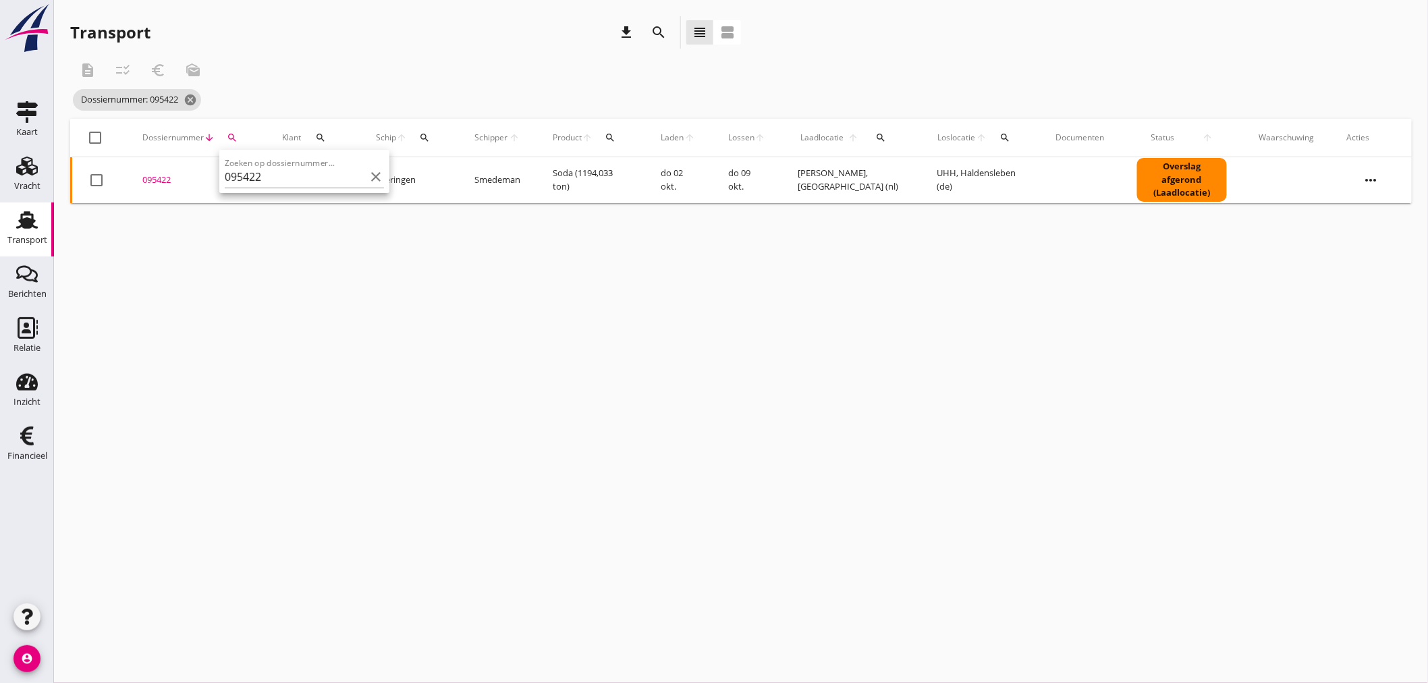
drag, startPoint x: 163, startPoint y: 188, endPoint x: 169, endPoint y: 184, distance: 7.3
click at [165, 186] on td "095422 upload_file Drop hier uw bestand om het aan het dossier toe te voegen" at bounding box center [196, 180] width 140 height 46
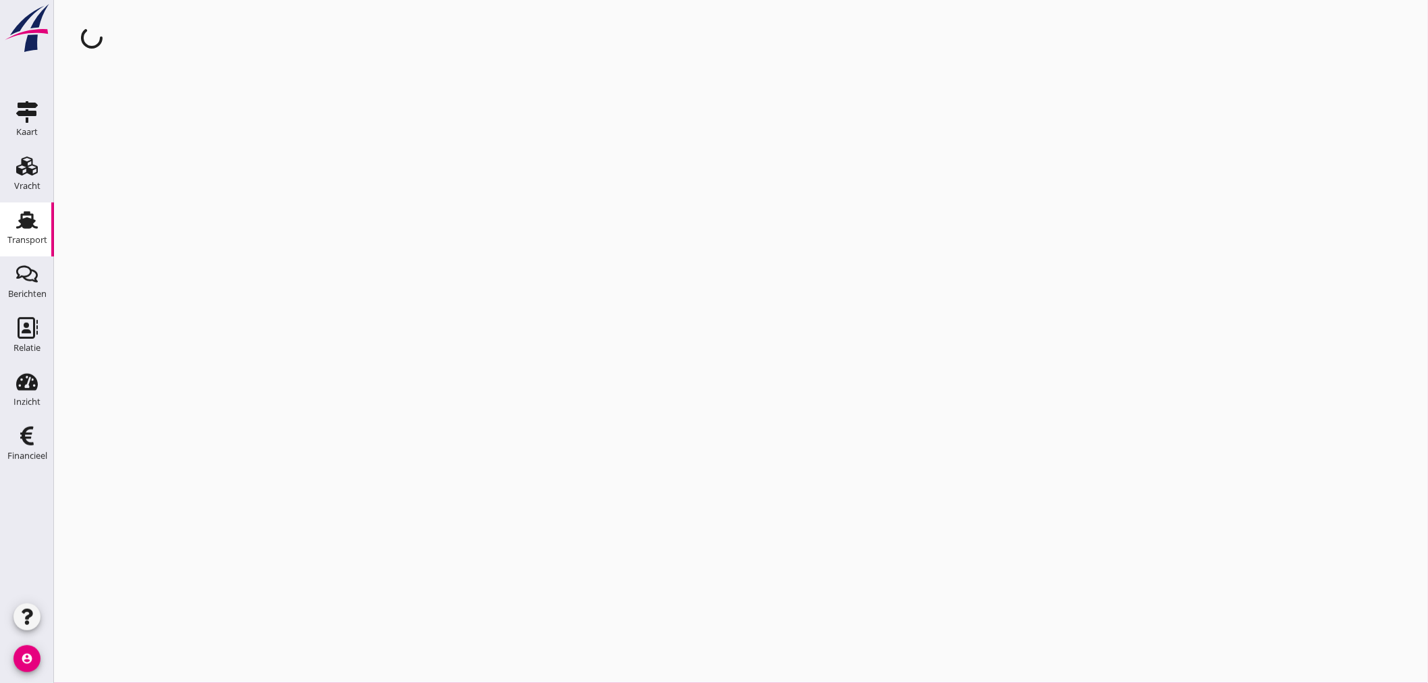
click at [169, 184] on div "cancel You are impersonating another user." at bounding box center [741, 341] width 1374 height 683
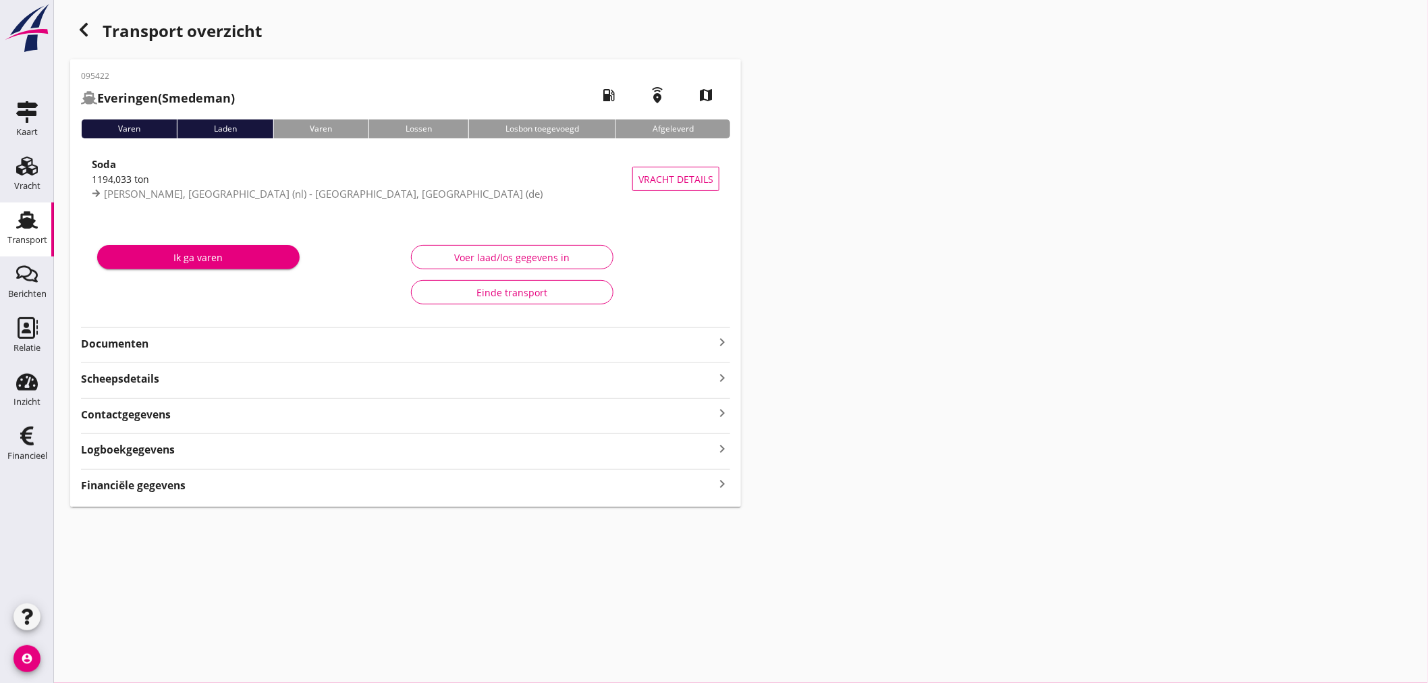
click at [171, 487] on strong "Financiële gegevens" at bounding box center [133, 486] width 105 height 16
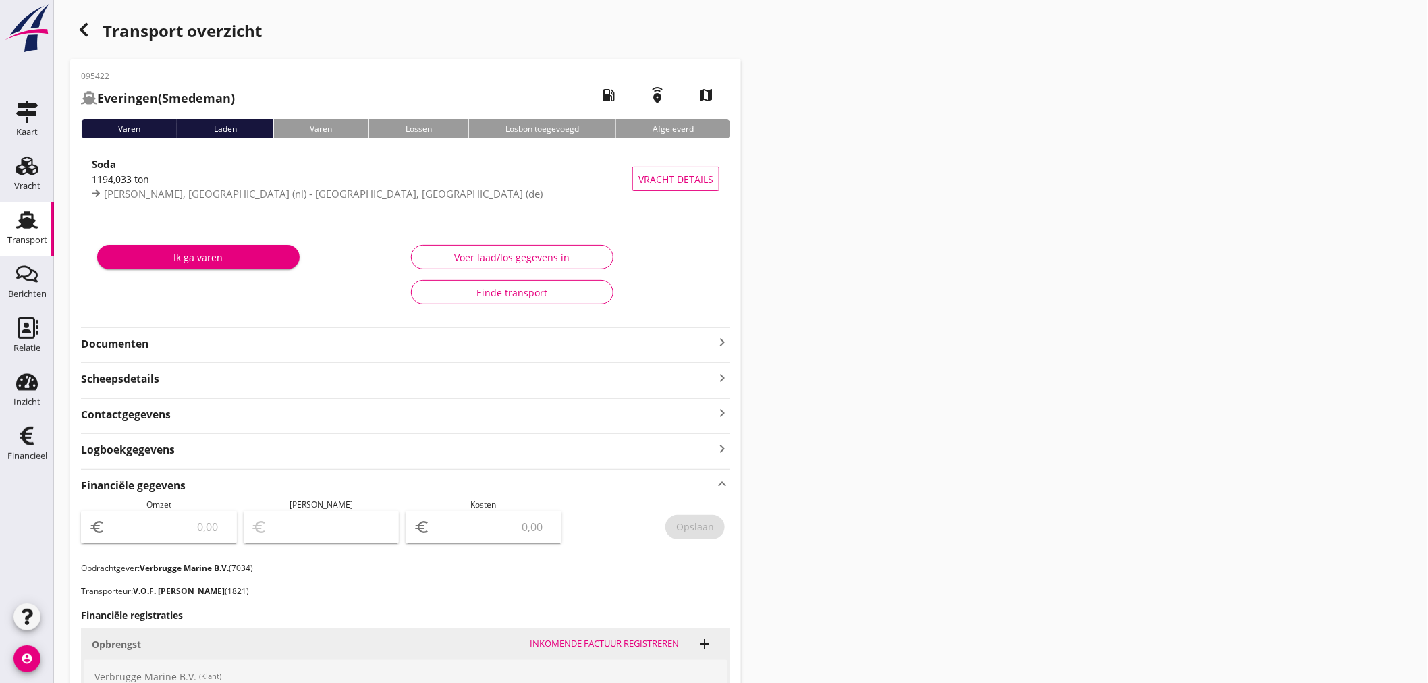
scroll to position [316, 0]
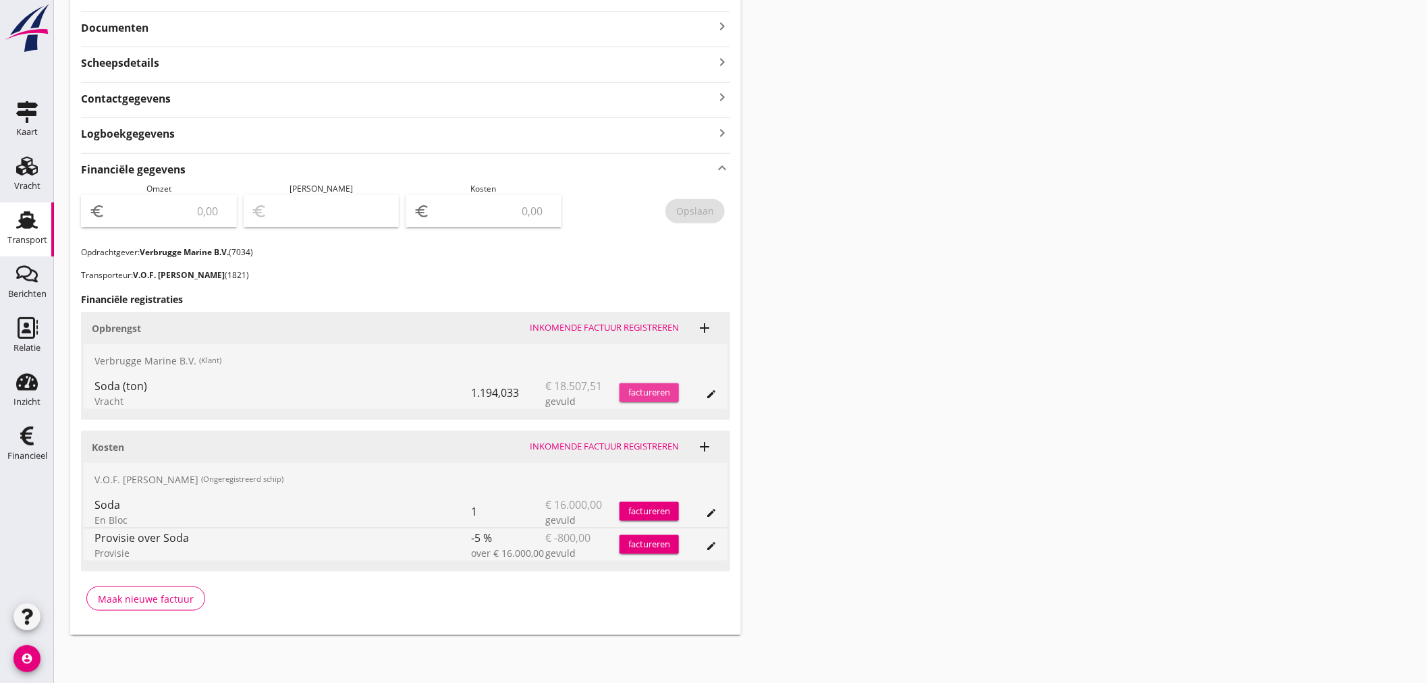
click at [638, 387] on div "factureren" at bounding box center [649, 392] width 59 height 13
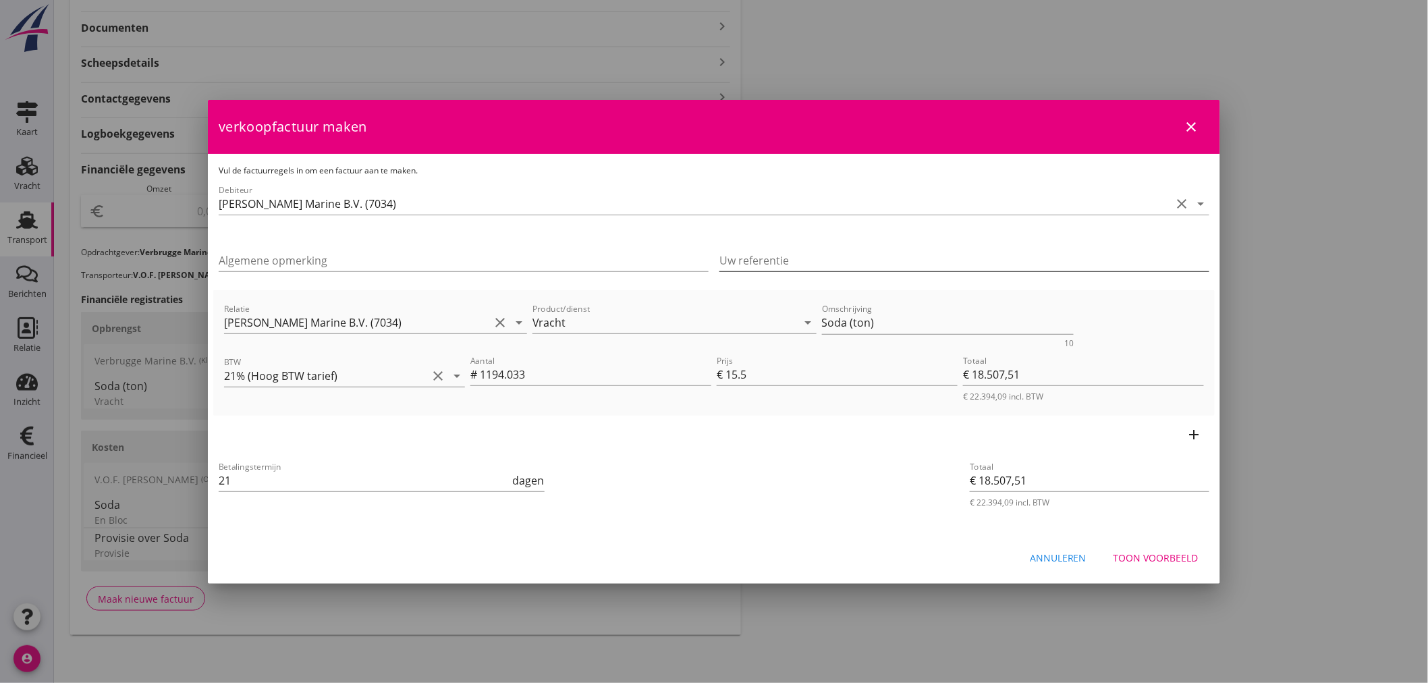
click at [875, 258] on input "Uw referentie" at bounding box center [964, 261] width 490 height 22
type input "154097573"
drag, startPoint x: 888, startPoint y: 320, endPoint x: 304, endPoint y: 327, distance: 583.8
click at [304, 327] on div "Relatie Verbrugge Marine B.V. (7034) clear arrow_drop_down Product/dienst Vrach…" at bounding box center [713, 324] width 985 height 52
click at [1171, 549] on button "Toon voorbeeld" at bounding box center [1156, 558] width 107 height 24
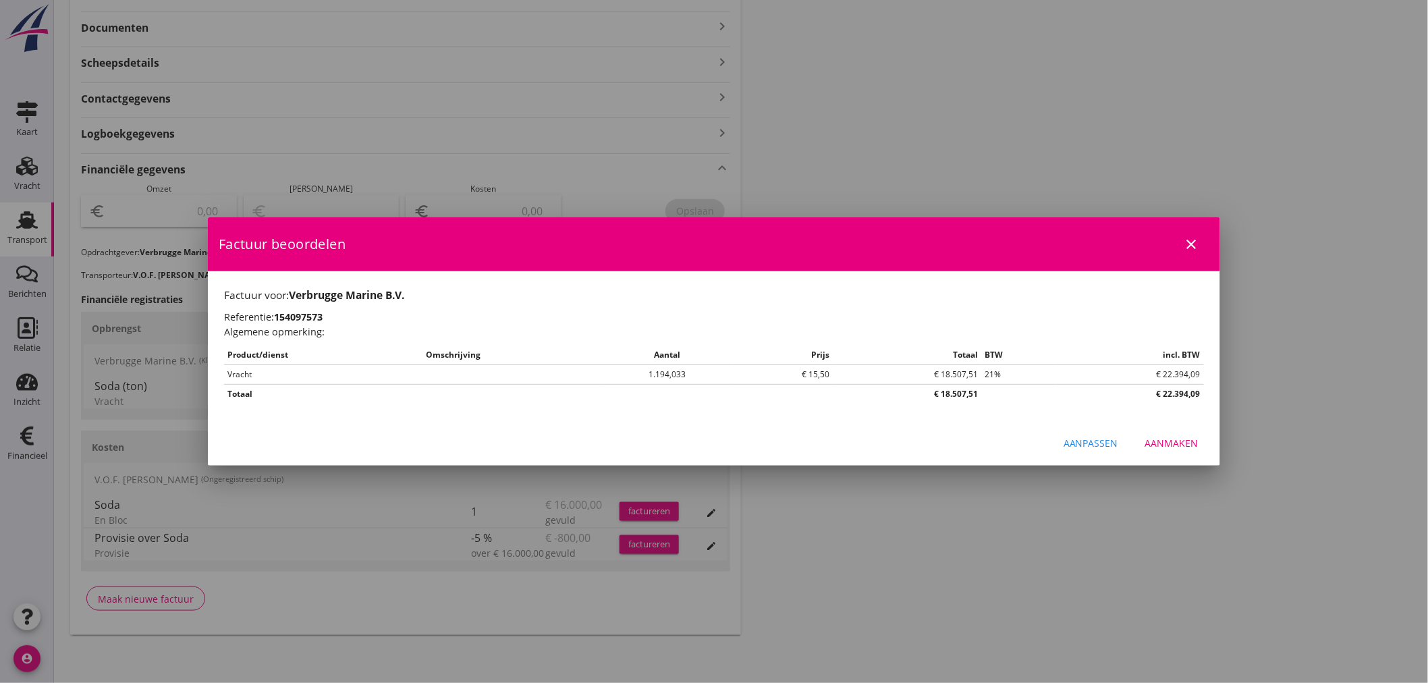
click at [1178, 446] on div "Aanmaken" at bounding box center [1171, 443] width 53 height 14
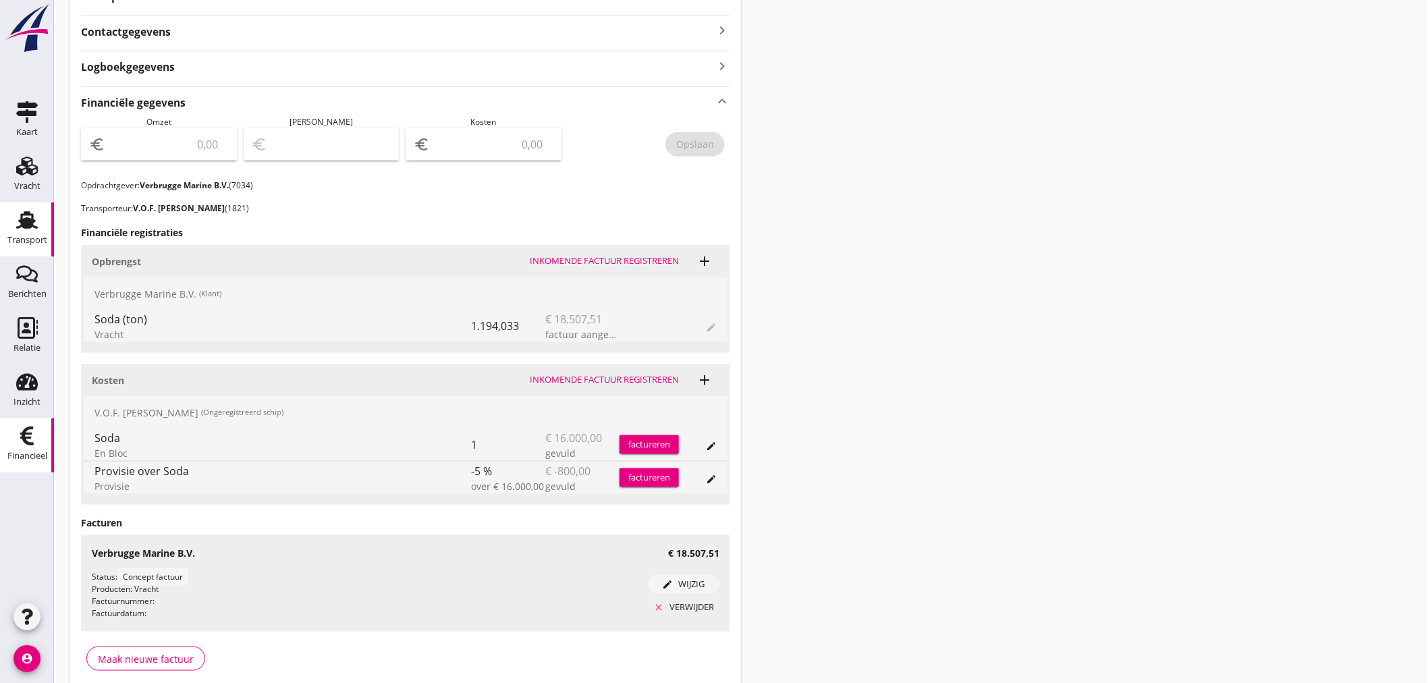
scroll to position [443, 0]
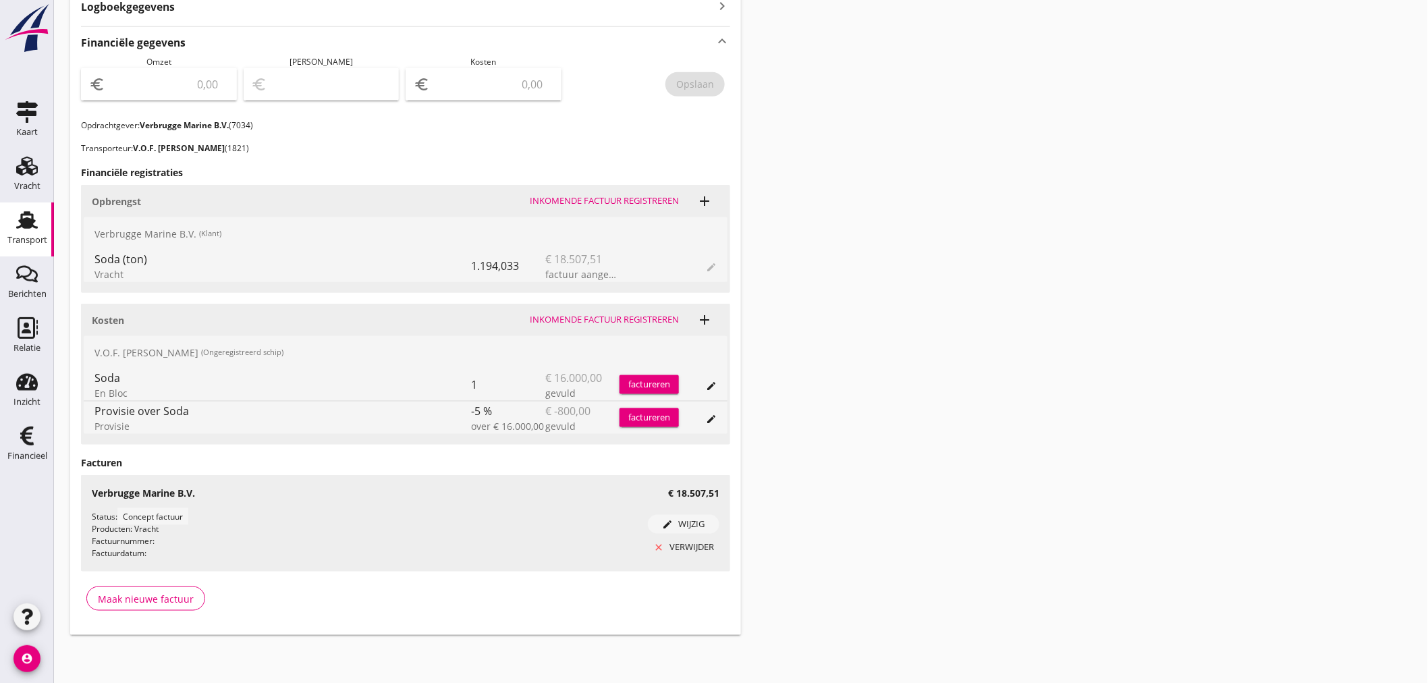
click at [167, 86] on input "number" at bounding box center [168, 85] width 121 height 22
type input "18507"
type input "18507.51"
click at [690, 79] on div "Opslaan" at bounding box center [695, 84] width 38 height 14
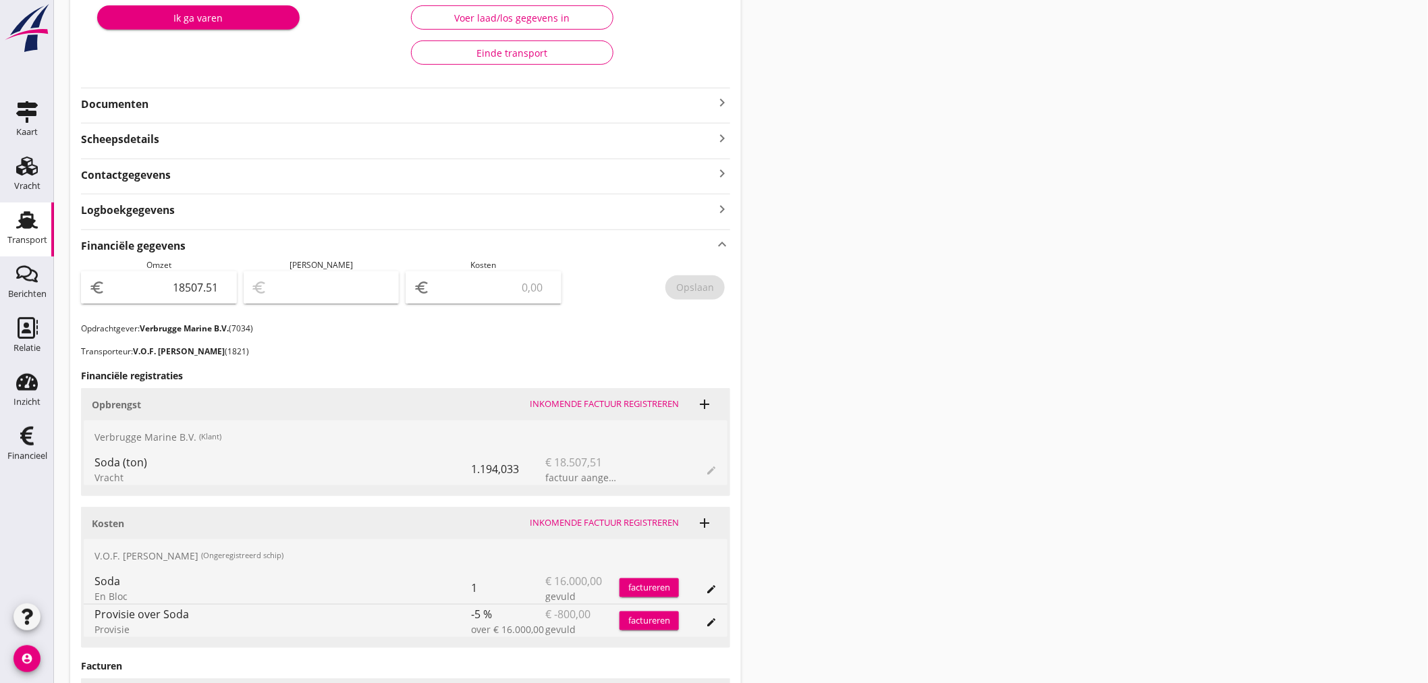
scroll to position [218, 0]
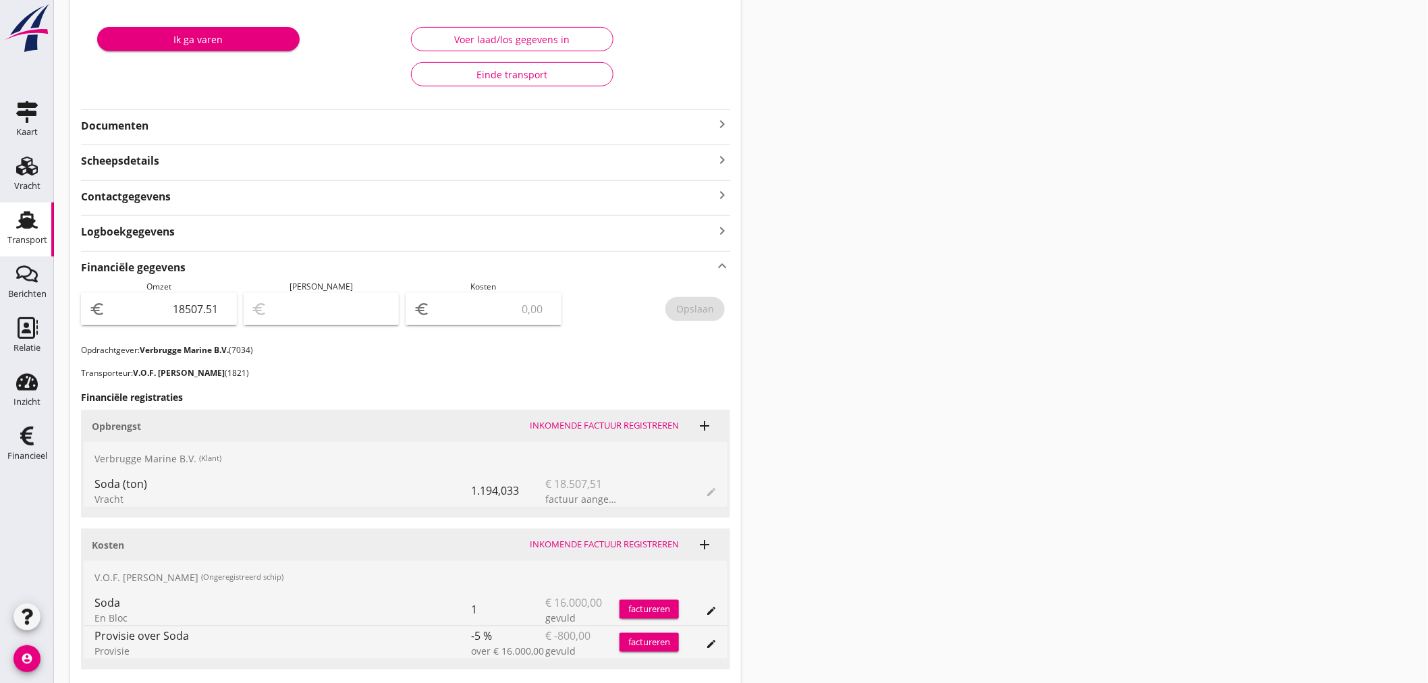
drag, startPoint x: 31, startPoint y: 451, endPoint x: 72, endPoint y: 468, distance: 43.9
click at [31, 452] on div "Financieel" at bounding box center [27, 456] width 40 height 9
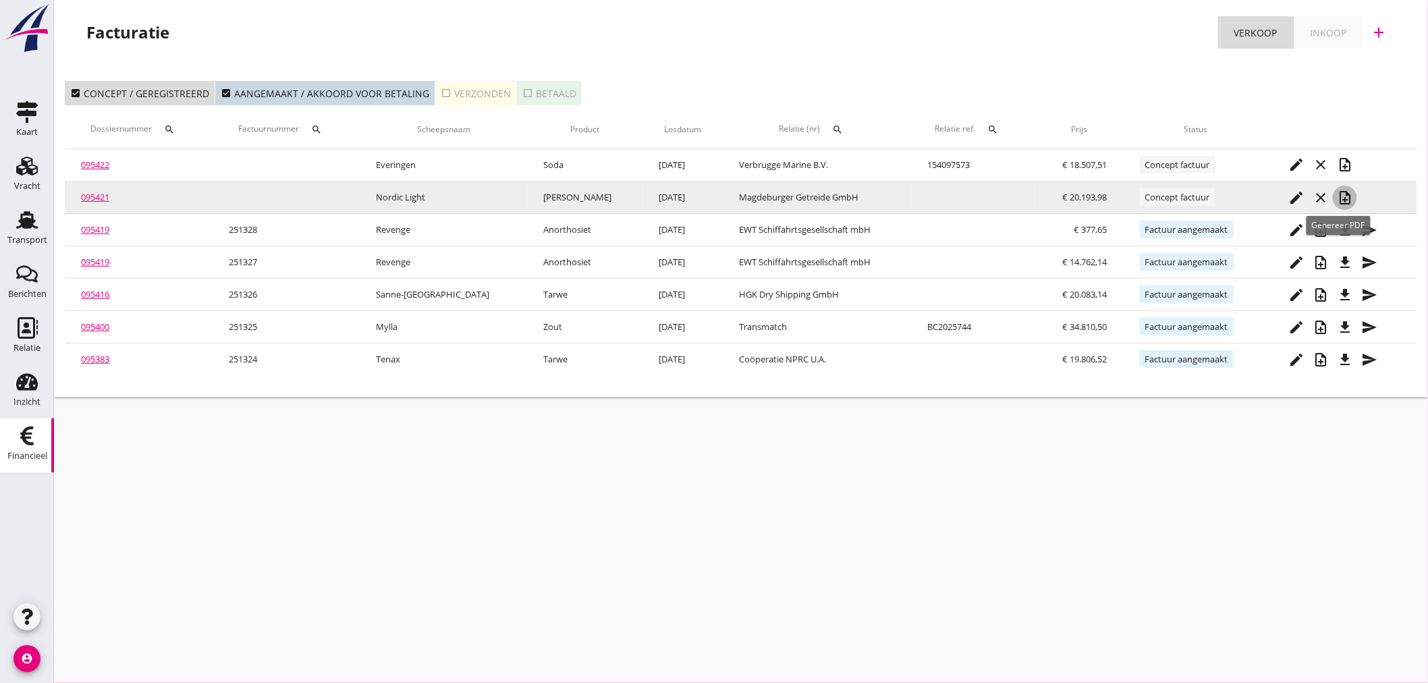
click at [1345, 197] on icon "note_add" at bounding box center [1345, 198] width 16 height 16
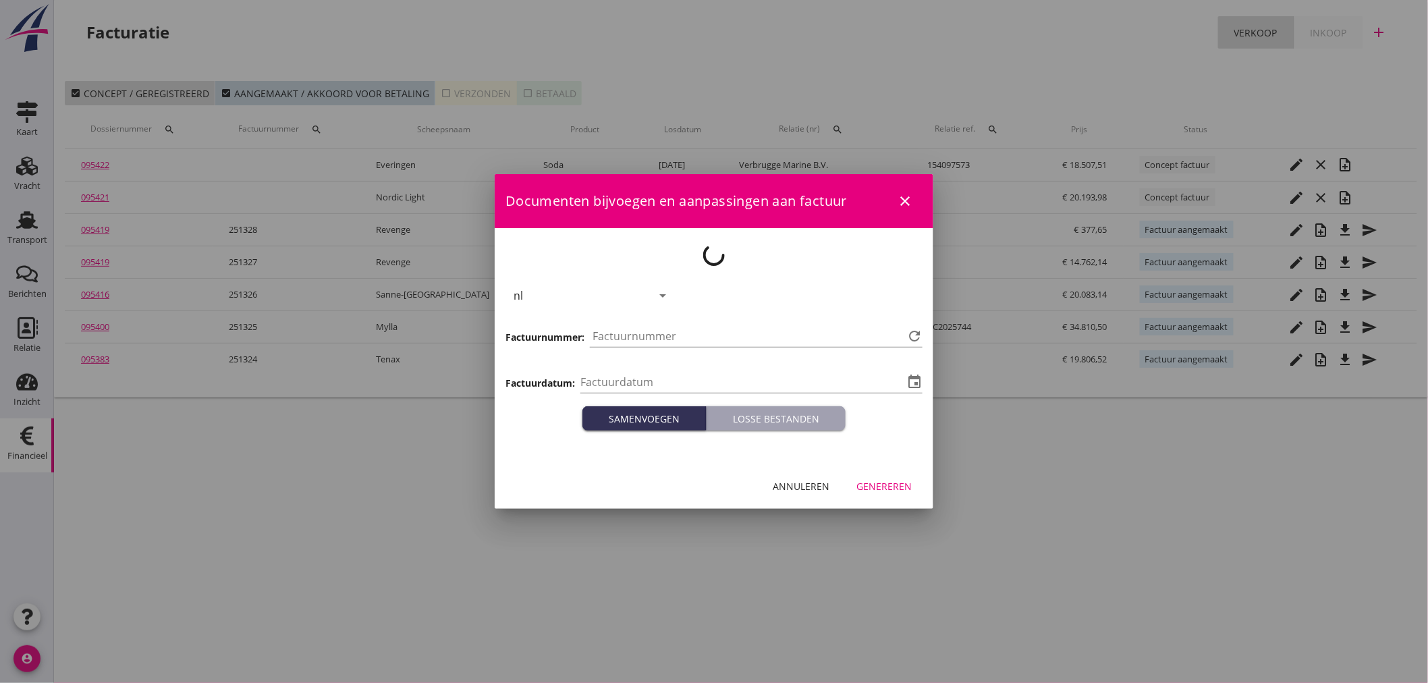
type input "2025-10-02"
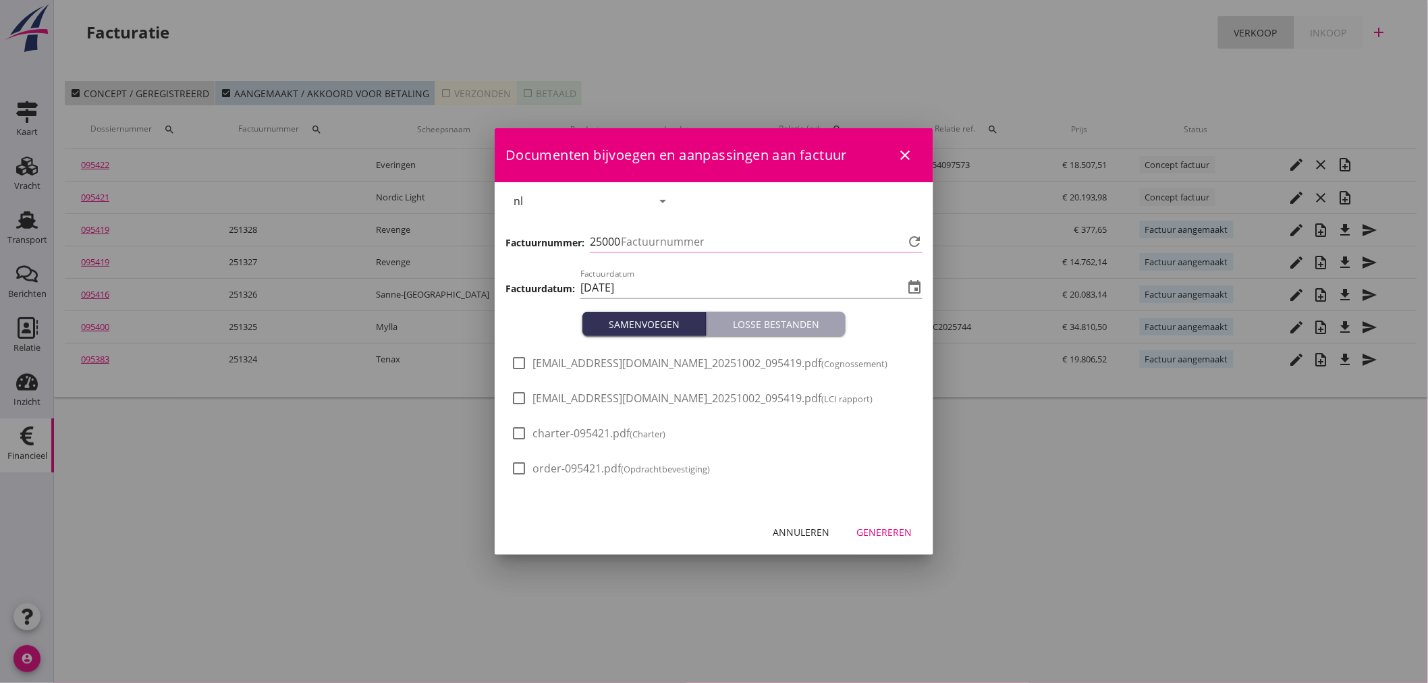
type input "1329"
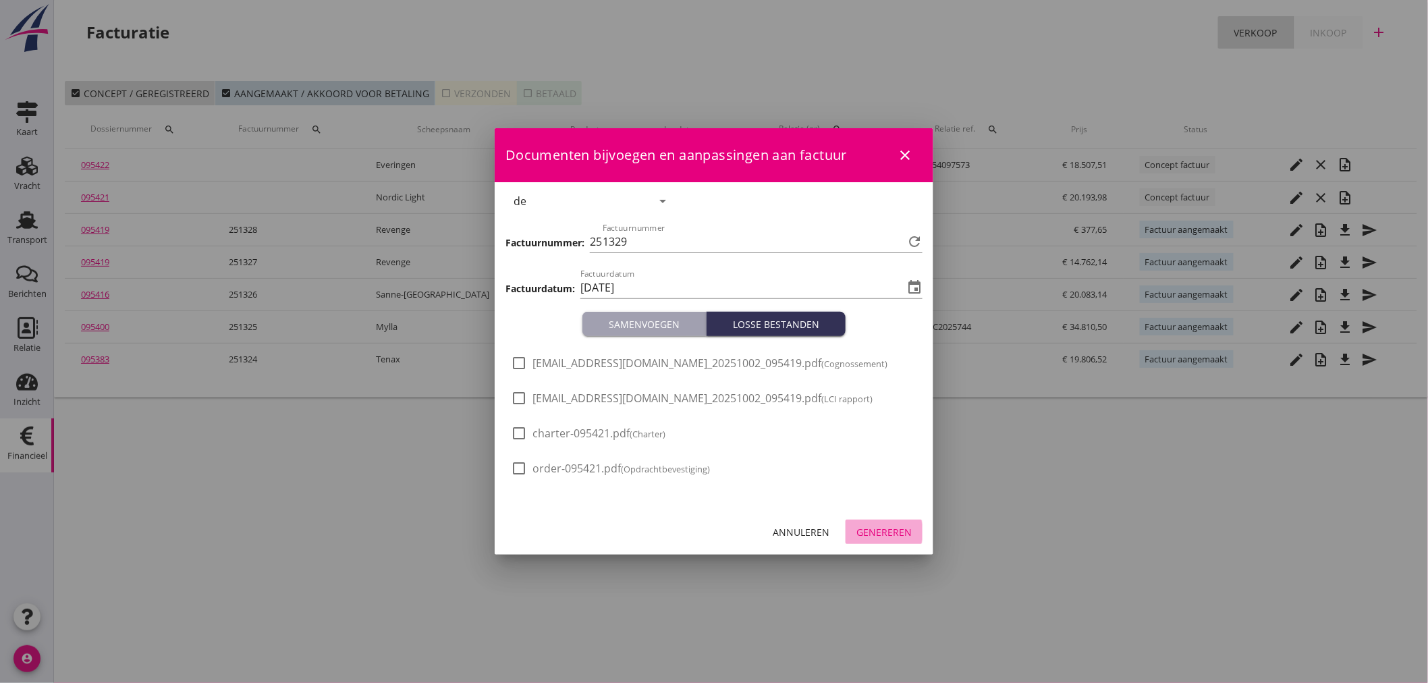
drag, startPoint x: 880, startPoint y: 527, endPoint x: 888, endPoint y: 527, distance: 8.1
click at [884, 527] on div "Genereren" at bounding box center [883, 532] width 55 height 14
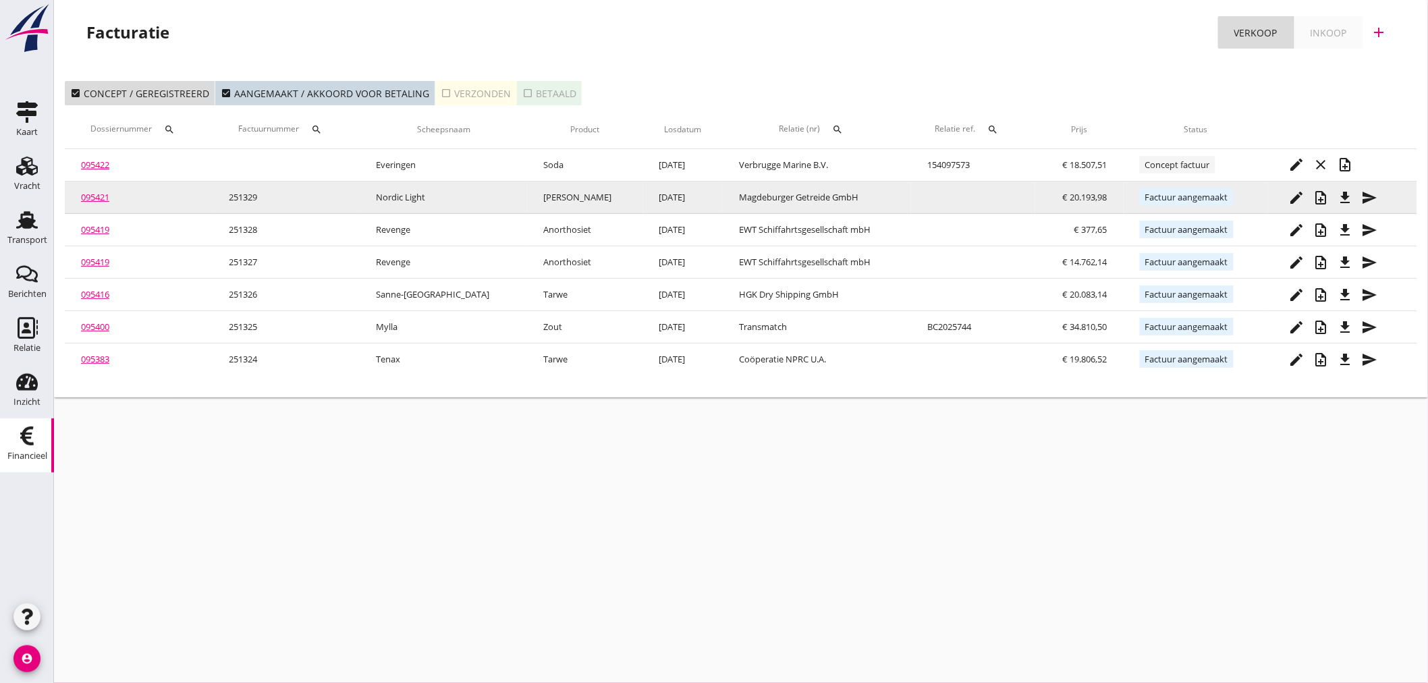
click at [1346, 198] on div "file_download" at bounding box center [1345, 198] width 24 height 16
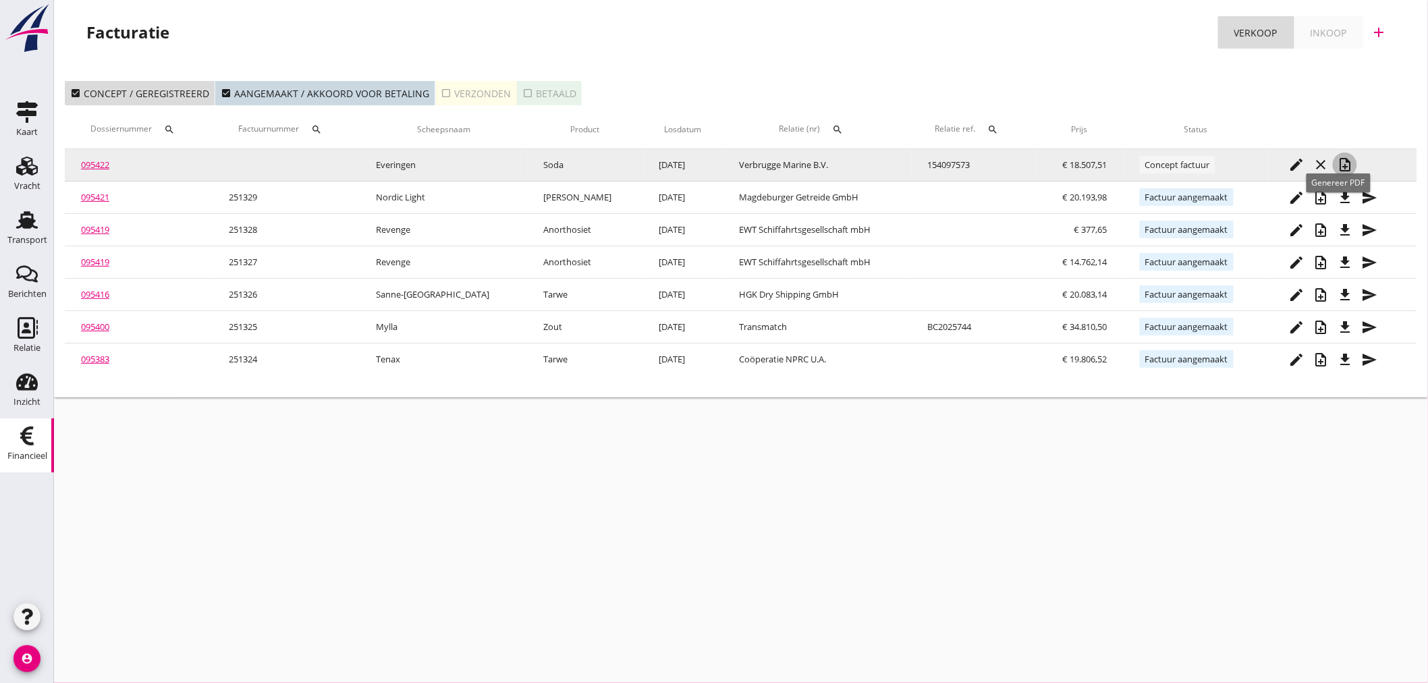
click at [1341, 160] on icon "note_add" at bounding box center [1345, 165] width 16 height 16
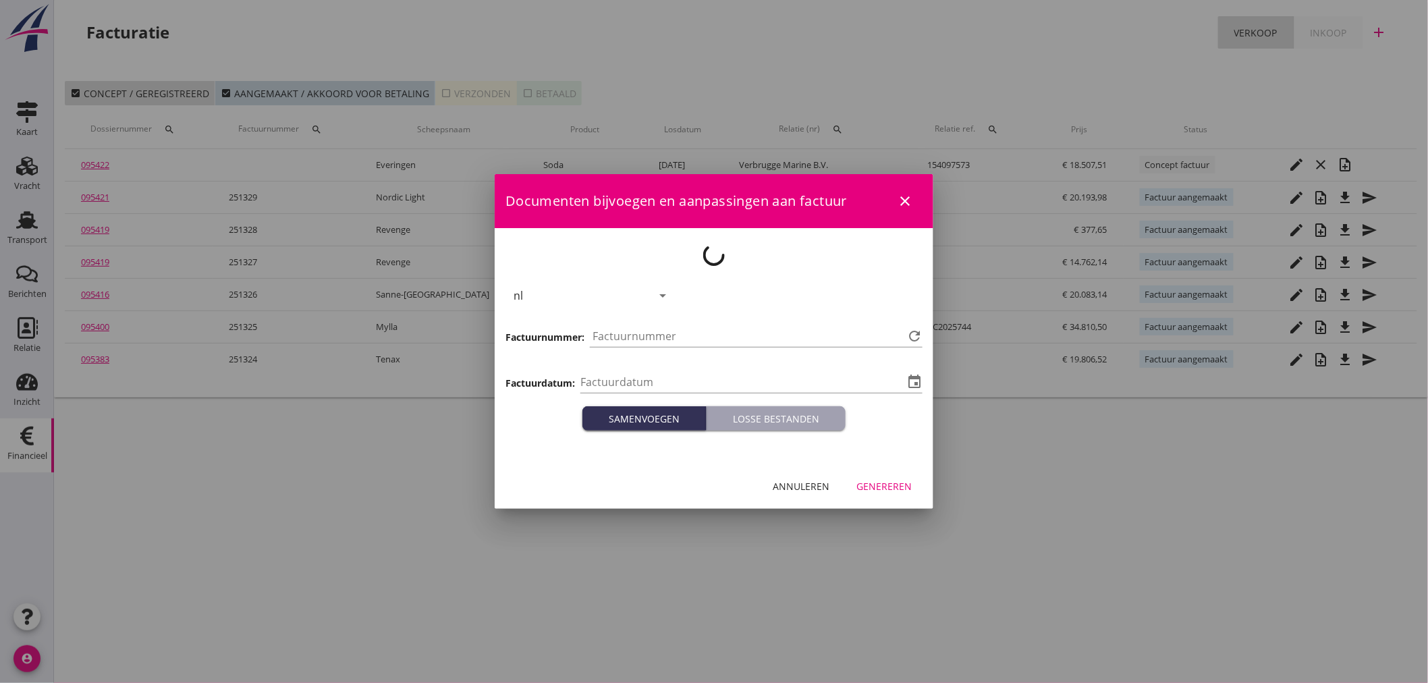
type input "2025-10-02"
type input "1330"
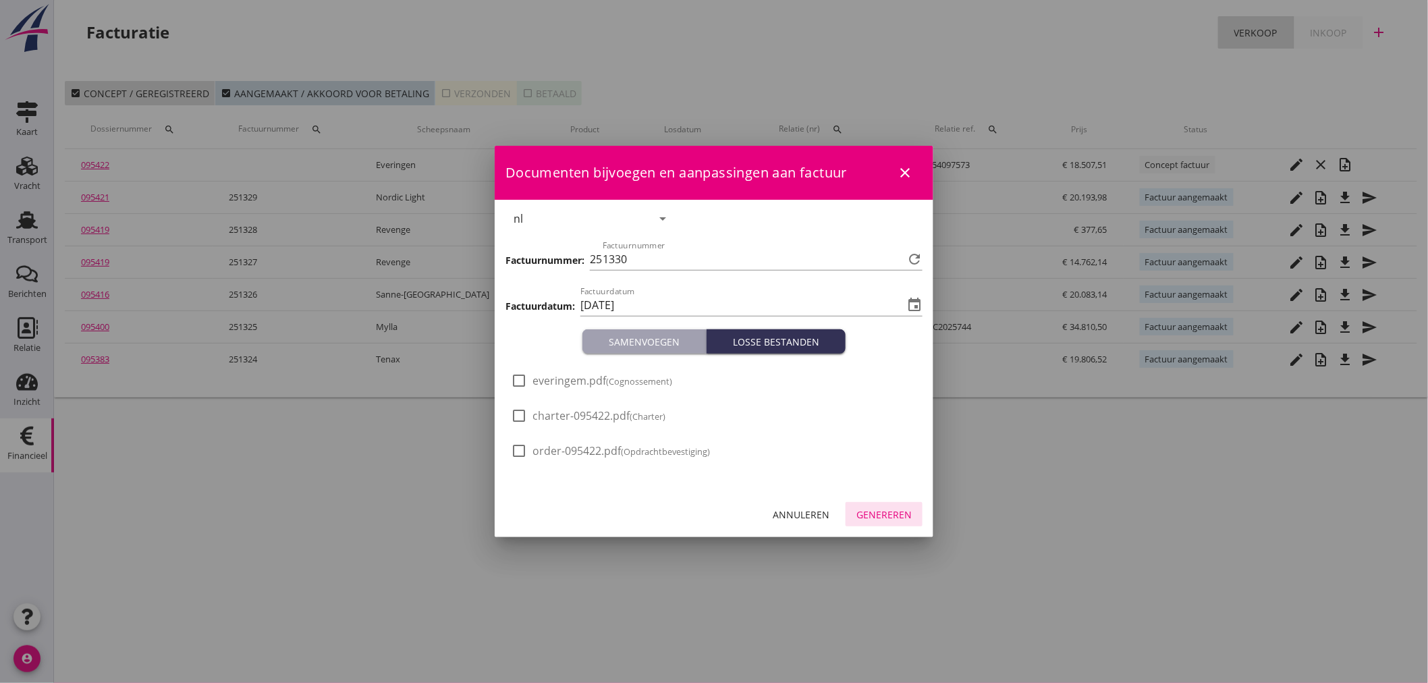
drag, startPoint x: 896, startPoint y: 509, endPoint x: 969, endPoint y: 494, distance: 74.4
click at [898, 511] on div "Genereren" at bounding box center [883, 515] width 55 height 14
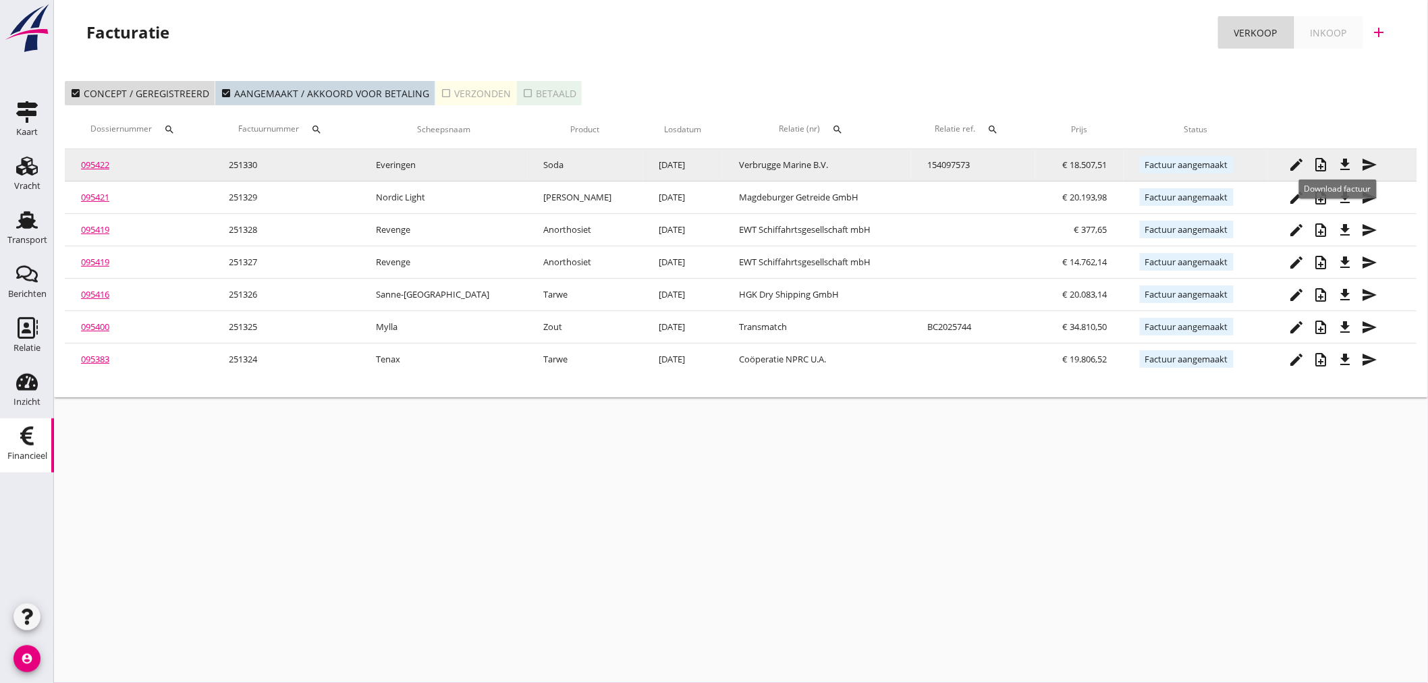
click at [1344, 165] on icon "file_download" at bounding box center [1345, 165] width 16 height 16
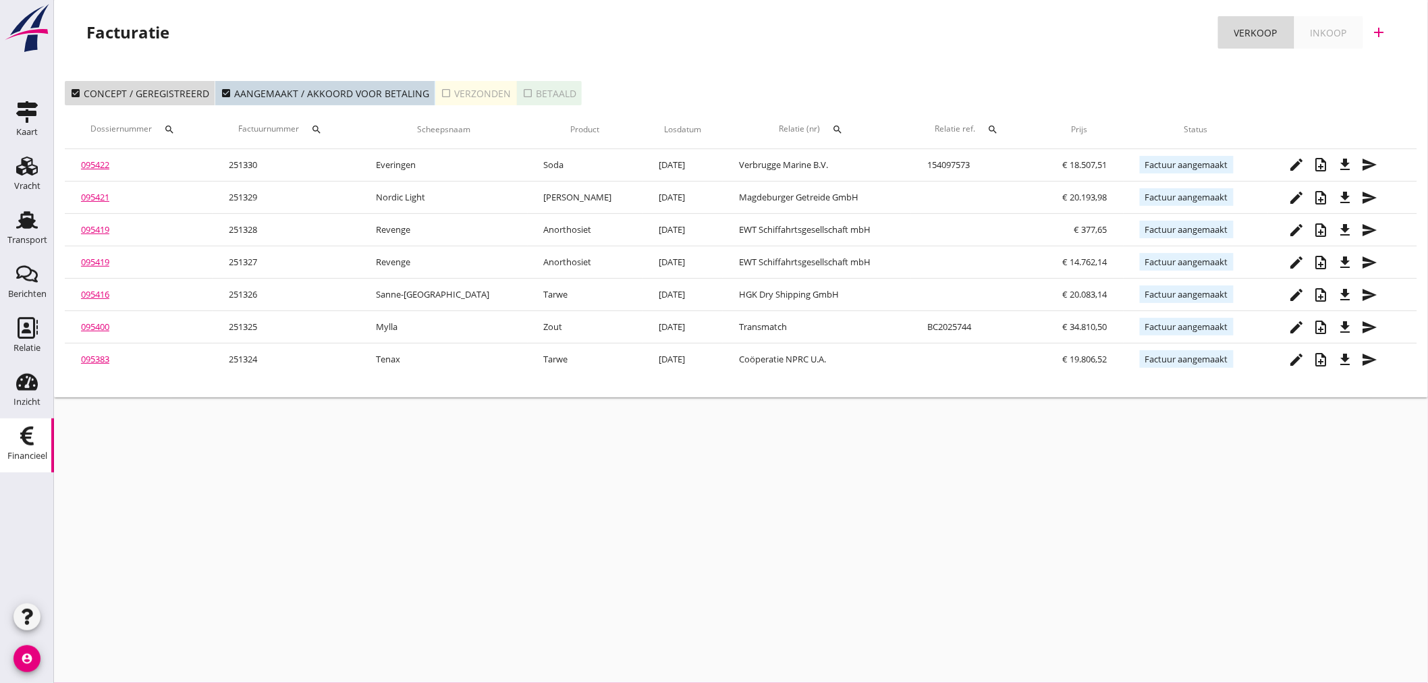
drag, startPoint x: 24, startPoint y: 443, endPoint x: 46, endPoint y: 451, distance: 22.8
click at [24, 443] on icon "Financieel" at bounding box center [27, 436] width 22 height 22
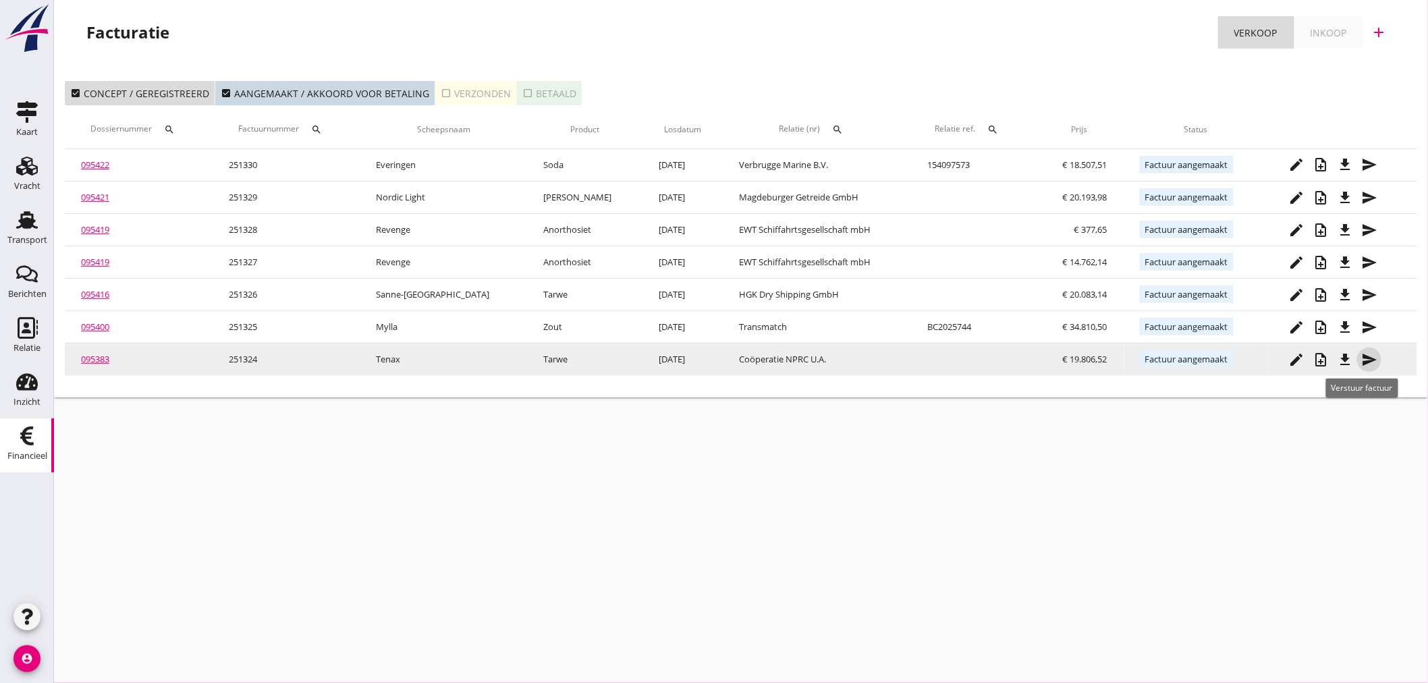
click at [1365, 365] on icon "send" at bounding box center [1369, 360] width 16 height 16
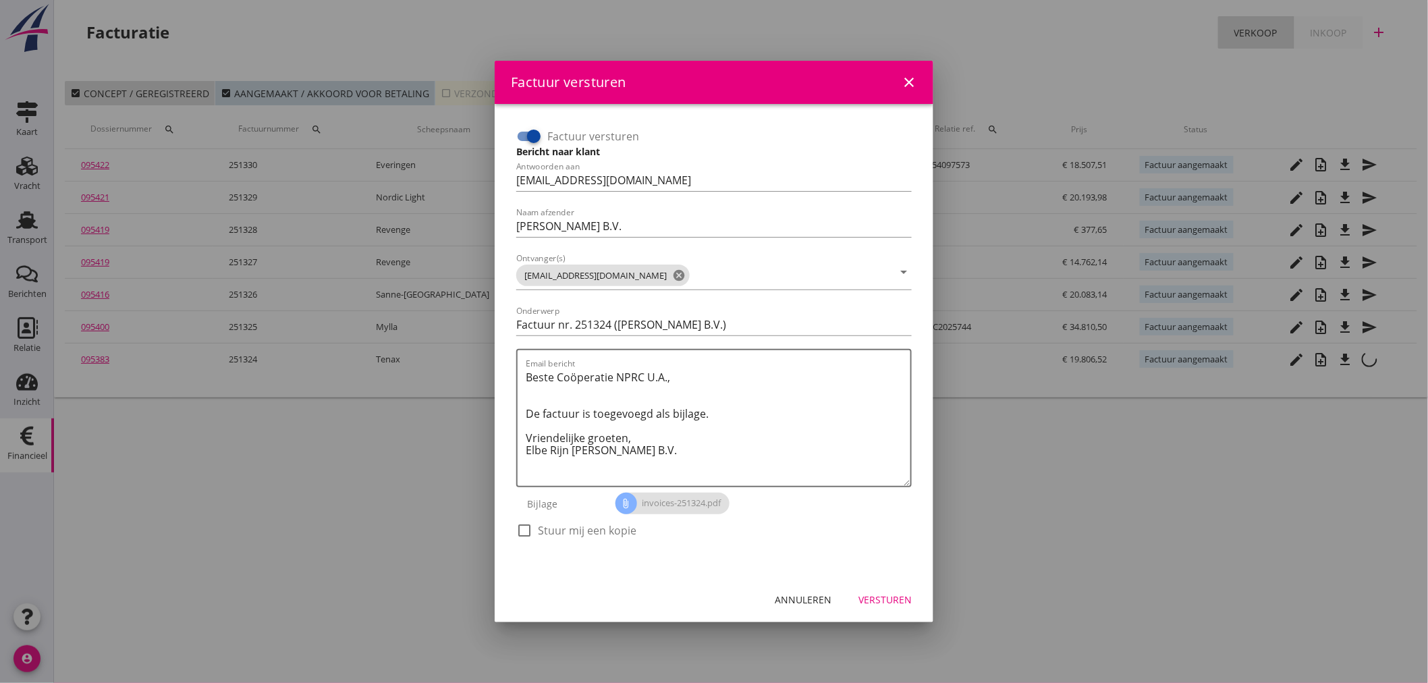
click at [517, 530] on div at bounding box center [524, 530] width 23 height 23
checkbox input "true"
drag, startPoint x: 867, startPoint y: 591, endPoint x: 1267, endPoint y: 596, distance: 400.2
click at [868, 593] on div "Versturen" at bounding box center [884, 600] width 53 height 14
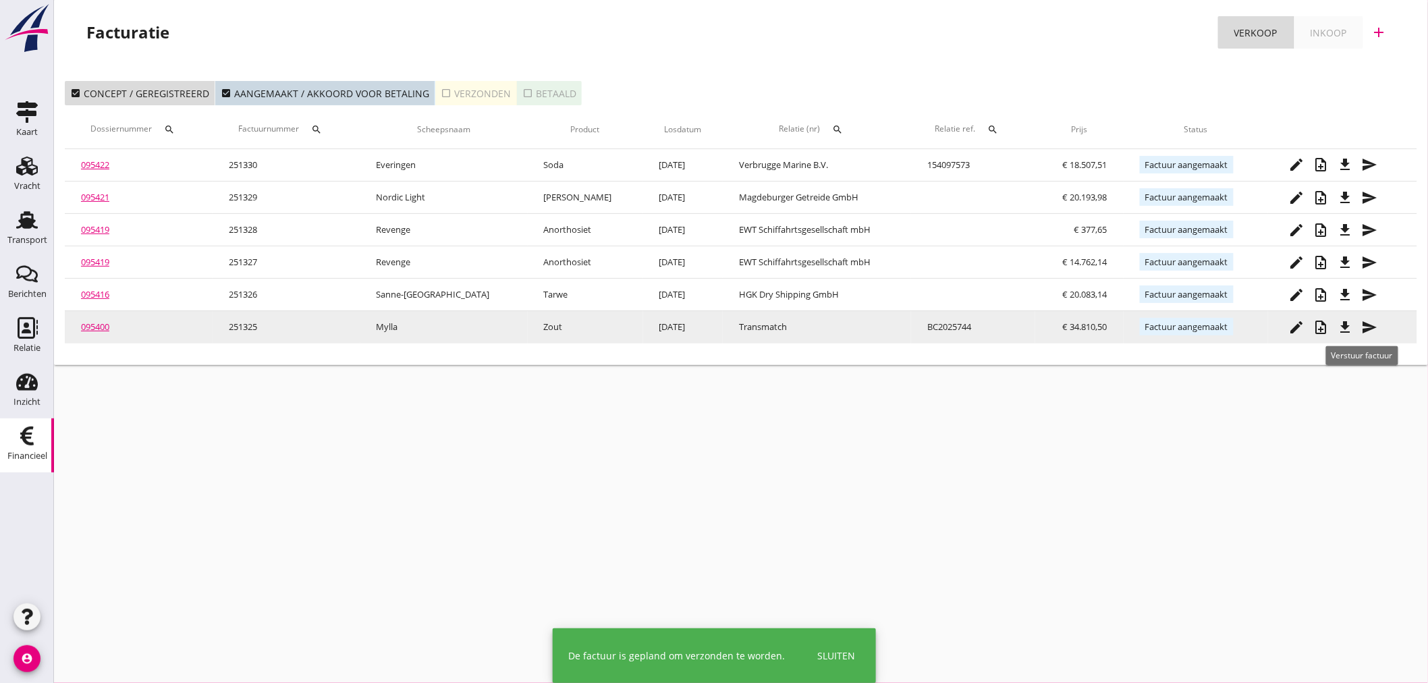
click at [1367, 327] on icon "send" at bounding box center [1369, 327] width 16 height 16
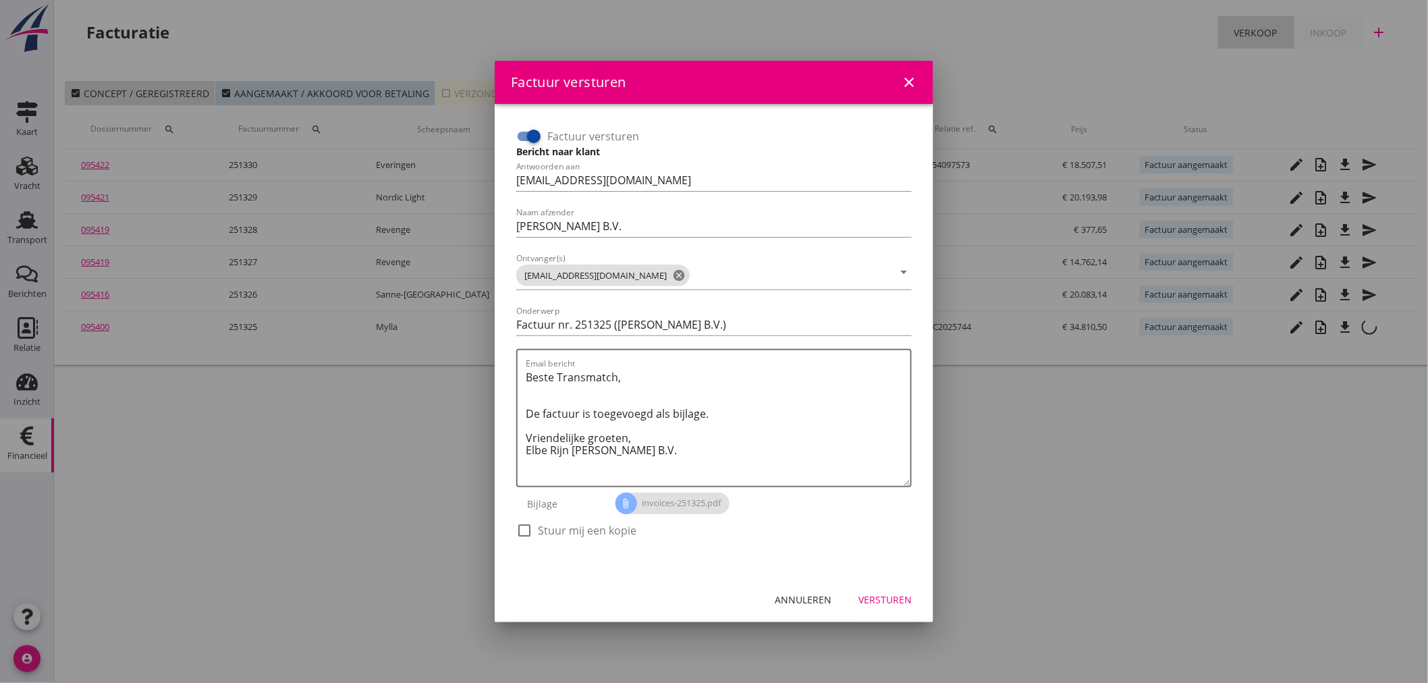
drag, startPoint x: 522, startPoint y: 532, endPoint x: 531, endPoint y: 530, distance: 8.9
click at [524, 532] on div at bounding box center [524, 530] width 23 height 23
checkbox input "true"
click at [894, 596] on div "Versturen" at bounding box center [884, 600] width 53 height 14
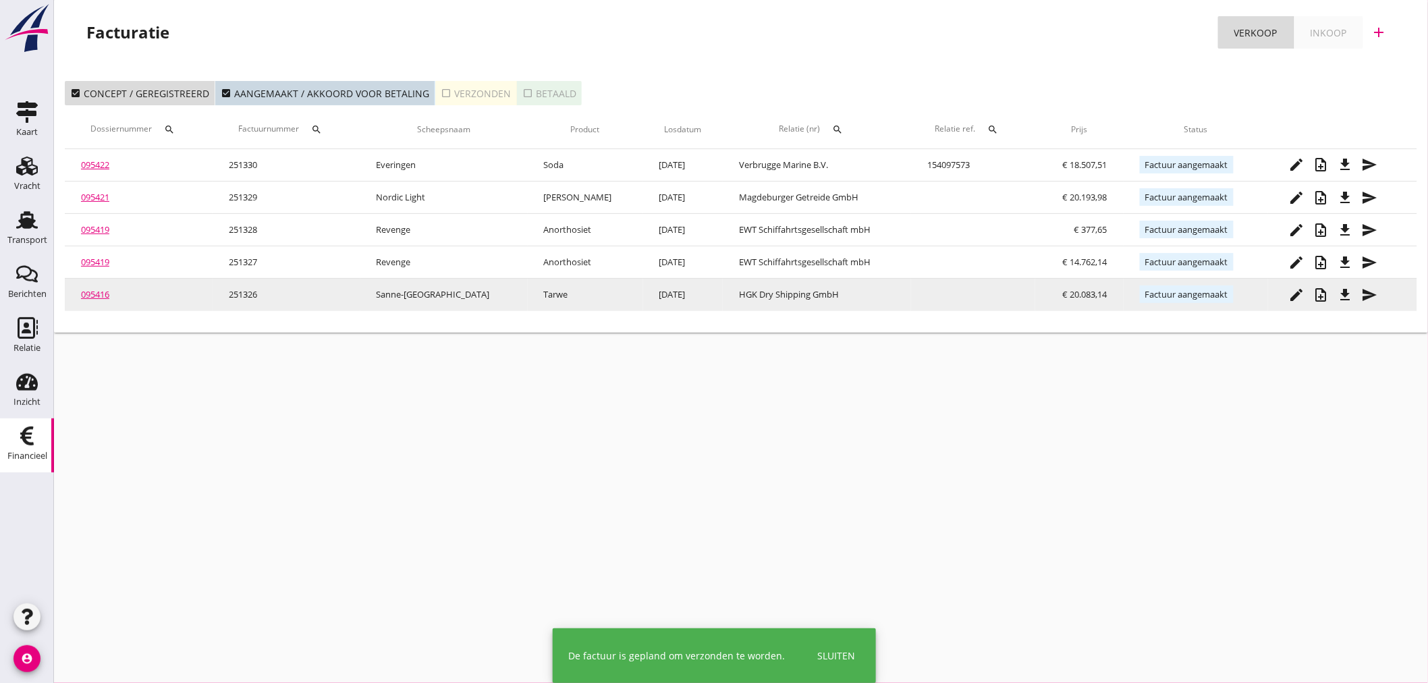
click at [1364, 294] on icon "send" at bounding box center [1369, 295] width 16 height 16
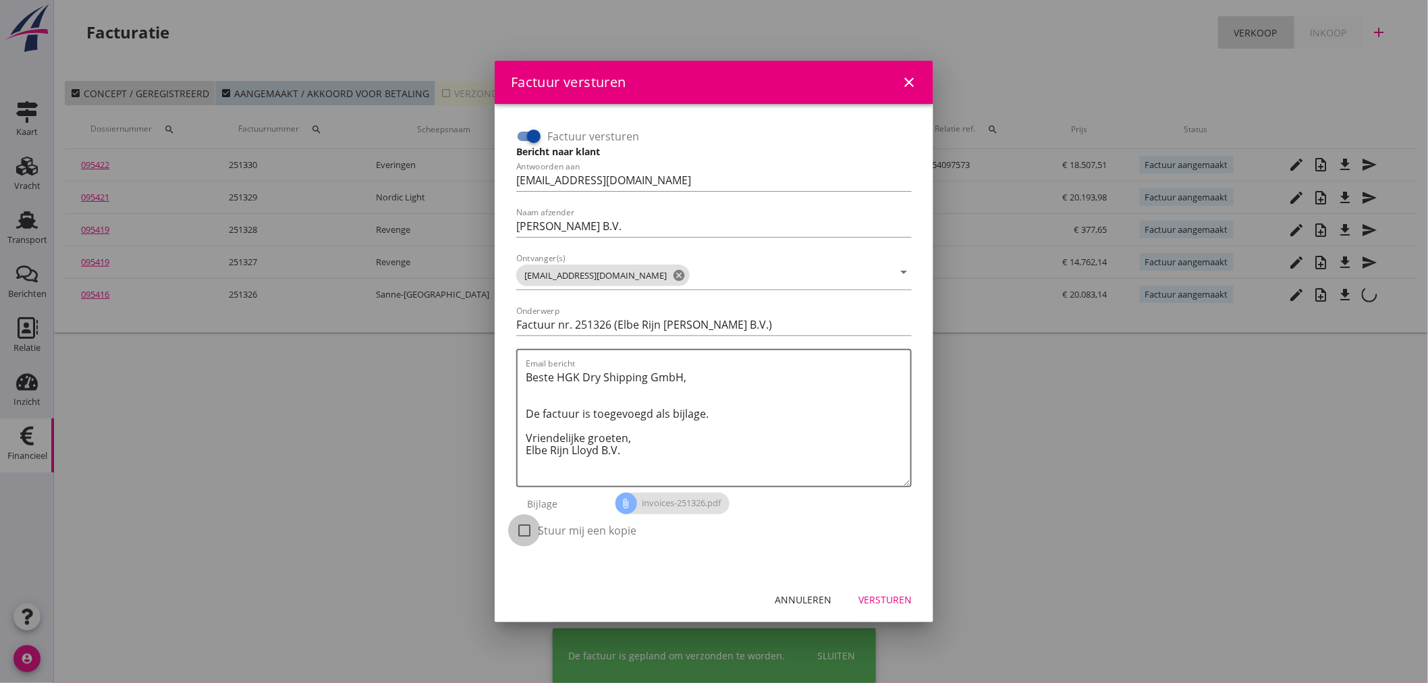
drag, startPoint x: 532, startPoint y: 527, endPoint x: 854, endPoint y: 570, distance: 325.4
click at [533, 527] on div at bounding box center [524, 530] width 23 height 23
checkbox input "true"
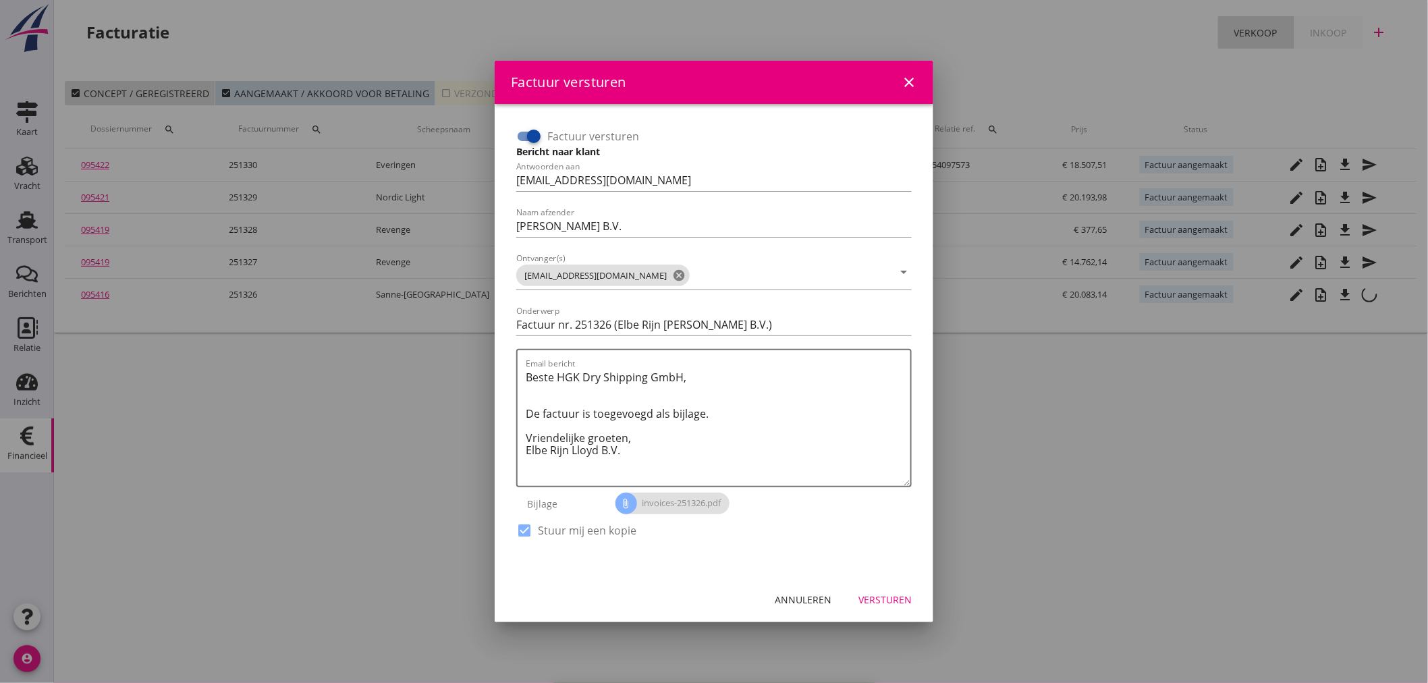
drag, startPoint x: 884, startPoint y: 596, endPoint x: 906, endPoint y: 611, distance: 27.1
click at [885, 597] on div "Versturen" at bounding box center [884, 600] width 53 height 14
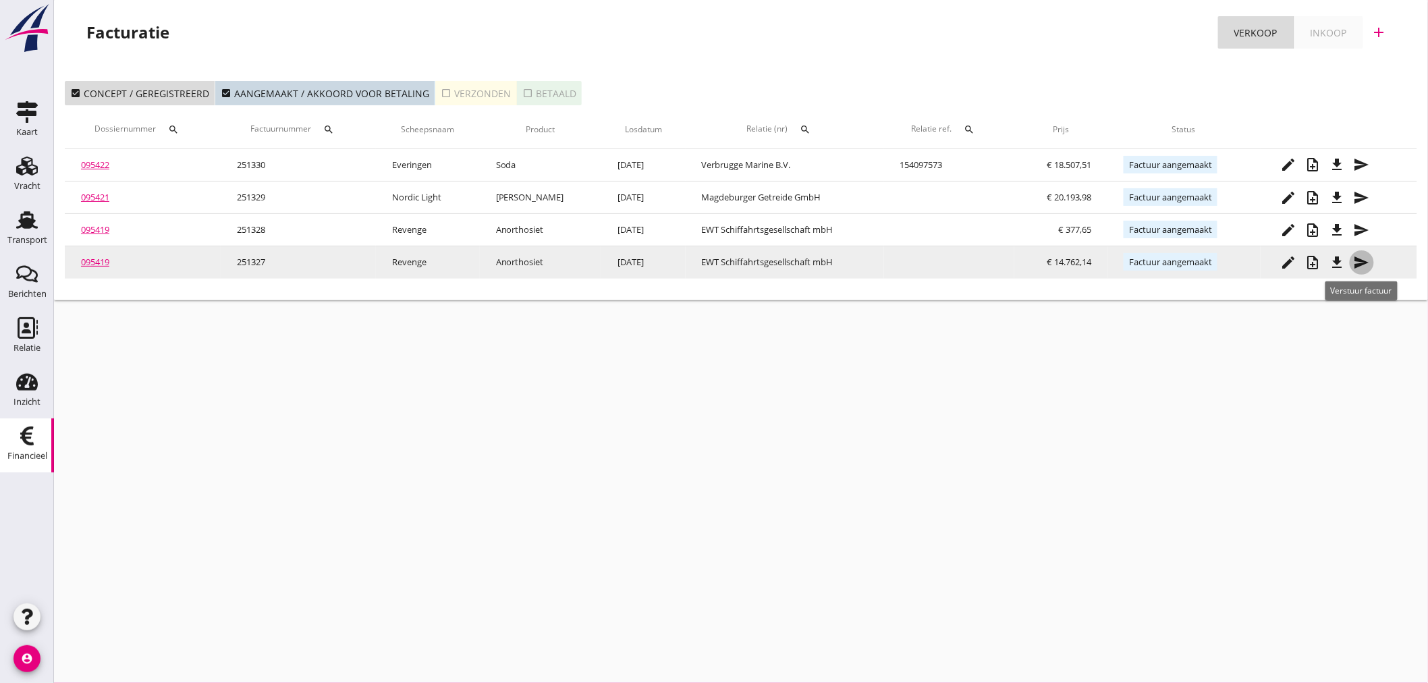
click at [1355, 261] on icon "send" at bounding box center [1362, 262] width 16 height 16
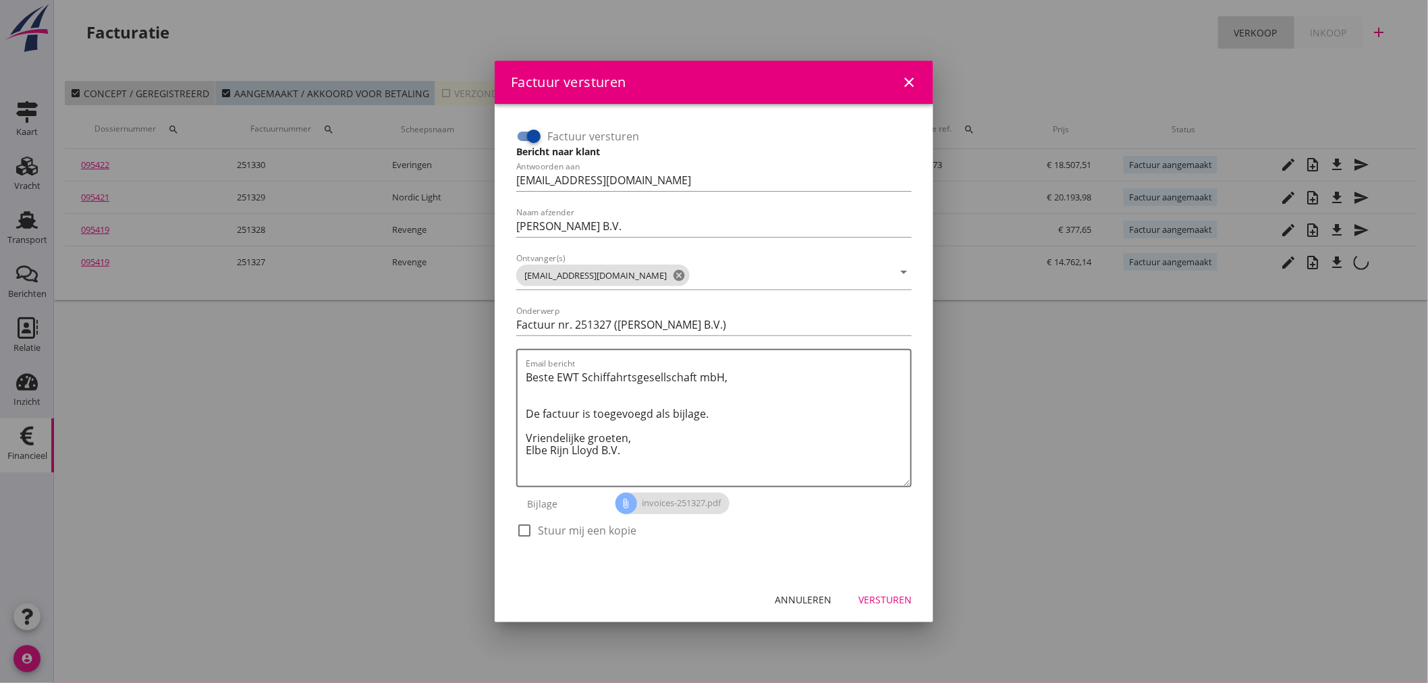
click at [530, 524] on div at bounding box center [524, 530] width 23 height 23
checkbox input "true"
click at [900, 595] on div "Versturen" at bounding box center [884, 600] width 53 height 14
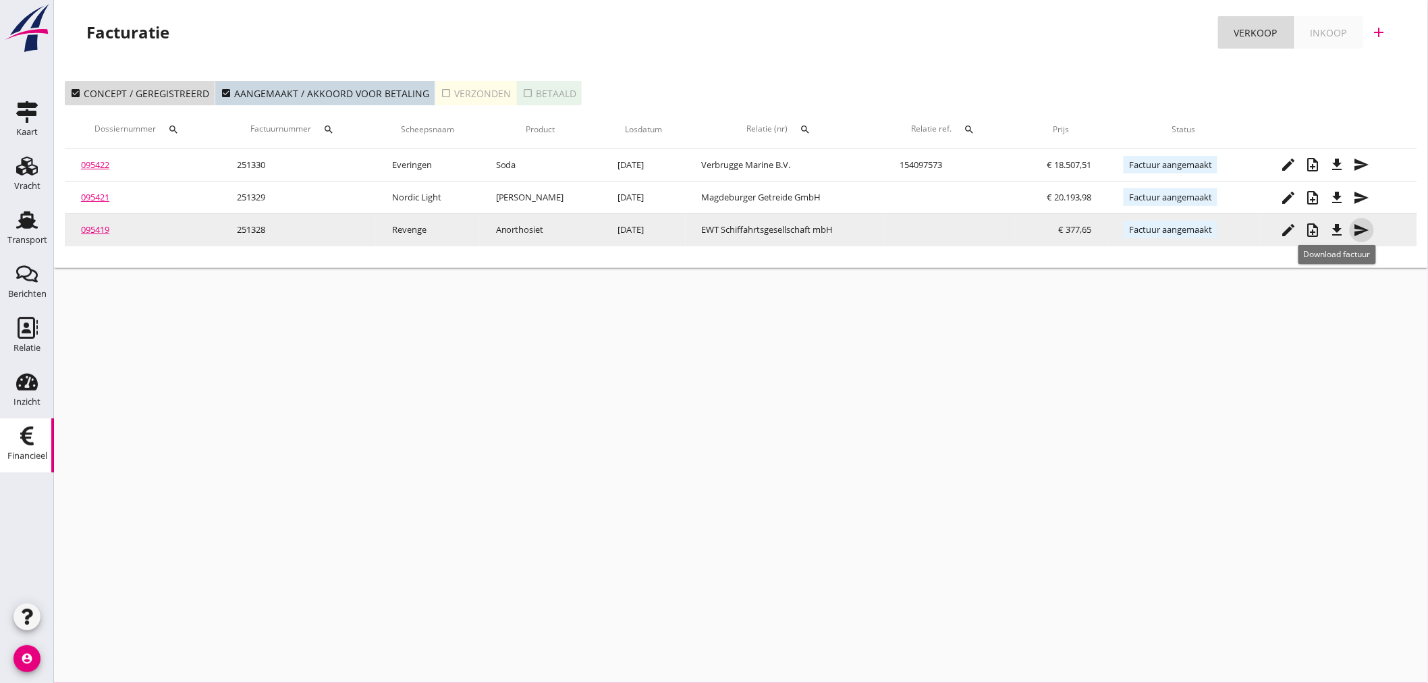
click at [1358, 229] on icon "send" at bounding box center [1362, 230] width 16 height 16
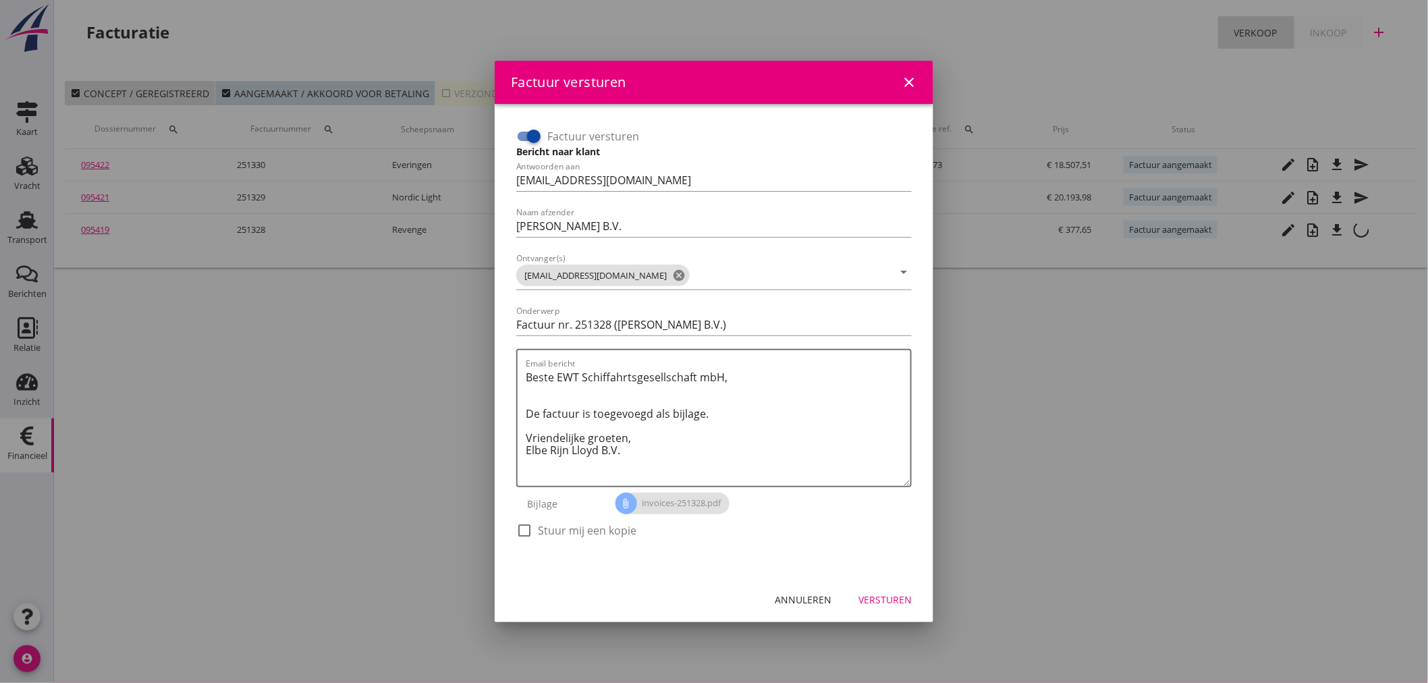
drag, startPoint x: 541, startPoint y: 527, endPoint x: 562, endPoint y: 526, distance: 20.9
click at [541, 526] on label "Stuur mij een kopie" at bounding box center [587, 530] width 99 height 13
checkbox input "true"
click at [900, 599] on div "Versturen" at bounding box center [884, 600] width 53 height 14
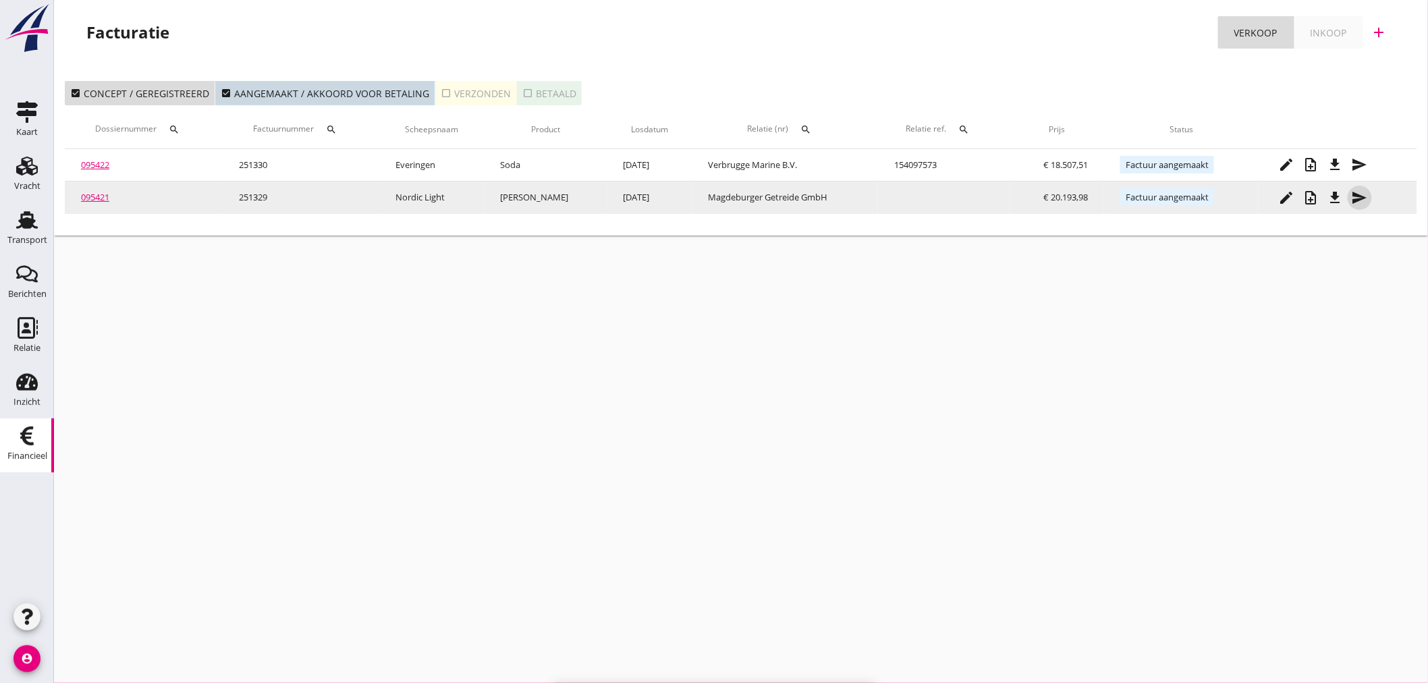
click at [1355, 204] on icon "send" at bounding box center [1360, 198] width 16 height 16
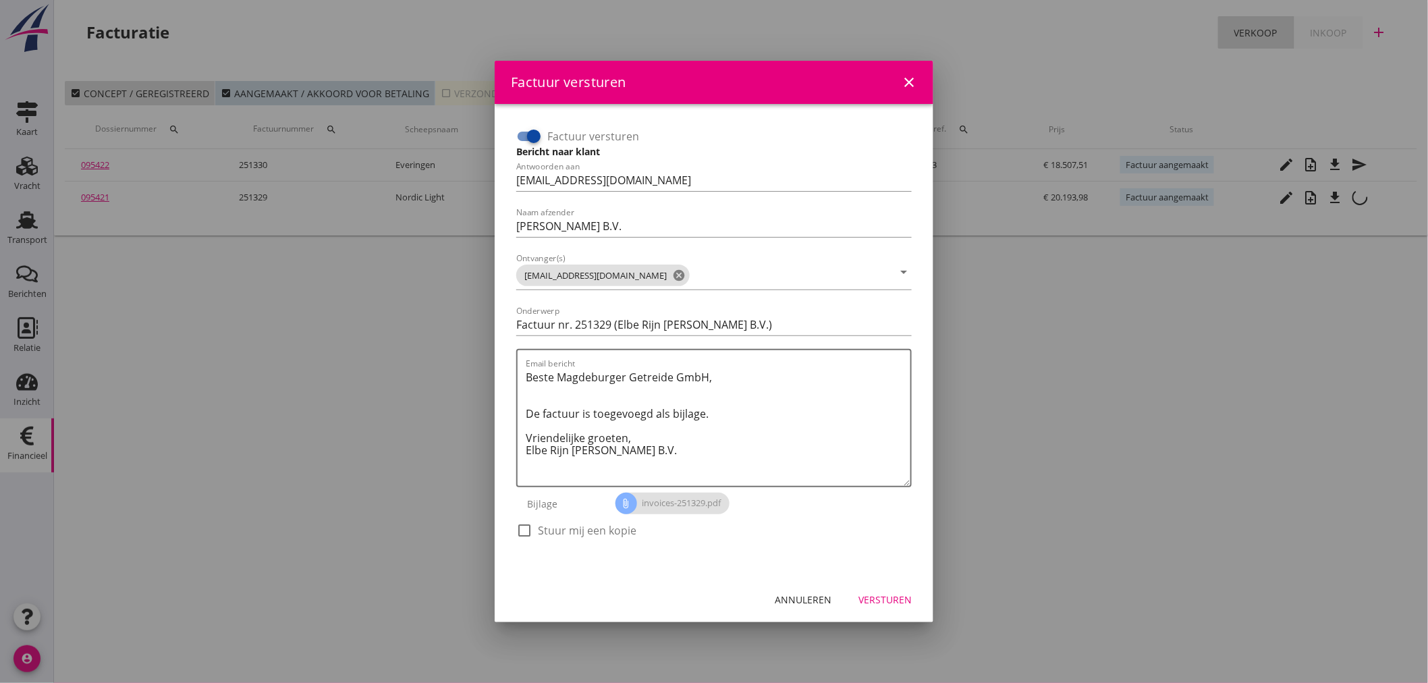
drag, startPoint x: 539, startPoint y: 536, endPoint x: 545, endPoint y: 535, distance: 6.9
click at [543, 535] on label "Stuur mij een kopie" at bounding box center [587, 530] width 99 height 13
checkbox input "true"
click at [909, 598] on div "Versturen" at bounding box center [884, 600] width 53 height 14
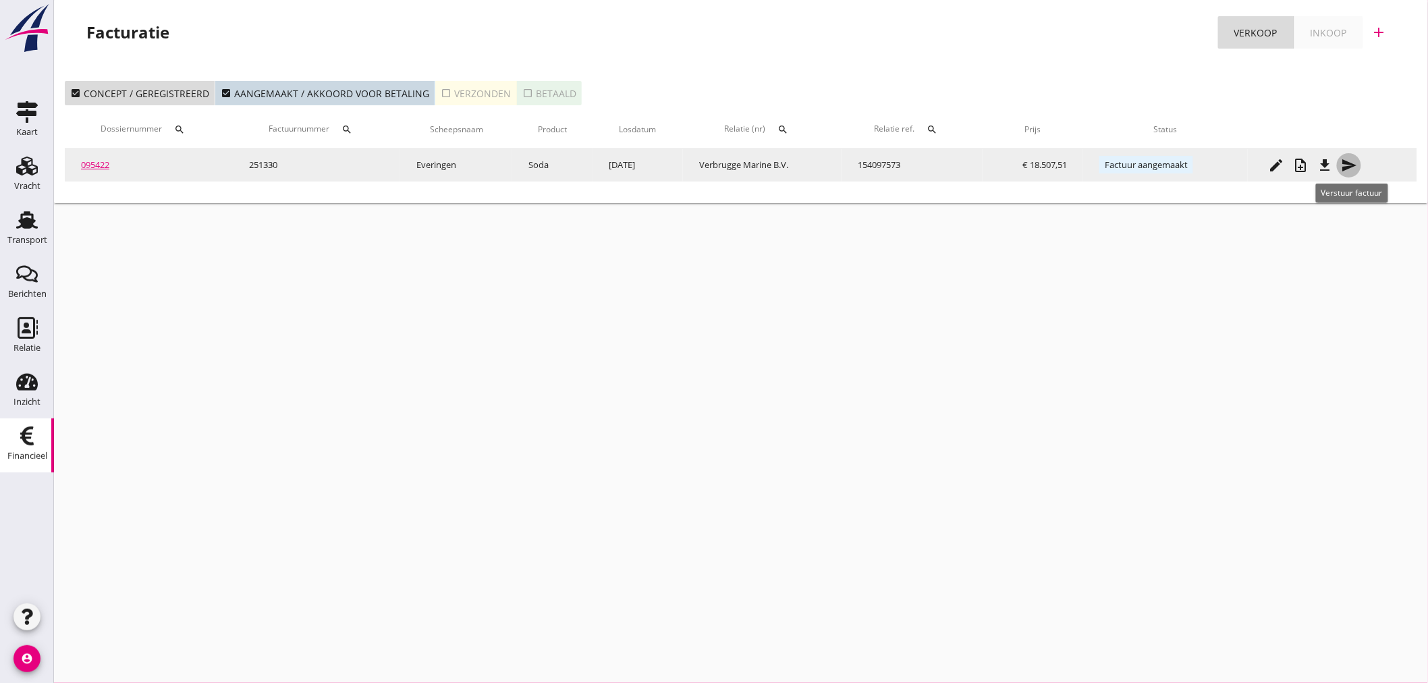
click at [1357, 165] on icon "send" at bounding box center [1349, 165] width 16 height 16
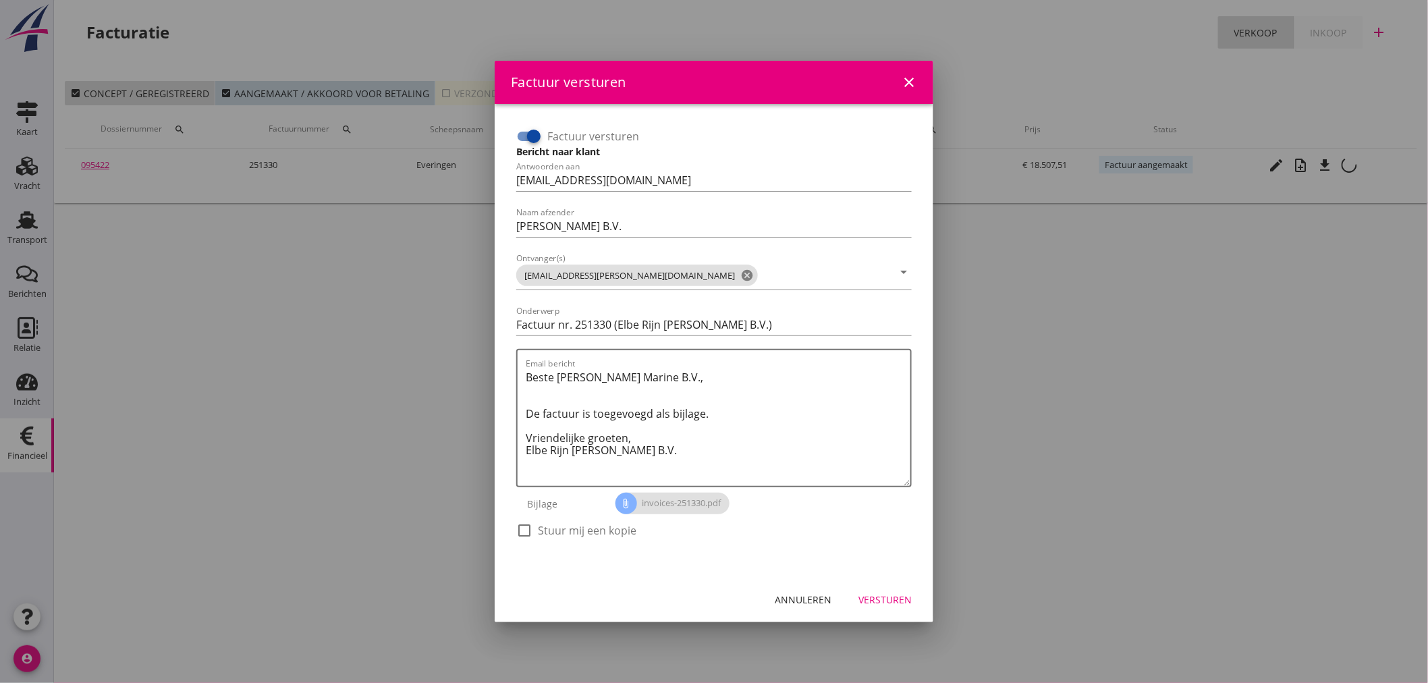
click at [584, 533] on div "check_box_outline_blank Stuur mij een kopie" at bounding box center [576, 538] width 120 height 32
drag, startPoint x: 528, startPoint y: 530, endPoint x: 624, endPoint y: 532, distance: 96.5
click at [545, 529] on div "check_box_outline_blank Stuur mij een kopie" at bounding box center [576, 530] width 120 height 16
click at [871, 596] on div "Versturen" at bounding box center [884, 600] width 53 height 14
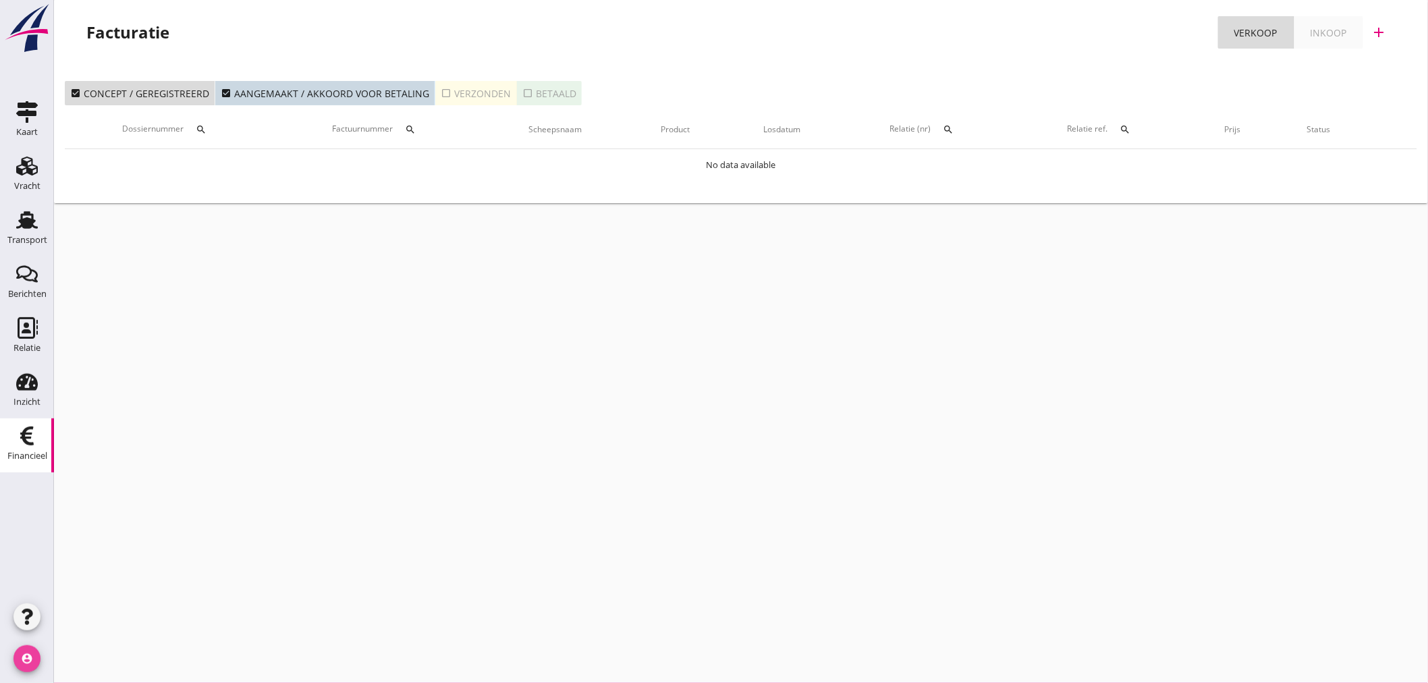
click at [32, 657] on icon "account_circle" at bounding box center [26, 658] width 27 height 27
click at [385, 568] on div "cancel You are impersonating another user. Facturatie Verkoop Inkoop add check_…" at bounding box center [741, 341] width 1374 height 683
click at [29, 653] on icon "account_circle" at bounding box center [26, 658] width 27 height 27
click at [103, 655] on div "Uitloggen" at bounding box center [101, 653] width 57 height 16
